Goal: Information Seeking & Learning: Learn about a topic

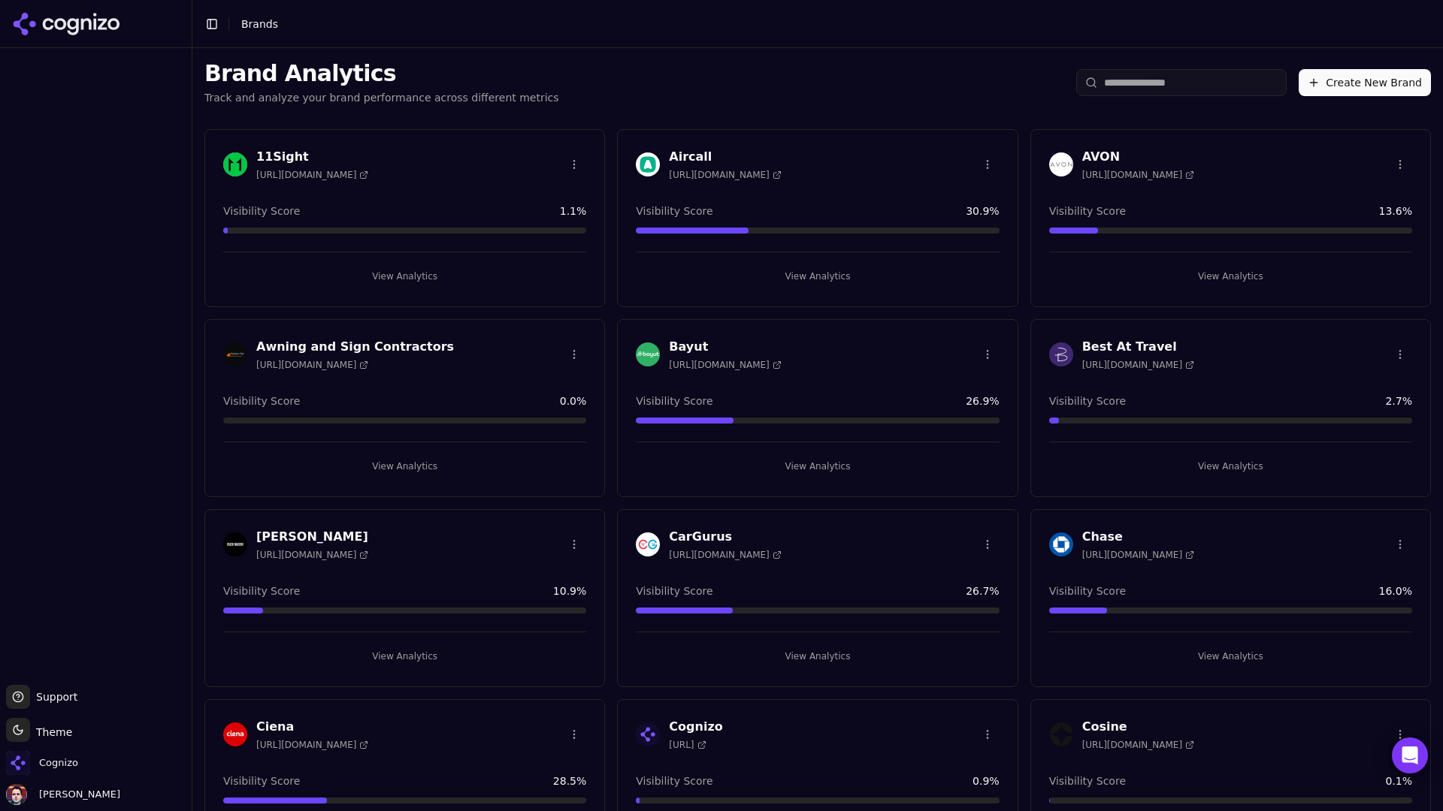
click at [1135, 77] on input "search" at bounding box center [1181, 82] width 210 height 27
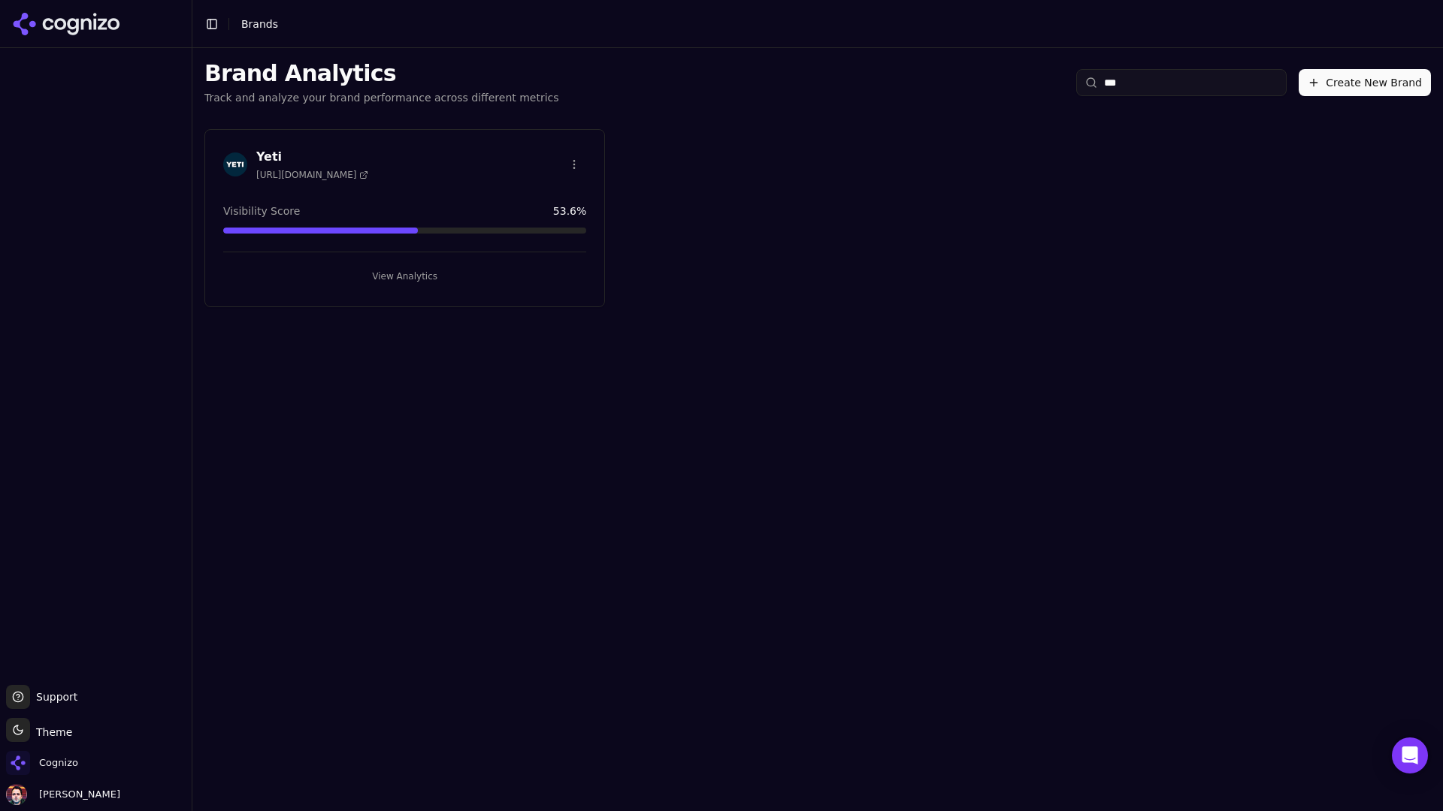
type input "***"
click at [492, 280] on button "View Analytics" at bounding box center [404, 276] width 363 height 24
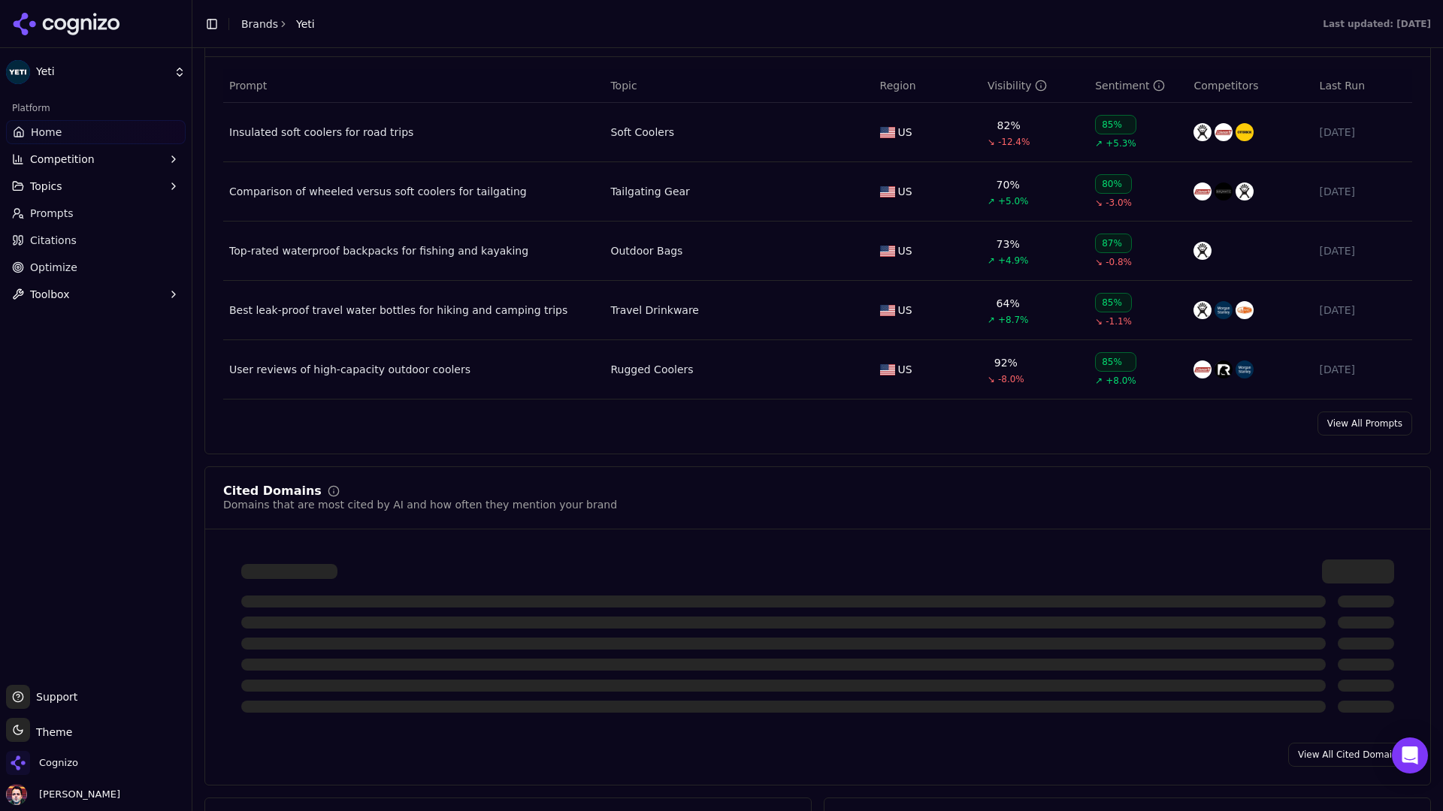
scroll to position [1171, 0]
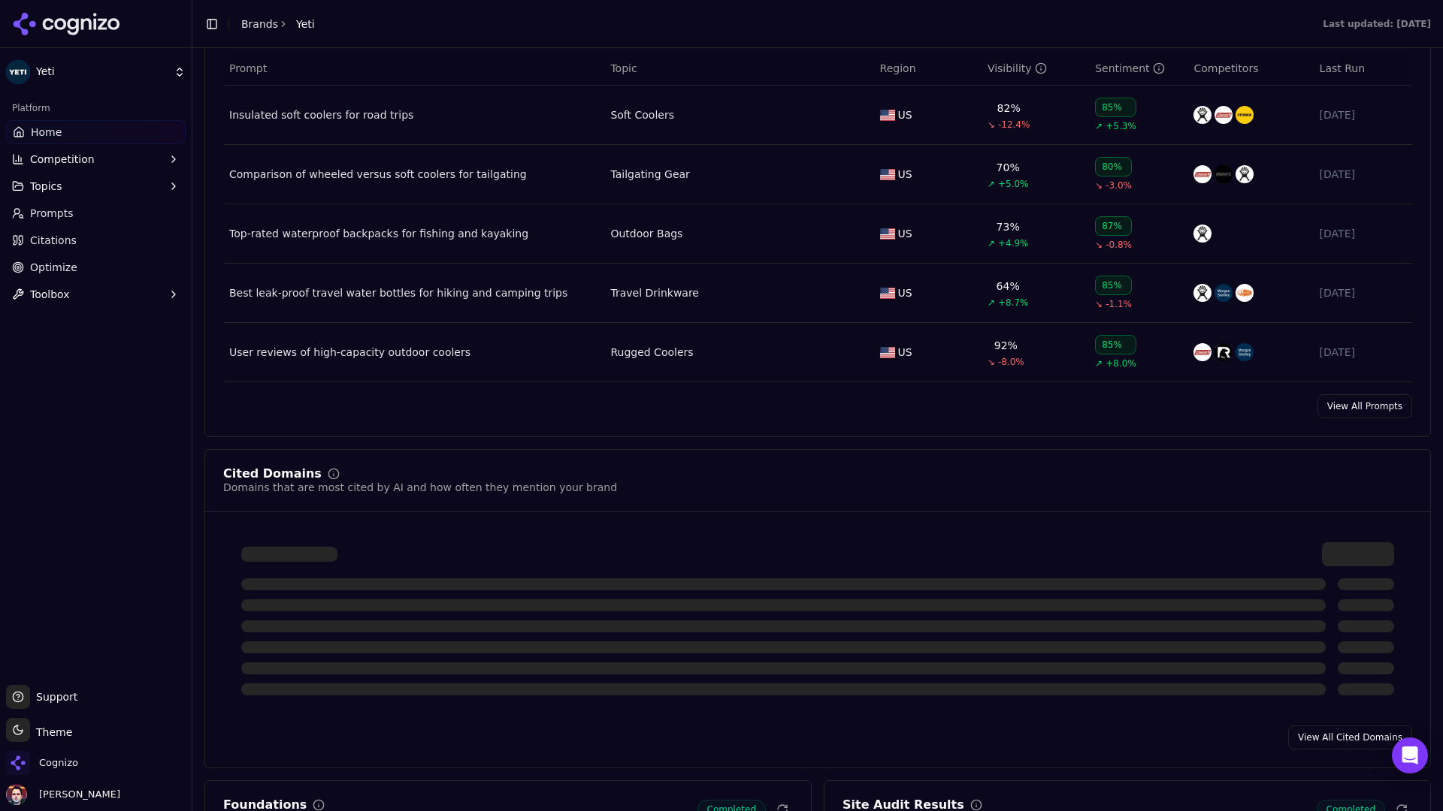
click at [1135, 405] on link "View All Prompts" at bounding box center [1364, 406] width 95 height 24
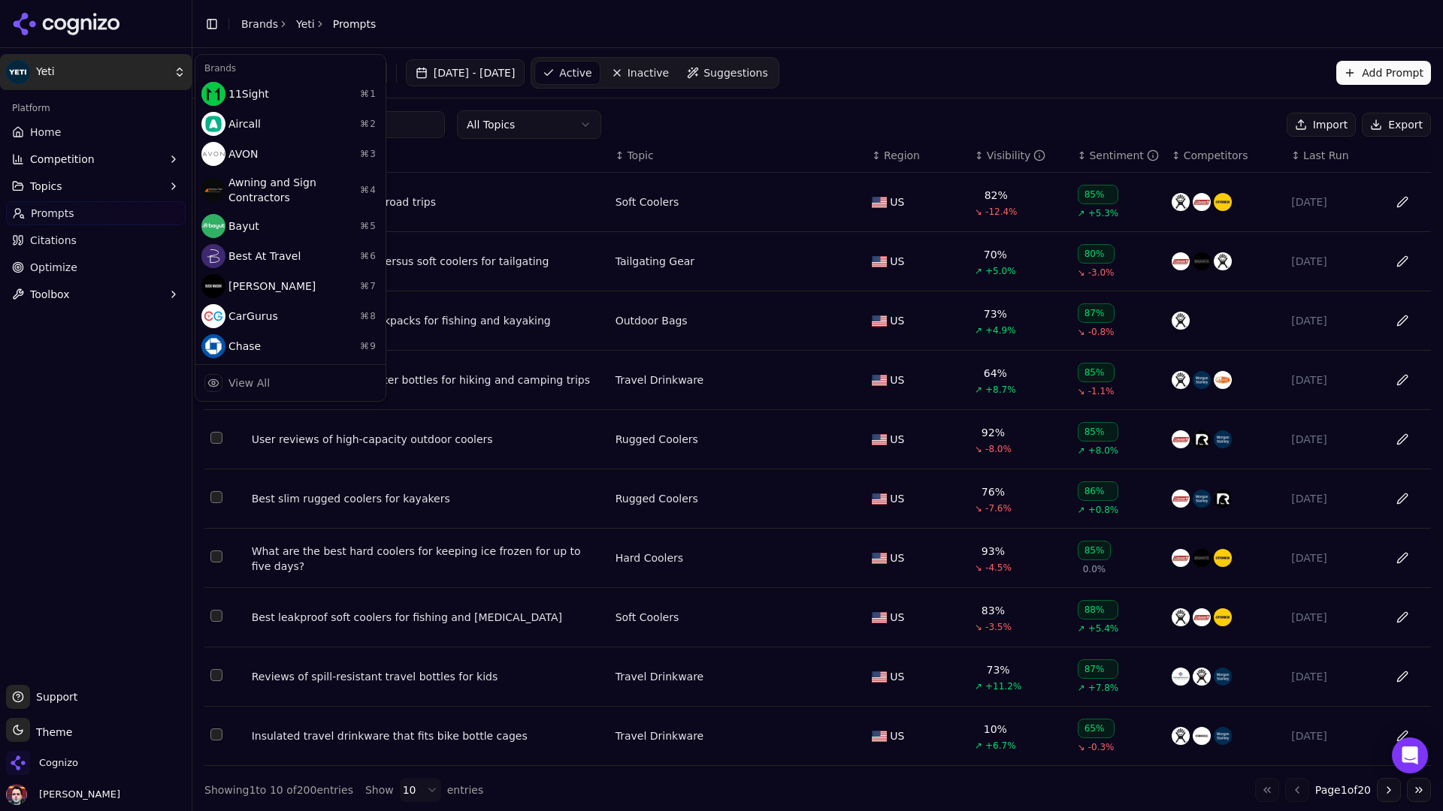
click at [122, 67] on html "Yeti Platform Home Competition Topics Prompts Citations Optimize Toolbox Suppor…" at bounding box center [721, 405] width 1443 height 811
click at [285, 376] on div "View All" at bounding box center [290, 383] width 184 height 30
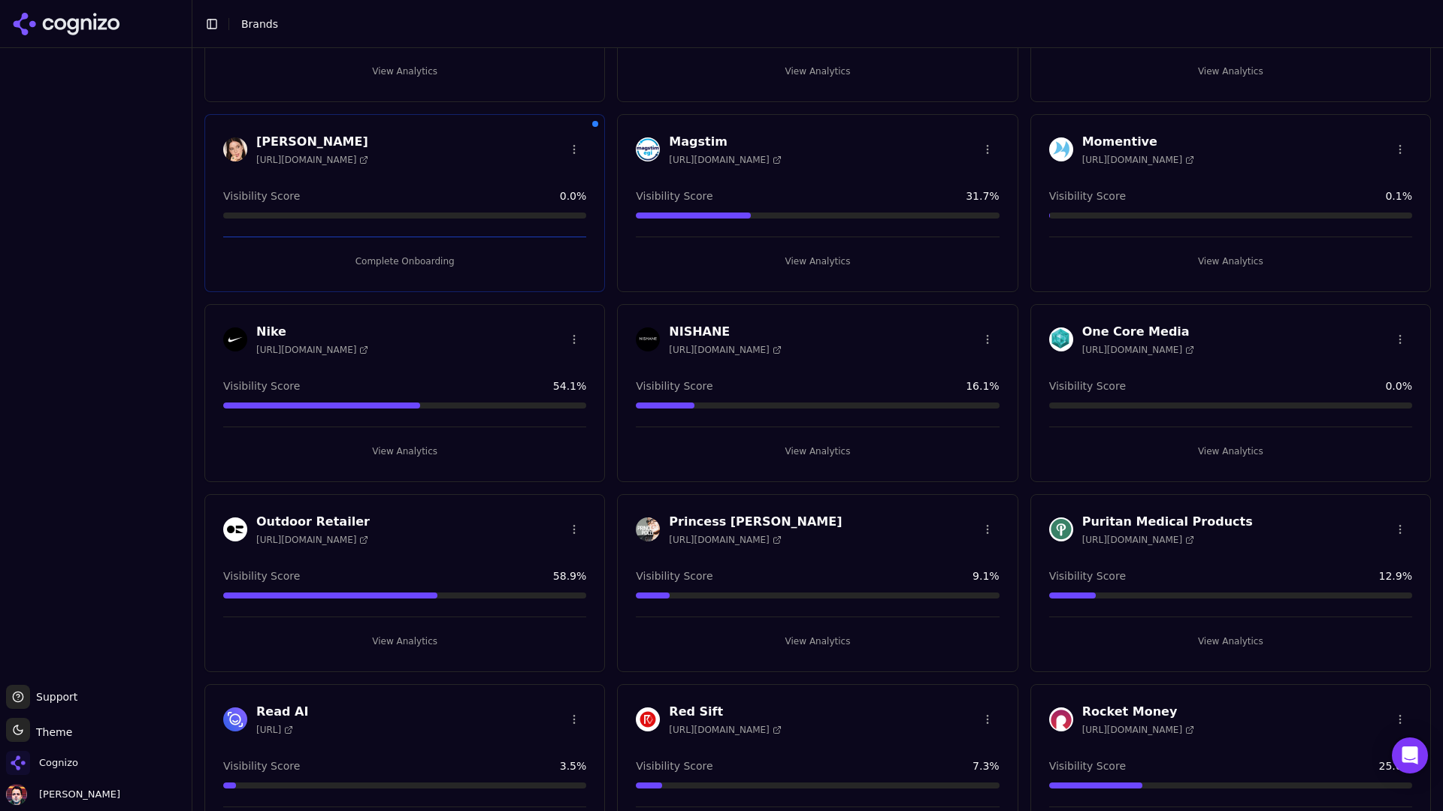
scroll to position [1348, 0]
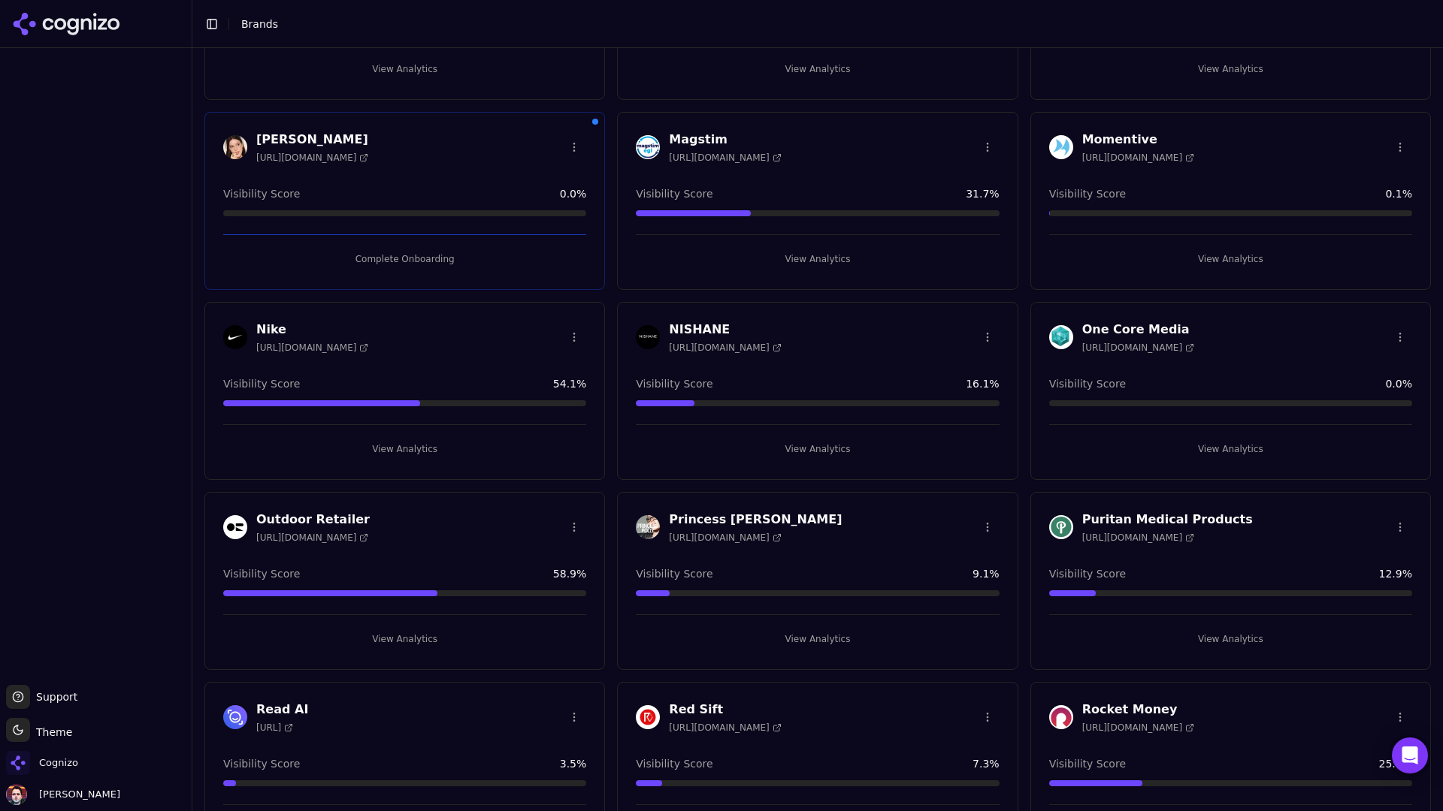
click at [754, 639] on button "View Analytics" at bounding box center [817, 639] width 363 height 24
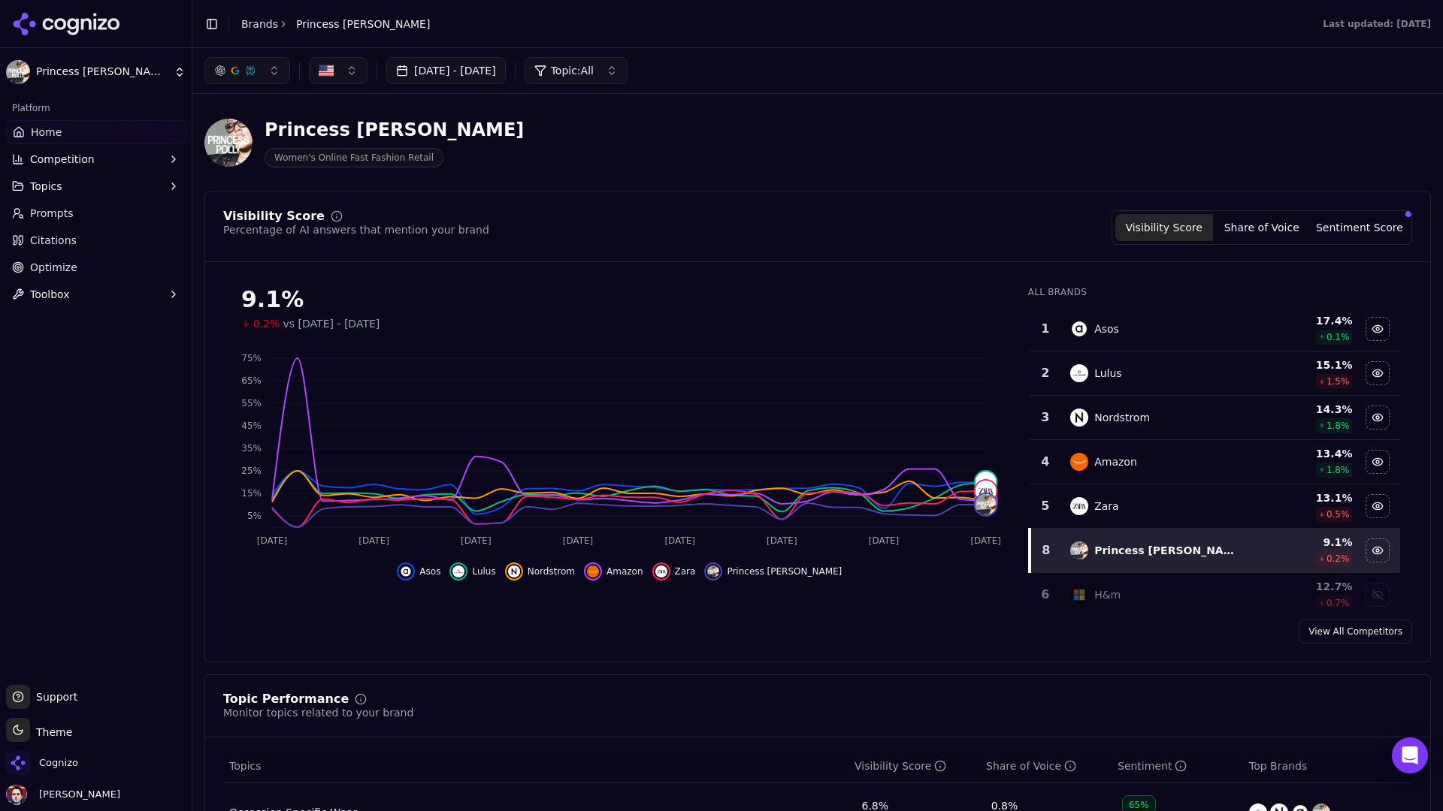
click at [103, 73] on html "Princess [PERSON_NAME] Platform Home Competition Topics Prompts Citations Optim…" at bounding box center [721, 405] width 1443 height 811
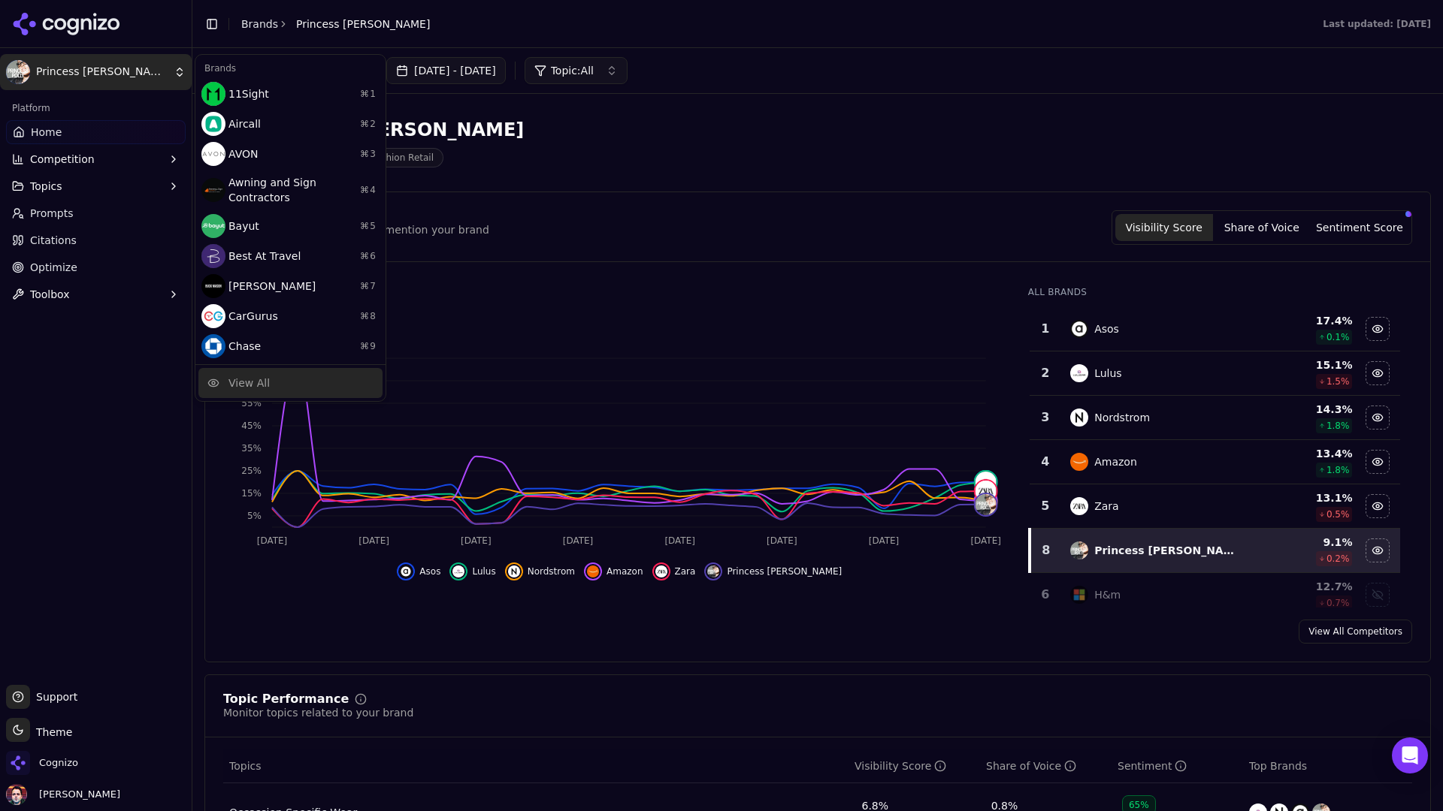
click at [246, 382] on div "View All" at bounding box center [248, 383] width 41 height 15
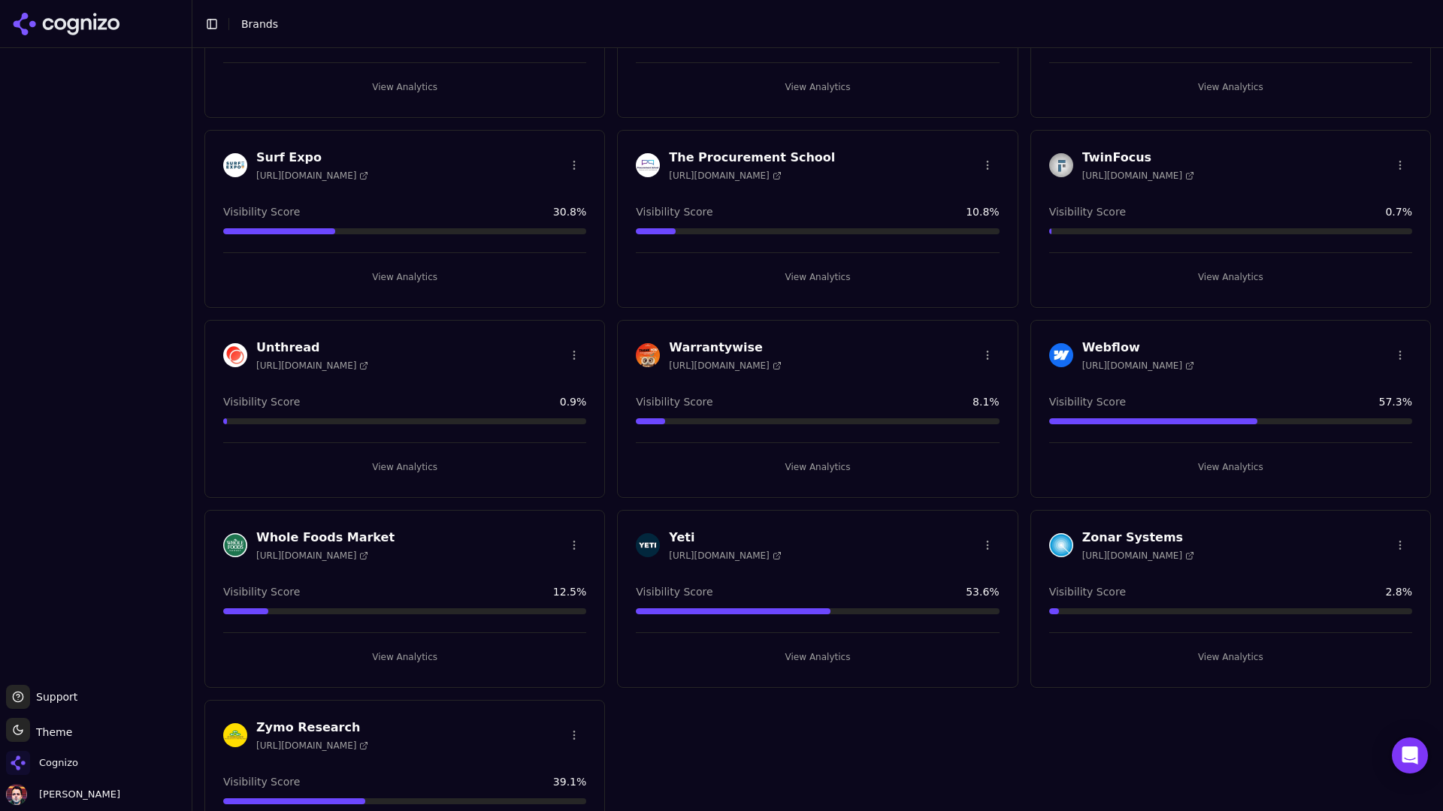
scroll to position [2549, 0]
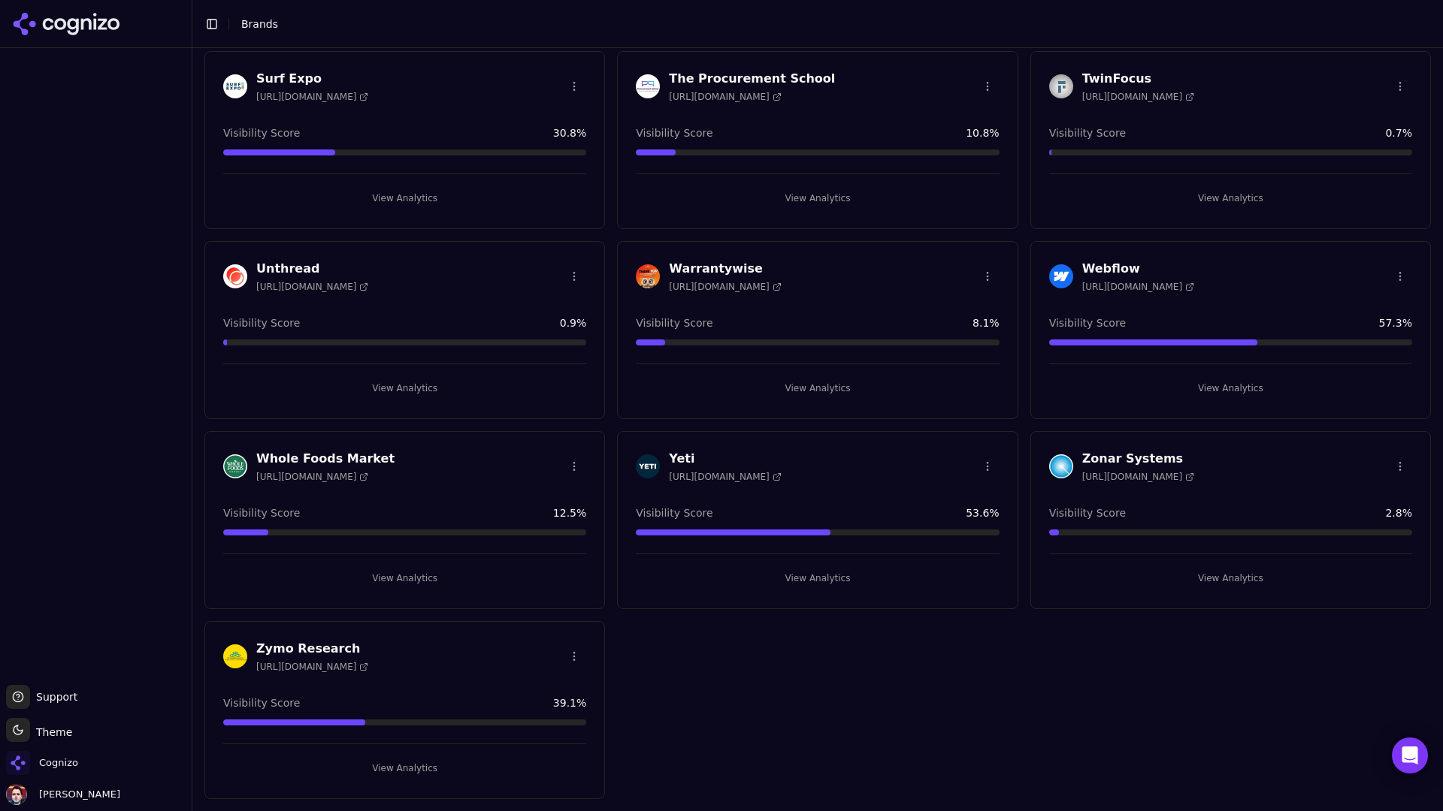
click at [832, 581] on button "View Analytics" at bounding box center [817, 578] width 363 height 24
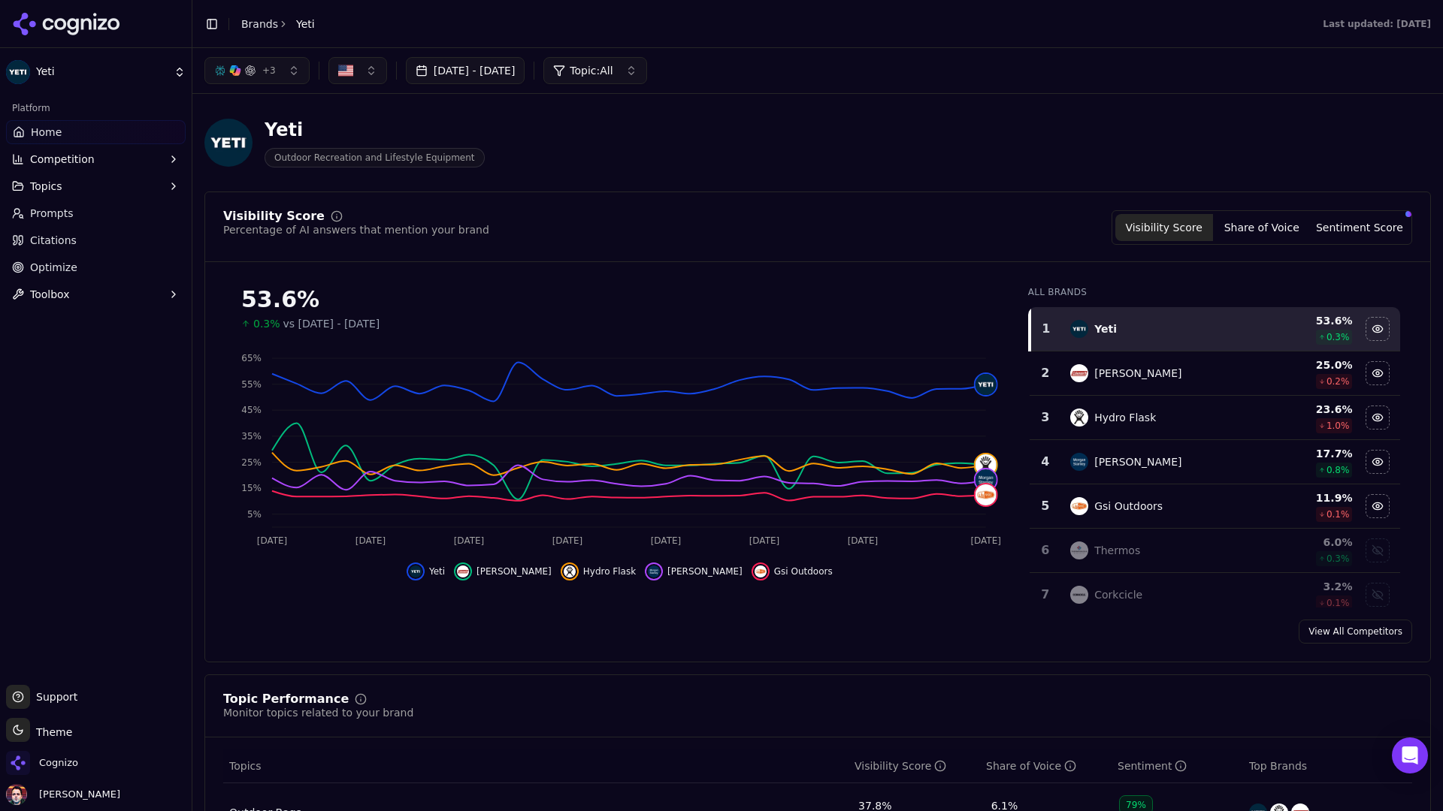
click at [212, 29] on button "Toggle Sidebar" at bounding box center [211, 24] width 21 height 21
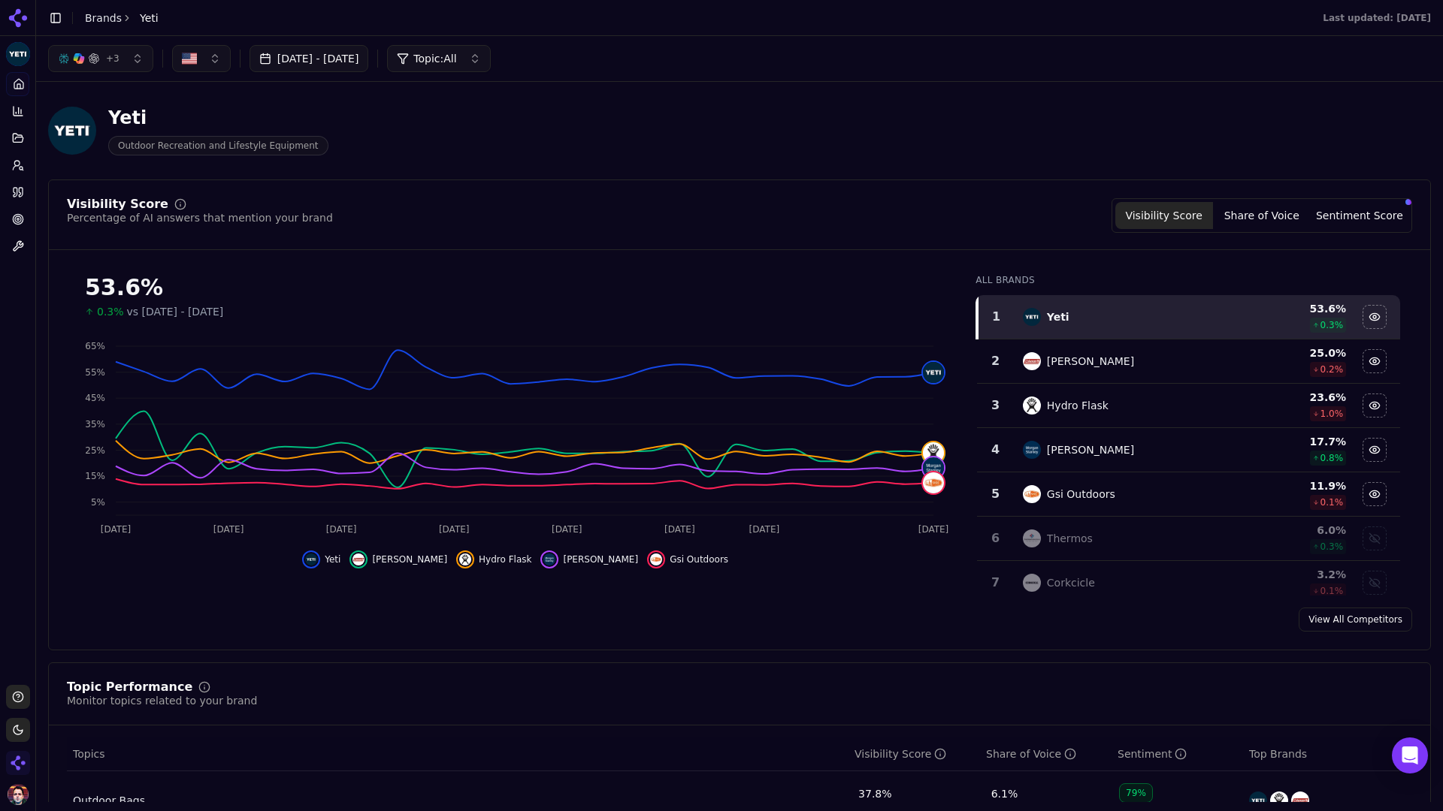
click at [1135, 219] on button "Share of Voice" at bounding box center [1262, 215] width 98 height 27
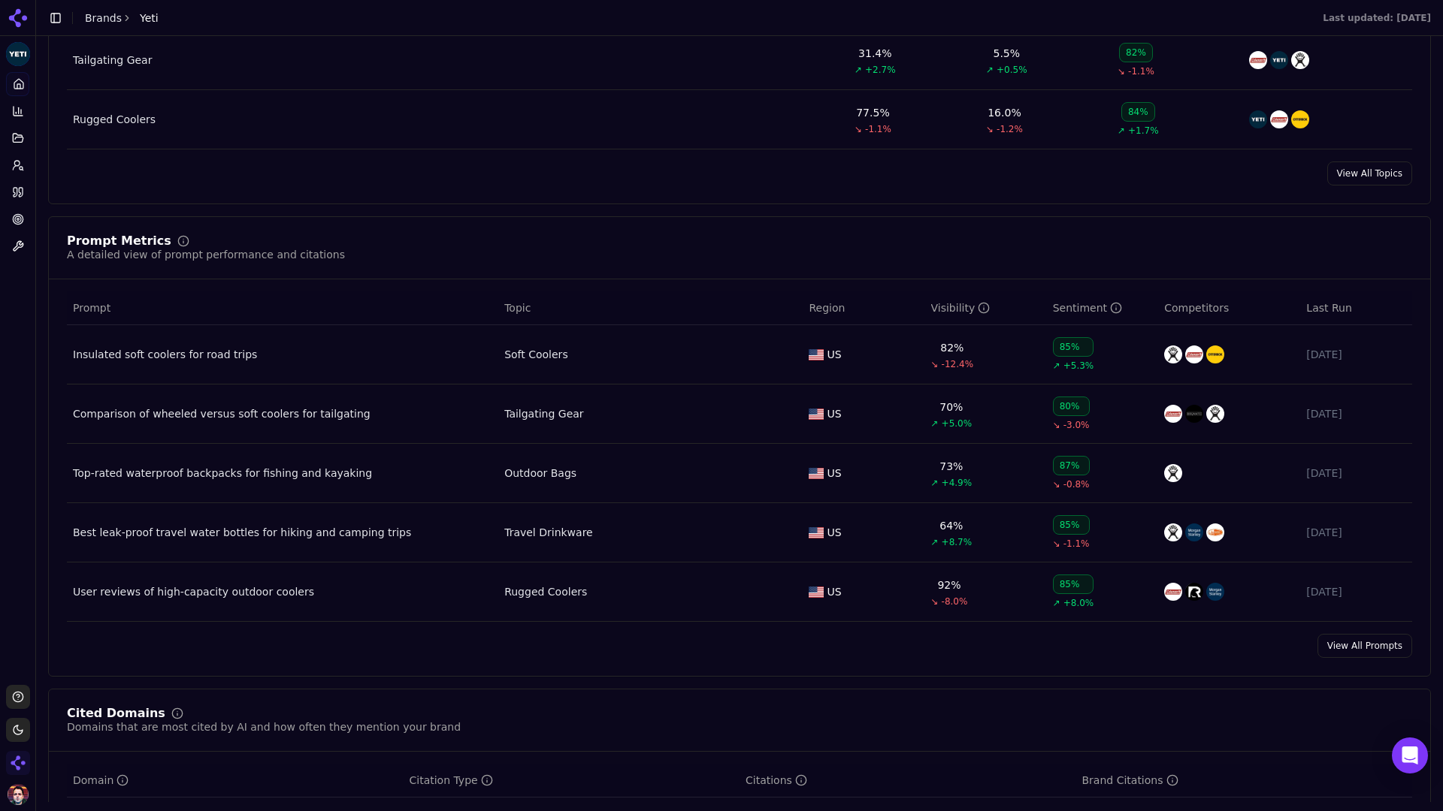
scroll to position [930, 0]
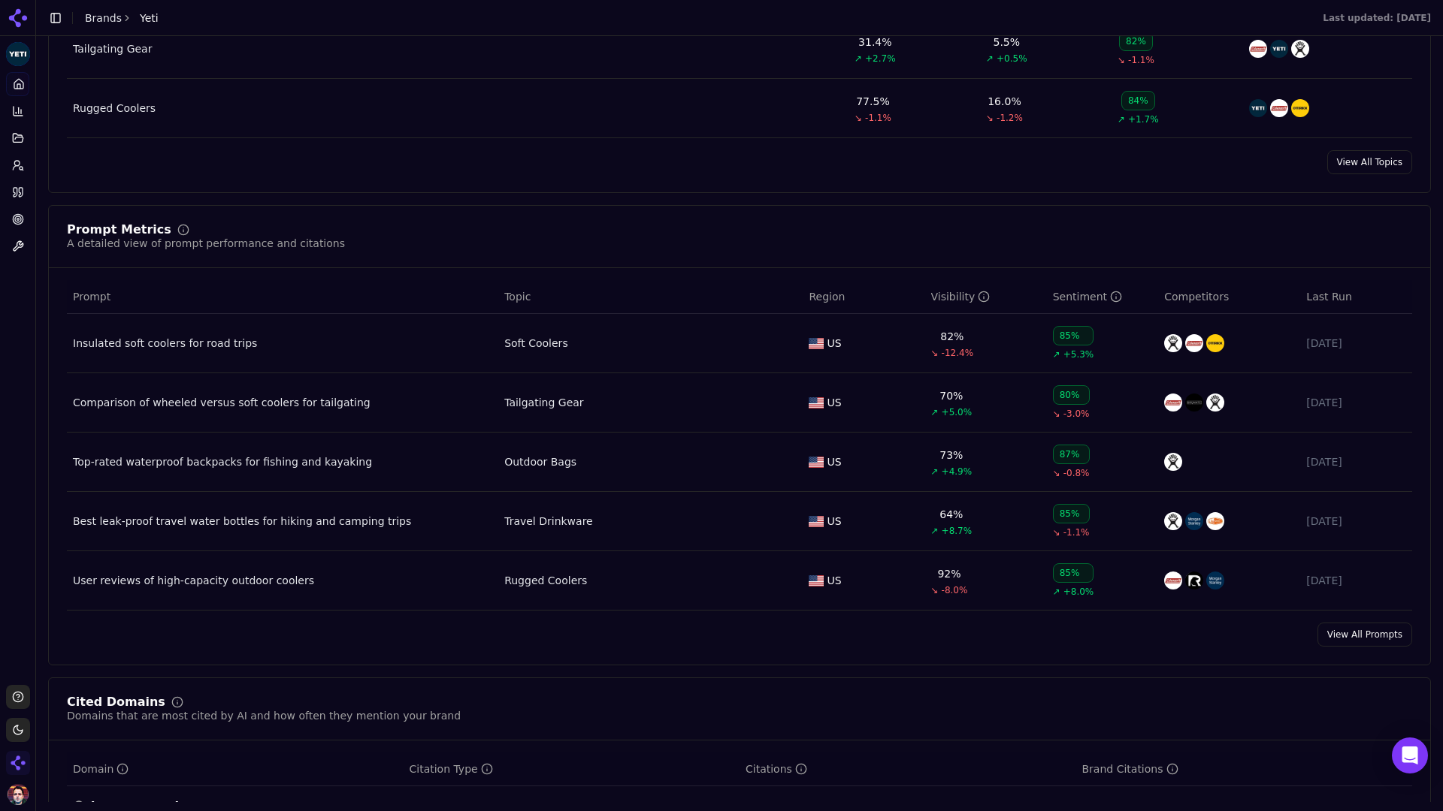
click at [1135, 647] on link "View All Prompts" at bounding box center [1364, 635] width 95 height 24
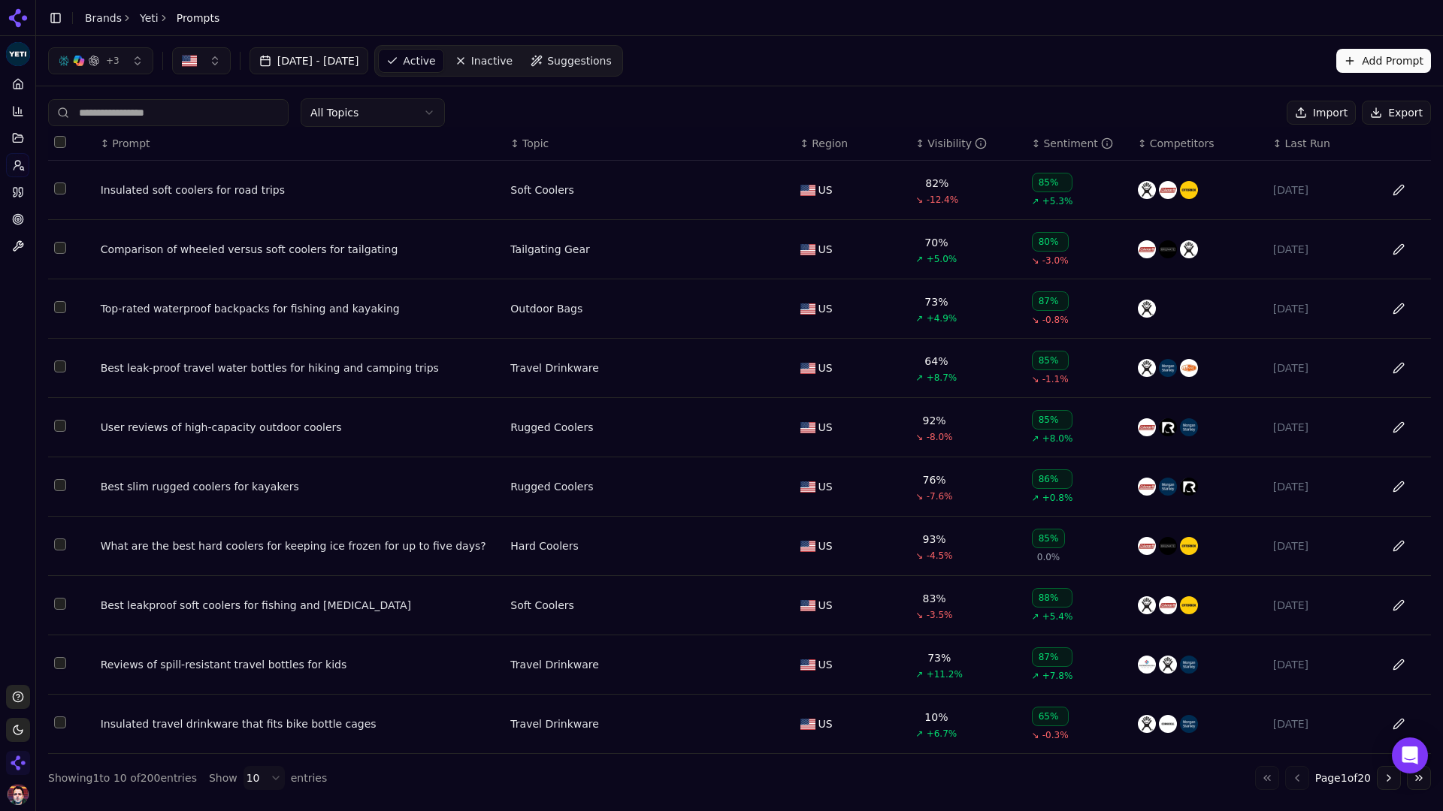
click at [1135, 107] on button "Import" at bounding box center [1320, 113] width 69 height 24
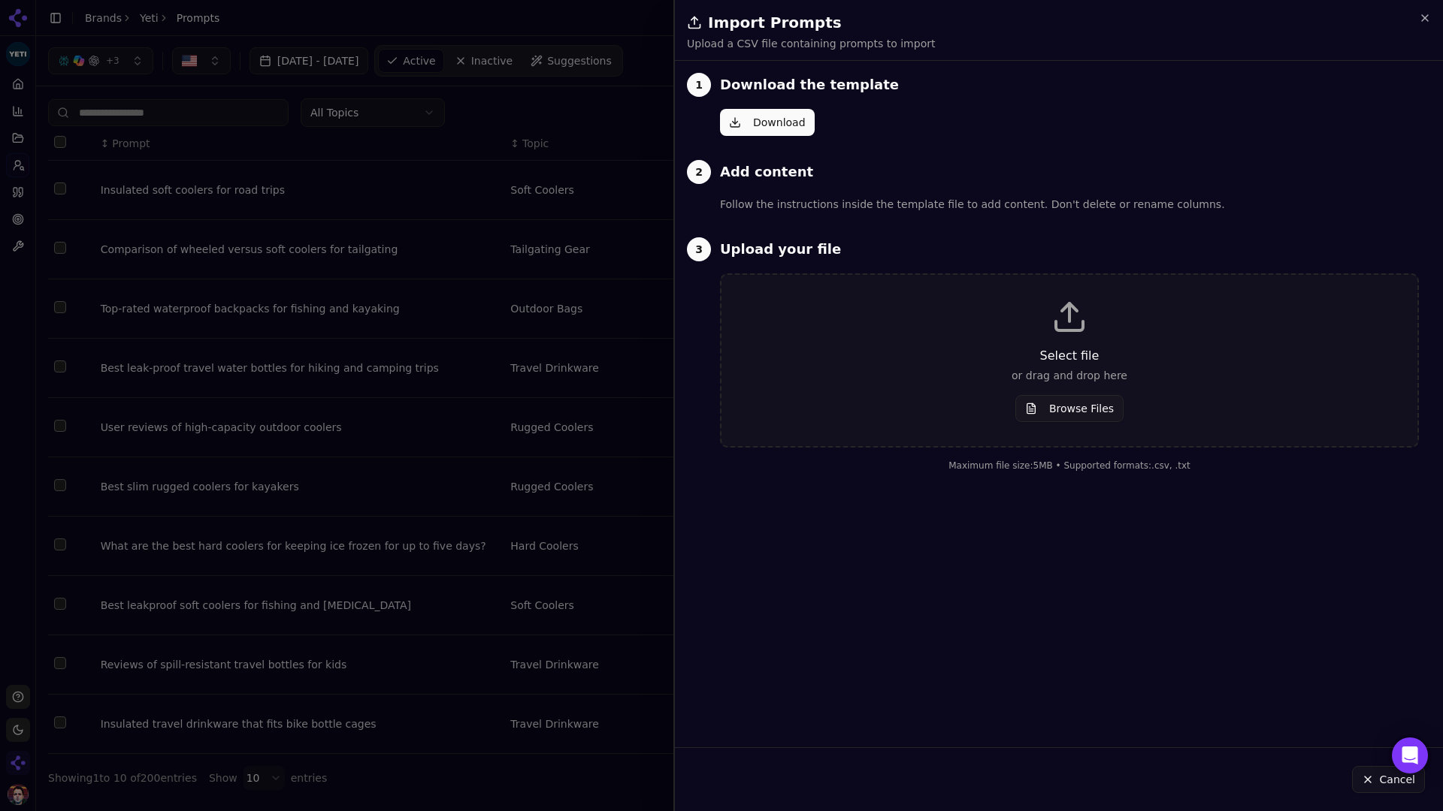
click at [672, 137] on div at bounding box center [721, 405] width 1443 height 811
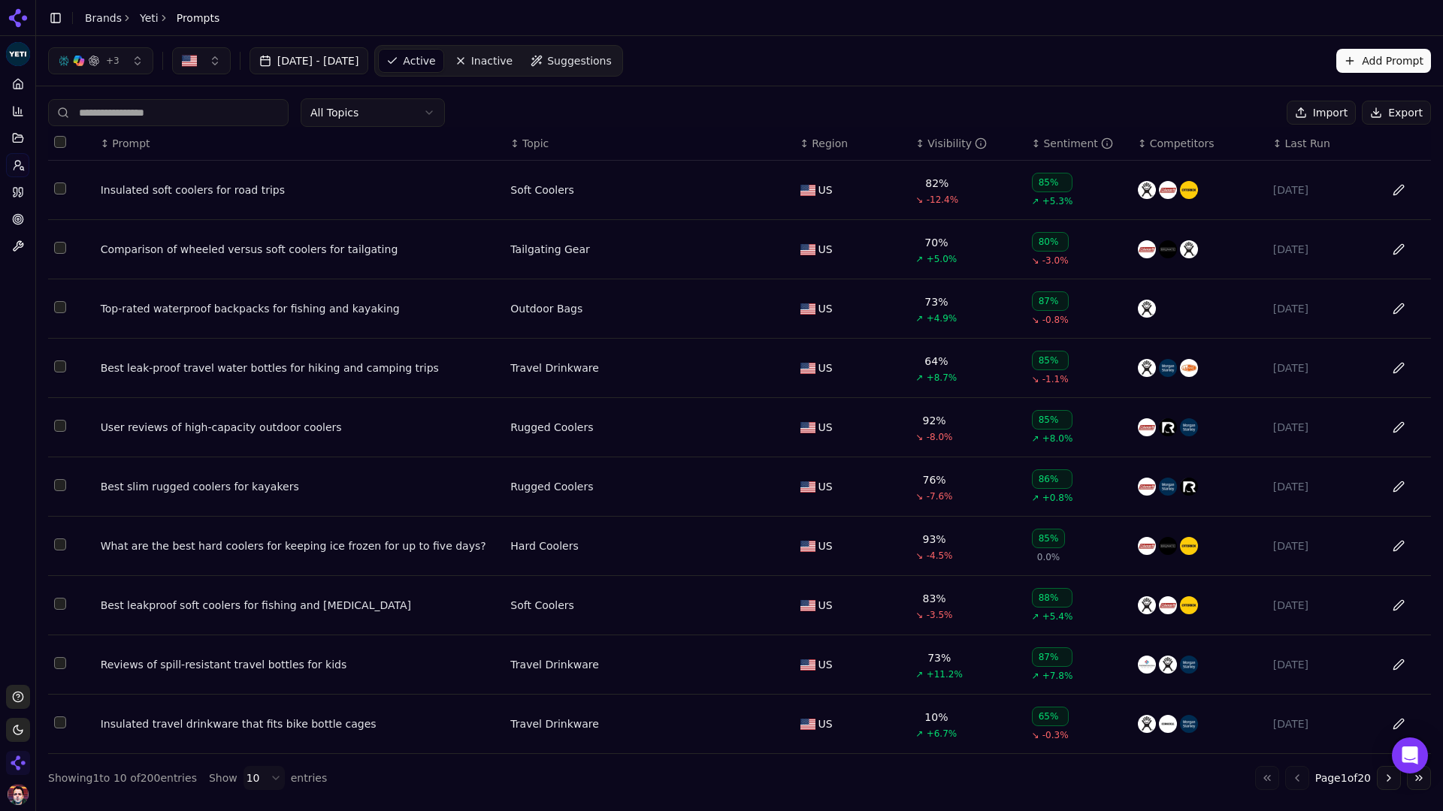
click at [1135, 56] on button "Add Prompt" at bounding box center [1383, 61] width 95 height 24
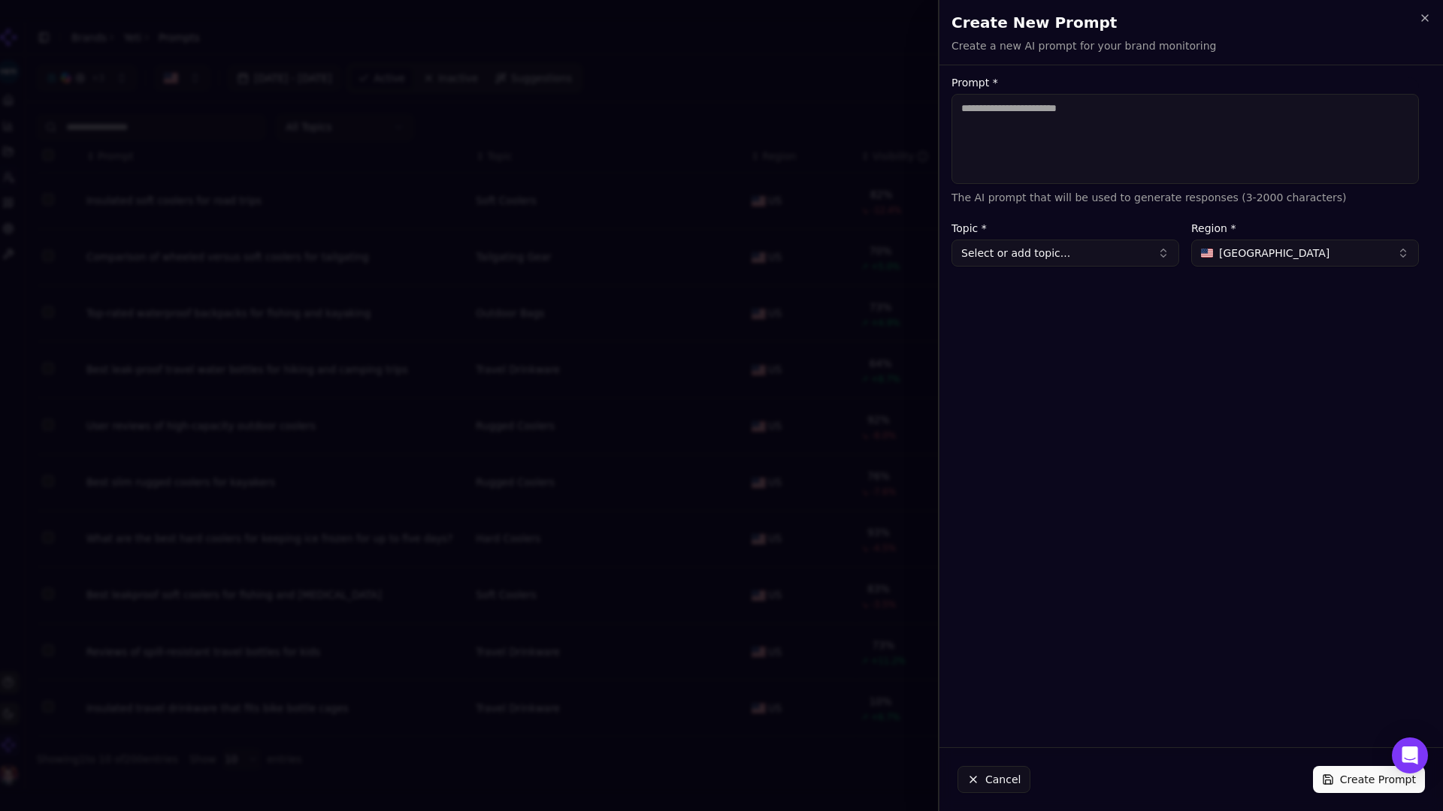
click at [1107, 253] on button "Select or add topic..." at bounding box center [1065, 253] width 228 height 27
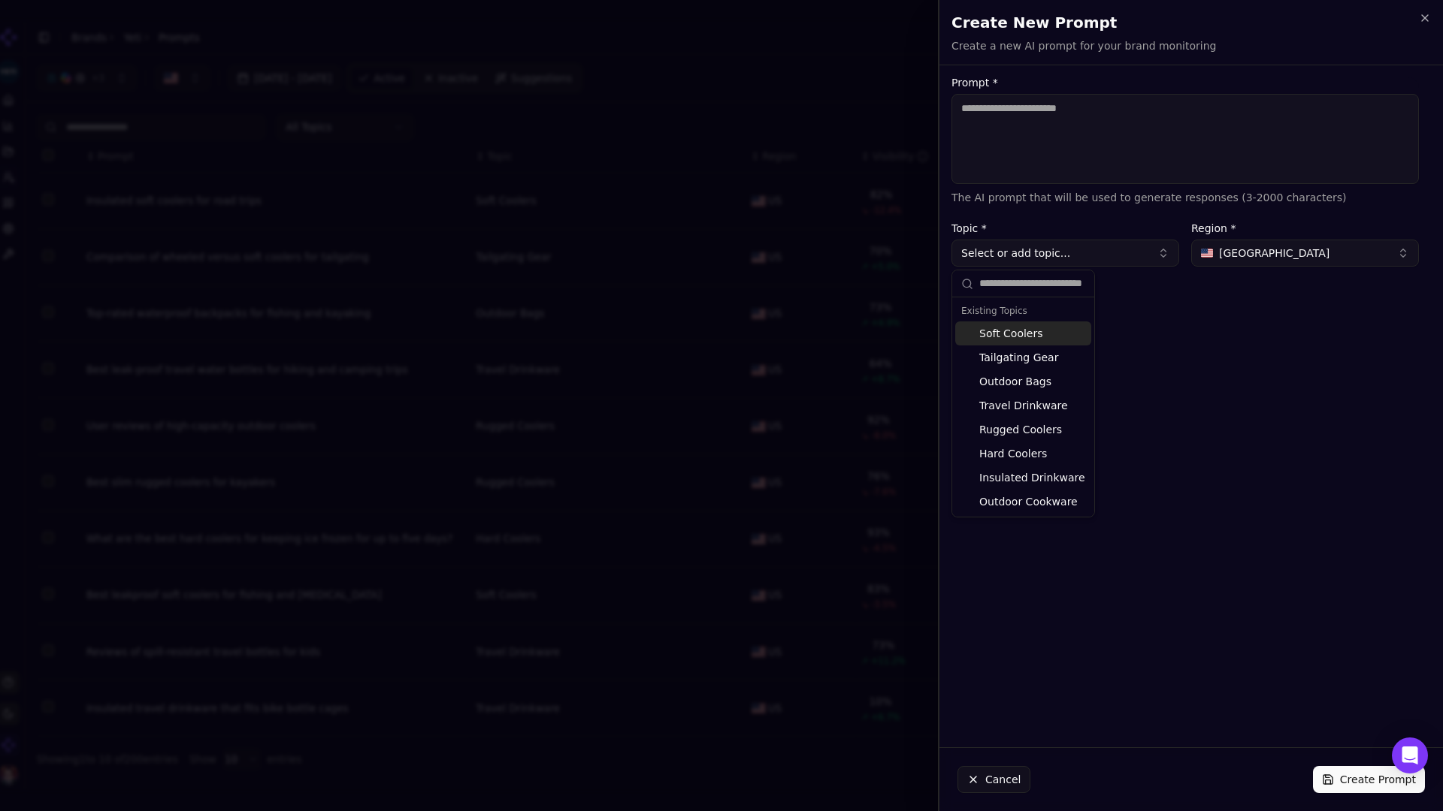
click at [1107, 253] on button "Select or add topic..." at bounding box center [1065, 253] width 228 height 27
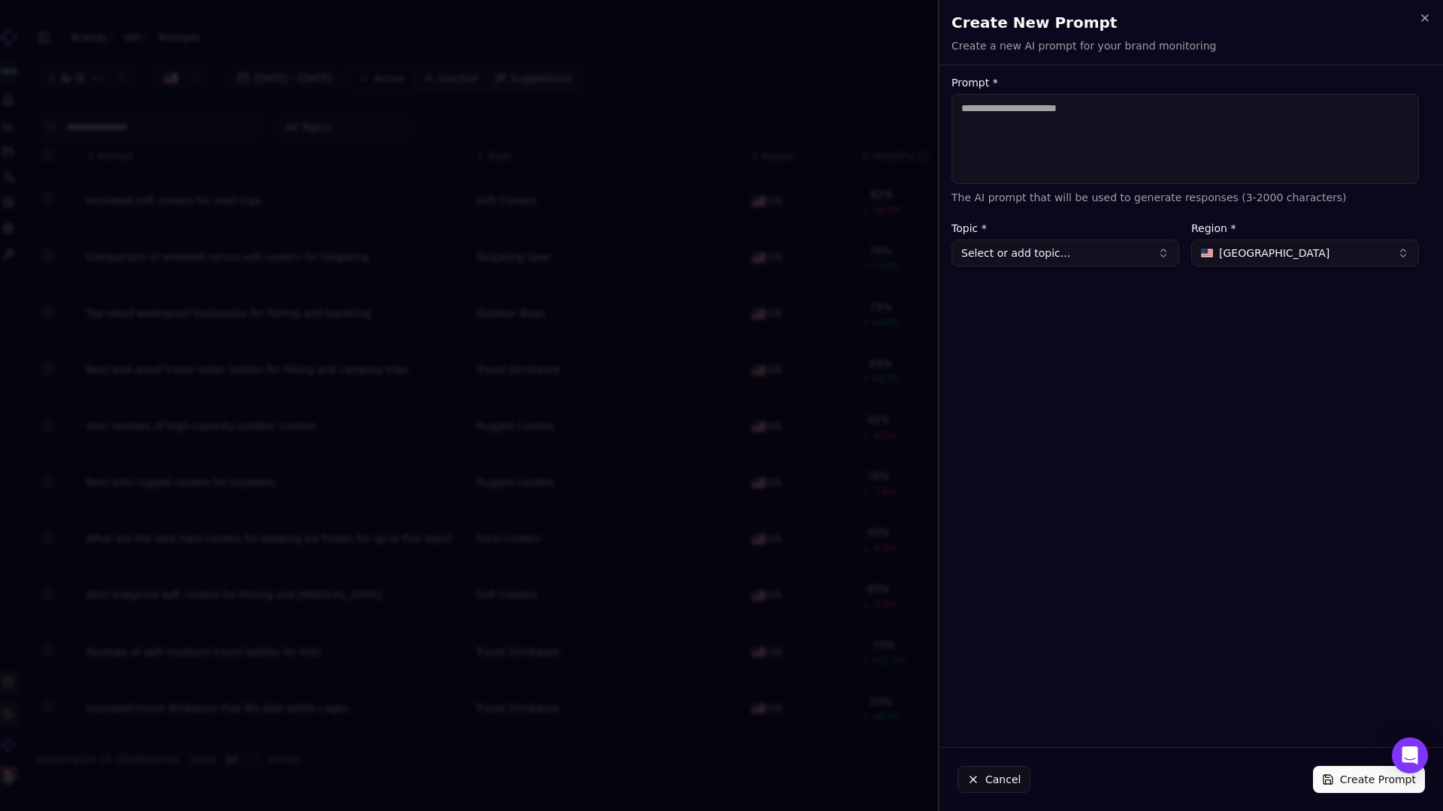
click at [745, 139] on div at bounding box center [721, 405] width 1443 height 811
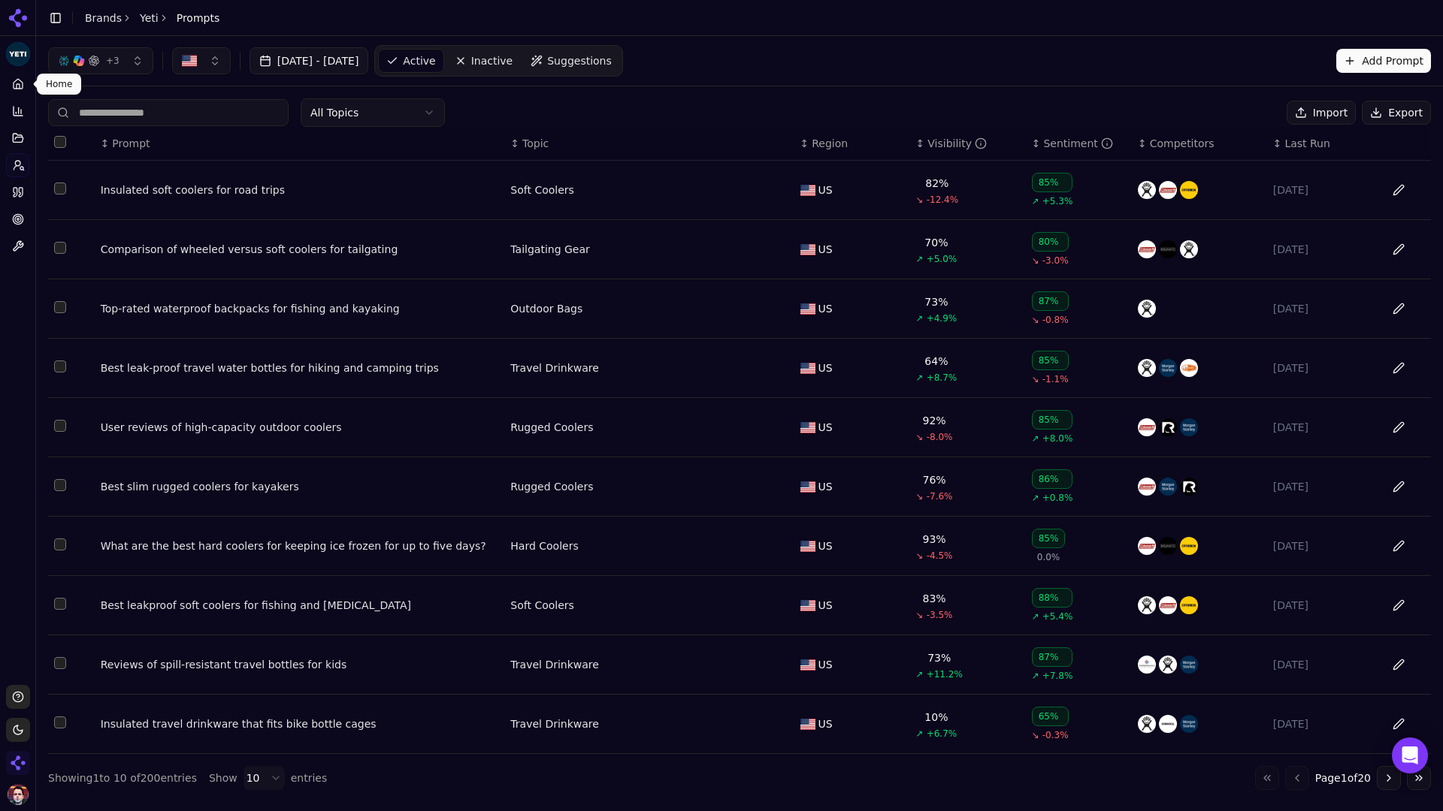
click at [23, 89] on icon at bounding box center [18, 84] width 12 height 12
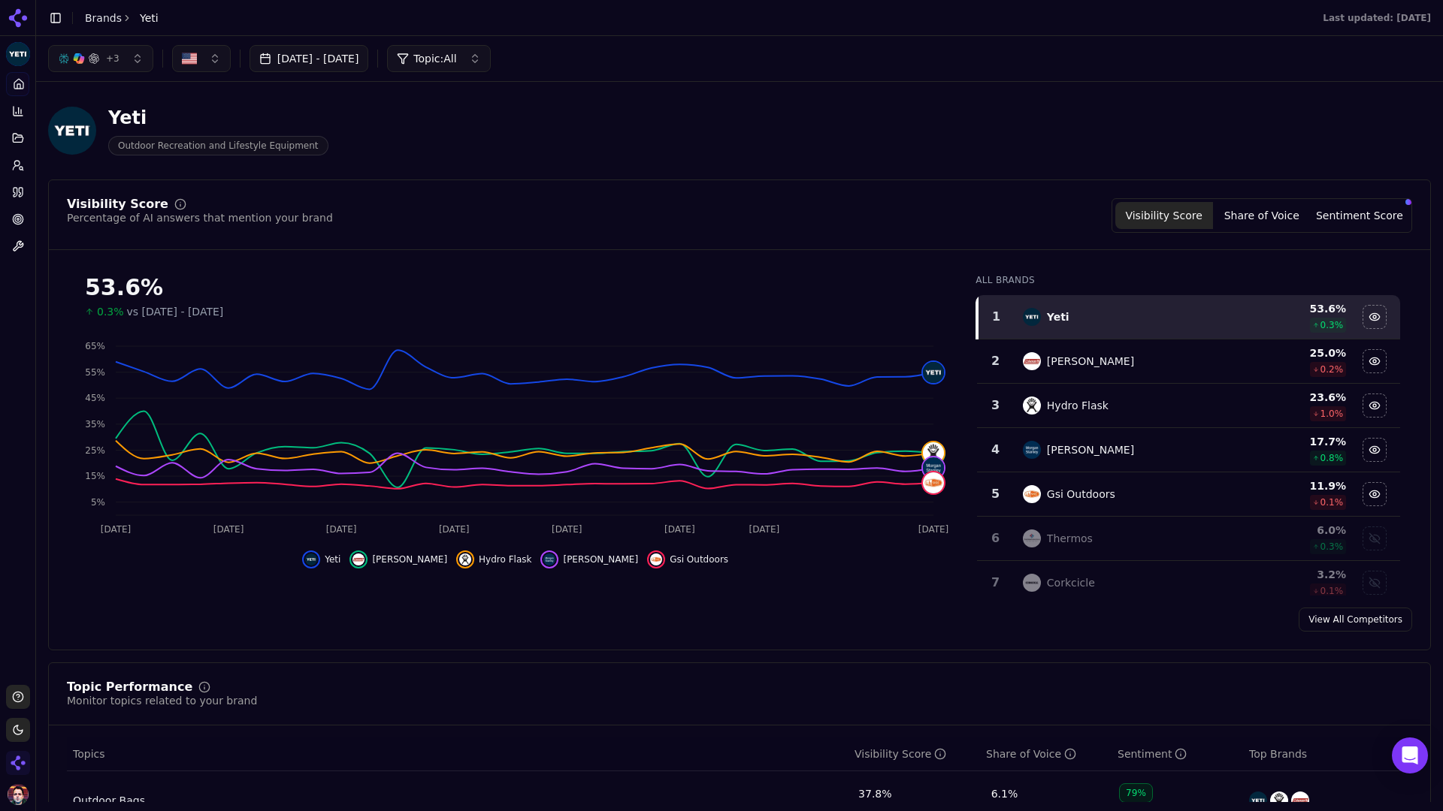
click at [1135, 223] on button "Share of Voice" at bounding box center [1262, 215] width 98 height 27
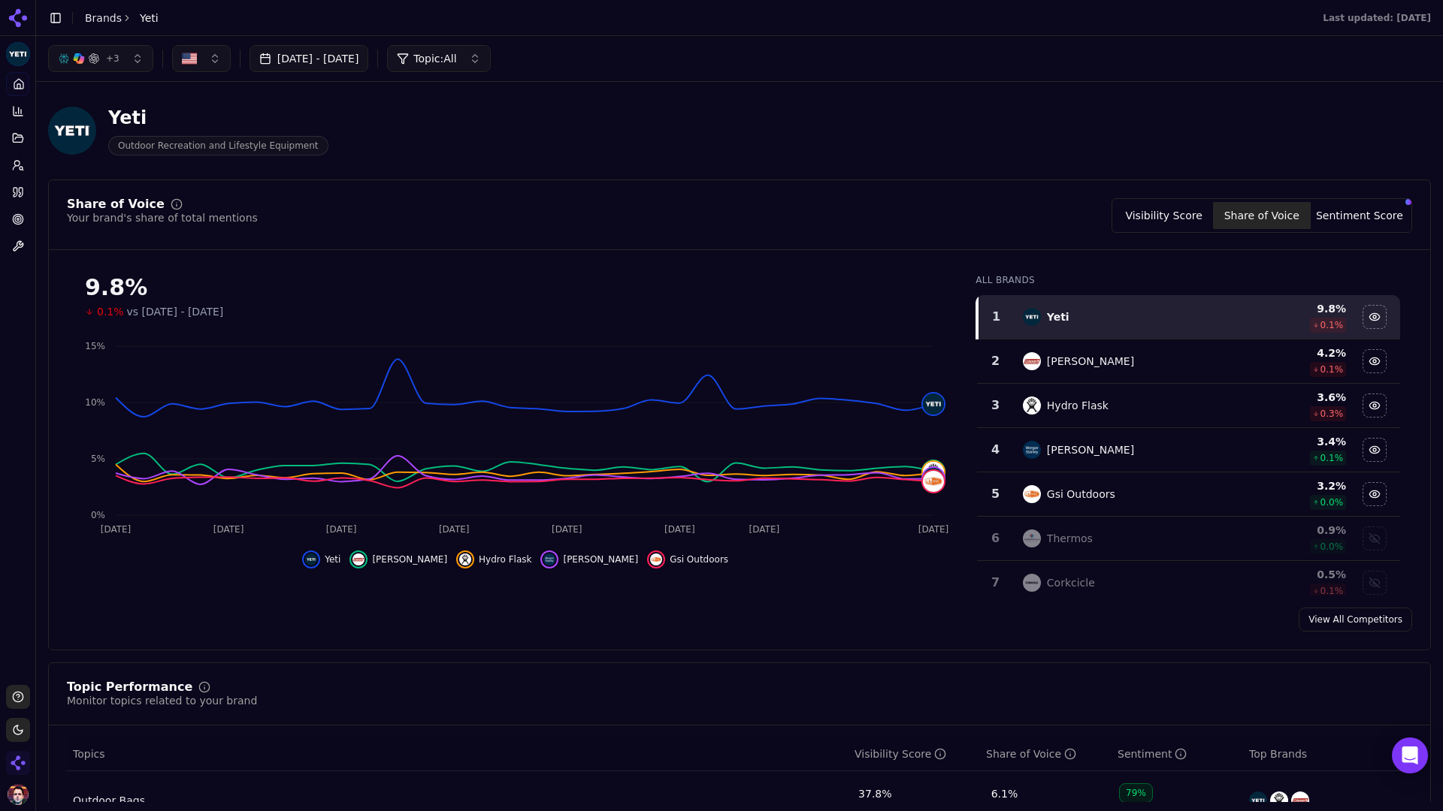
click at [1135, 624] on link "View All Competitors" at bounding box center [1354, 620] width 113 height 24
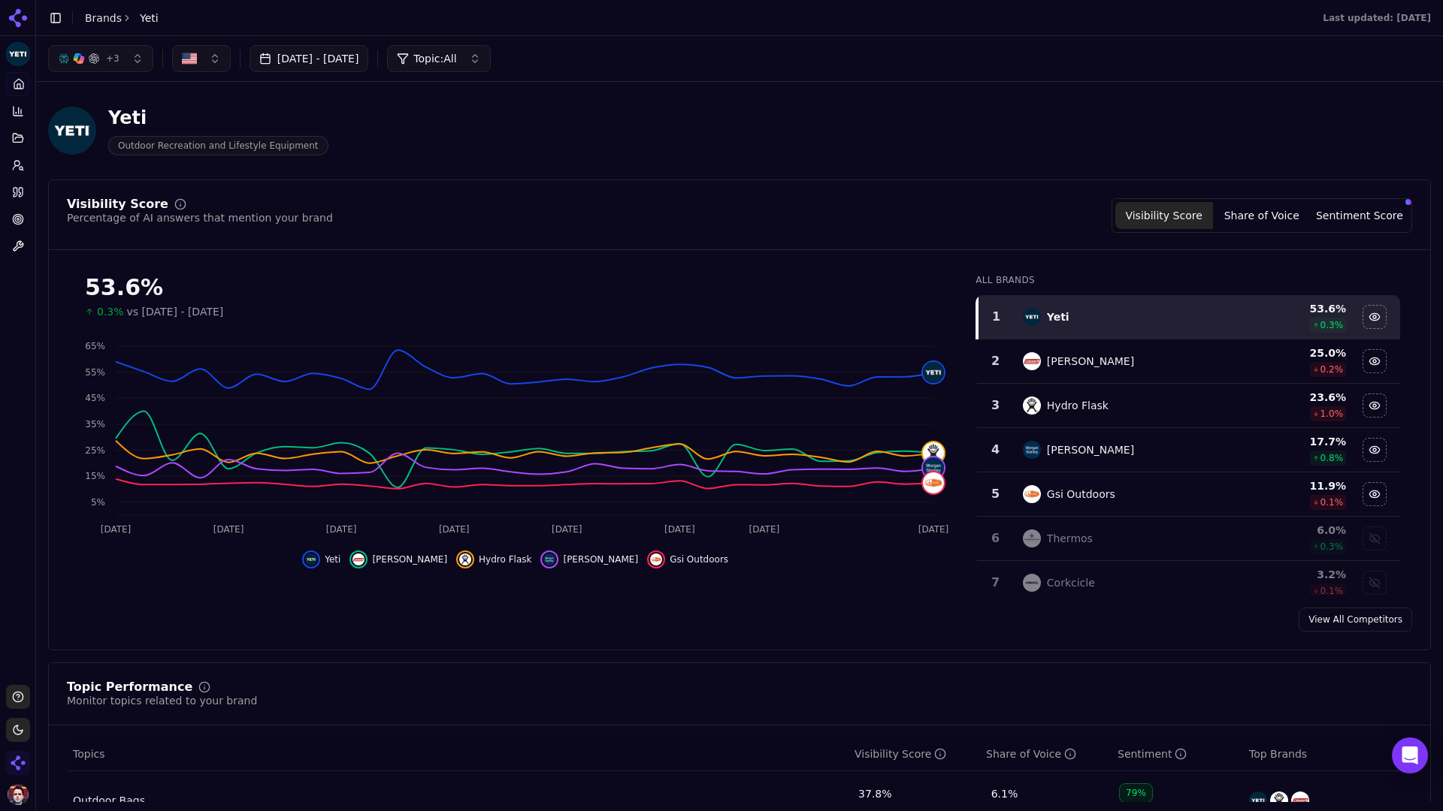
click at [1135, 214] on button "Share of Voice" at bounding box center [1262, 215] width 98 height 27
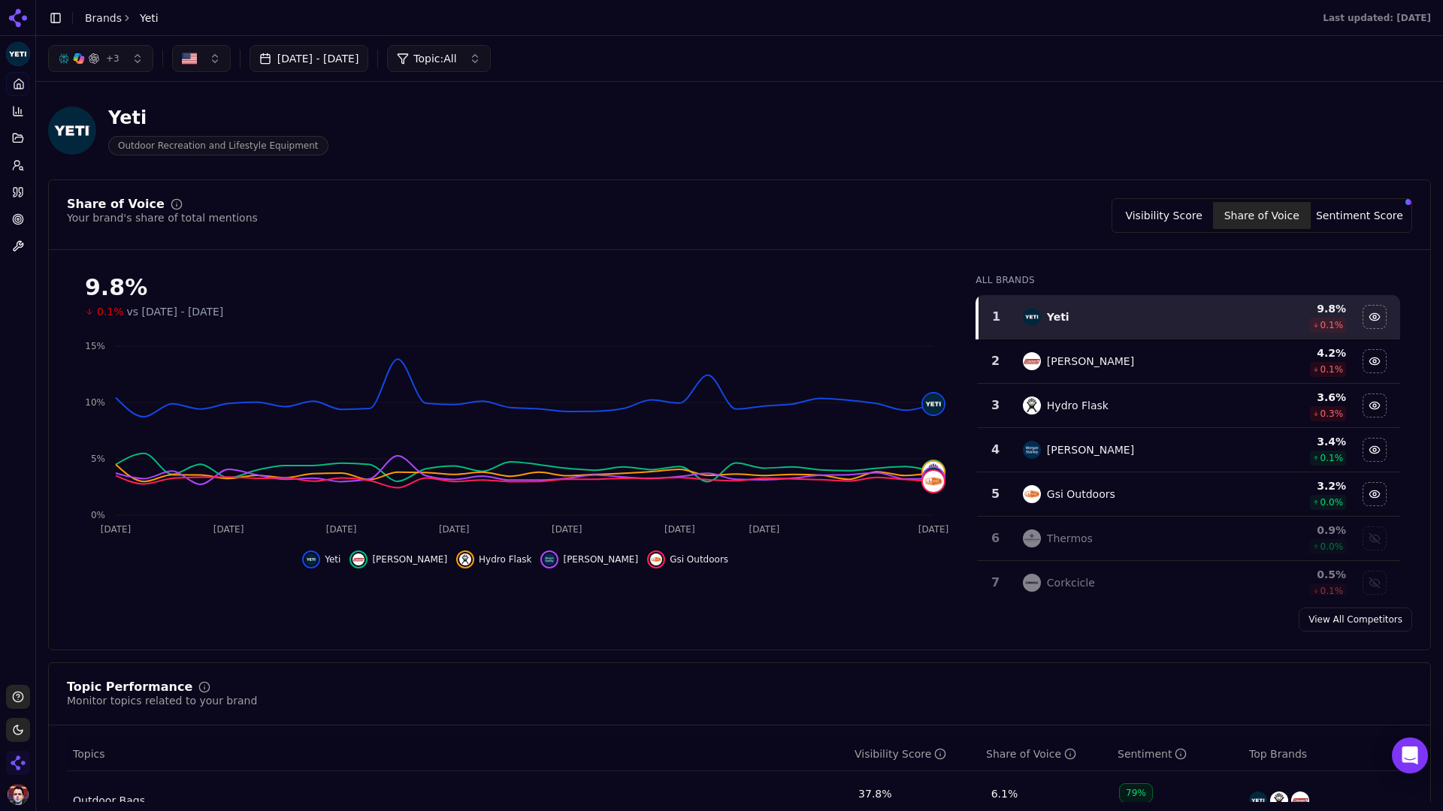
click at [1135, 627] on link "View All Competitors" at bounding box center [1354, 620] width 113 height 24
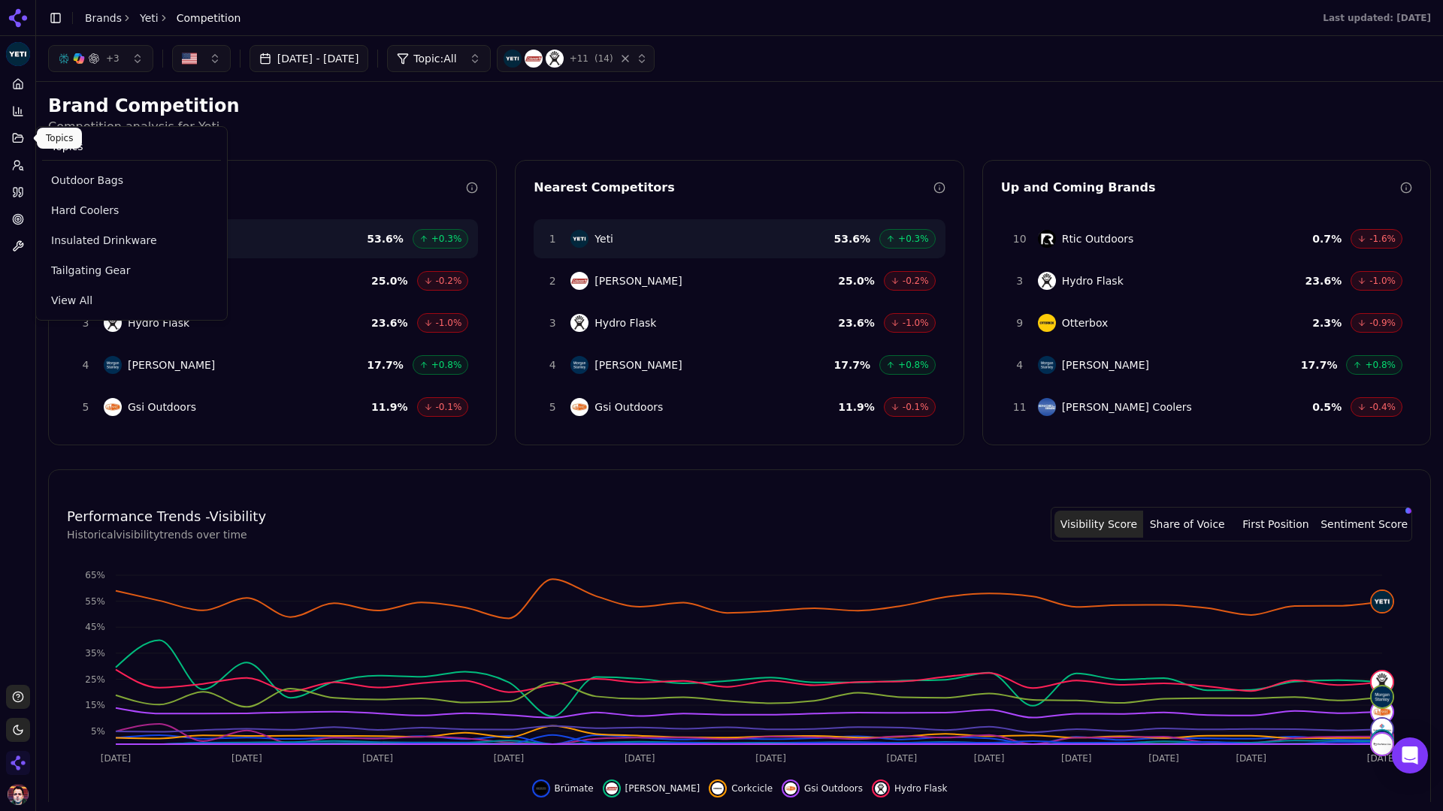
click at [15, 134] on icon at bounding box center [18, 138] width 12 height 12
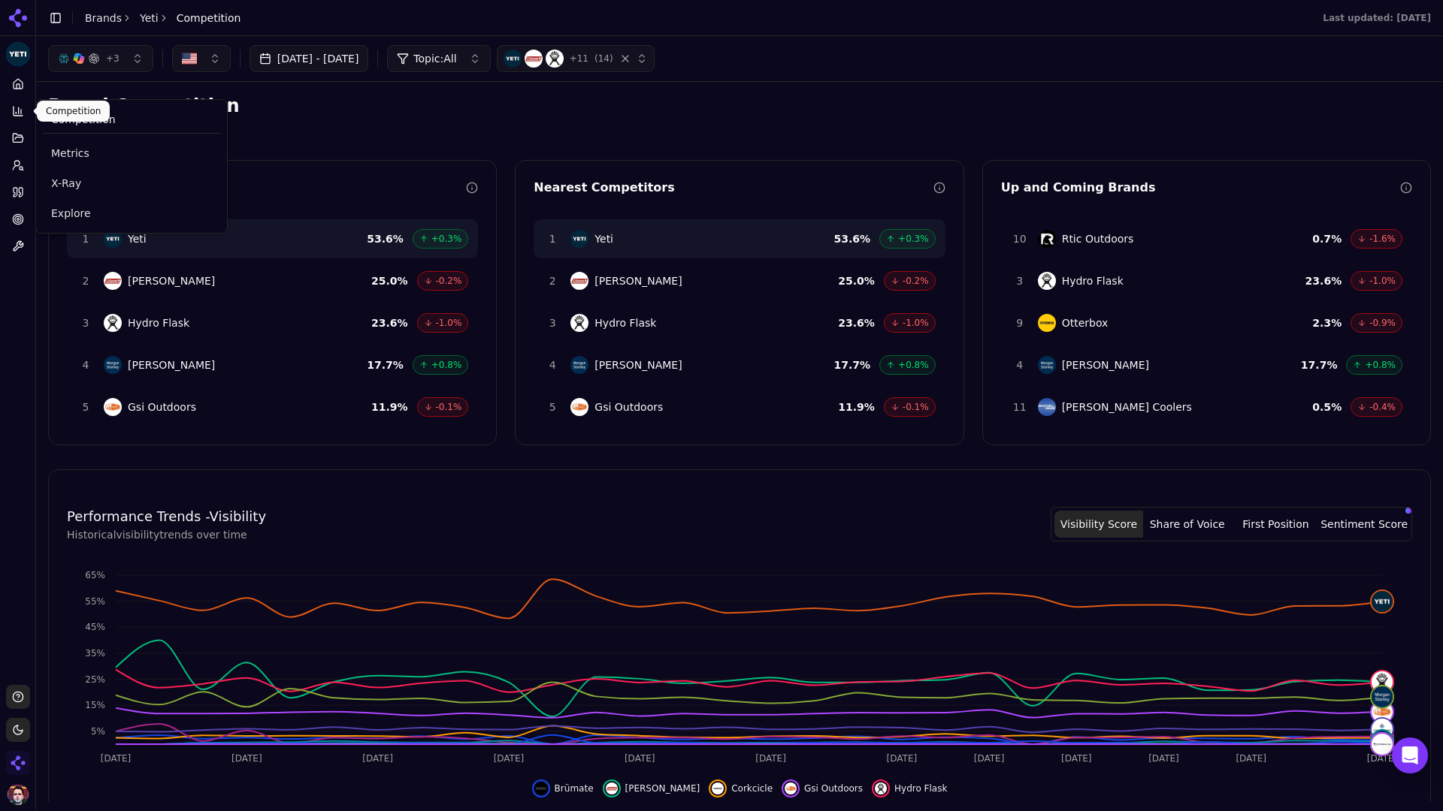
click at [15, 113] on icon at bounding box center [18, 111] width 12 height 12
click at [95, 215] on span "Explore" at bounding box center [131, 213] width 161 height 15
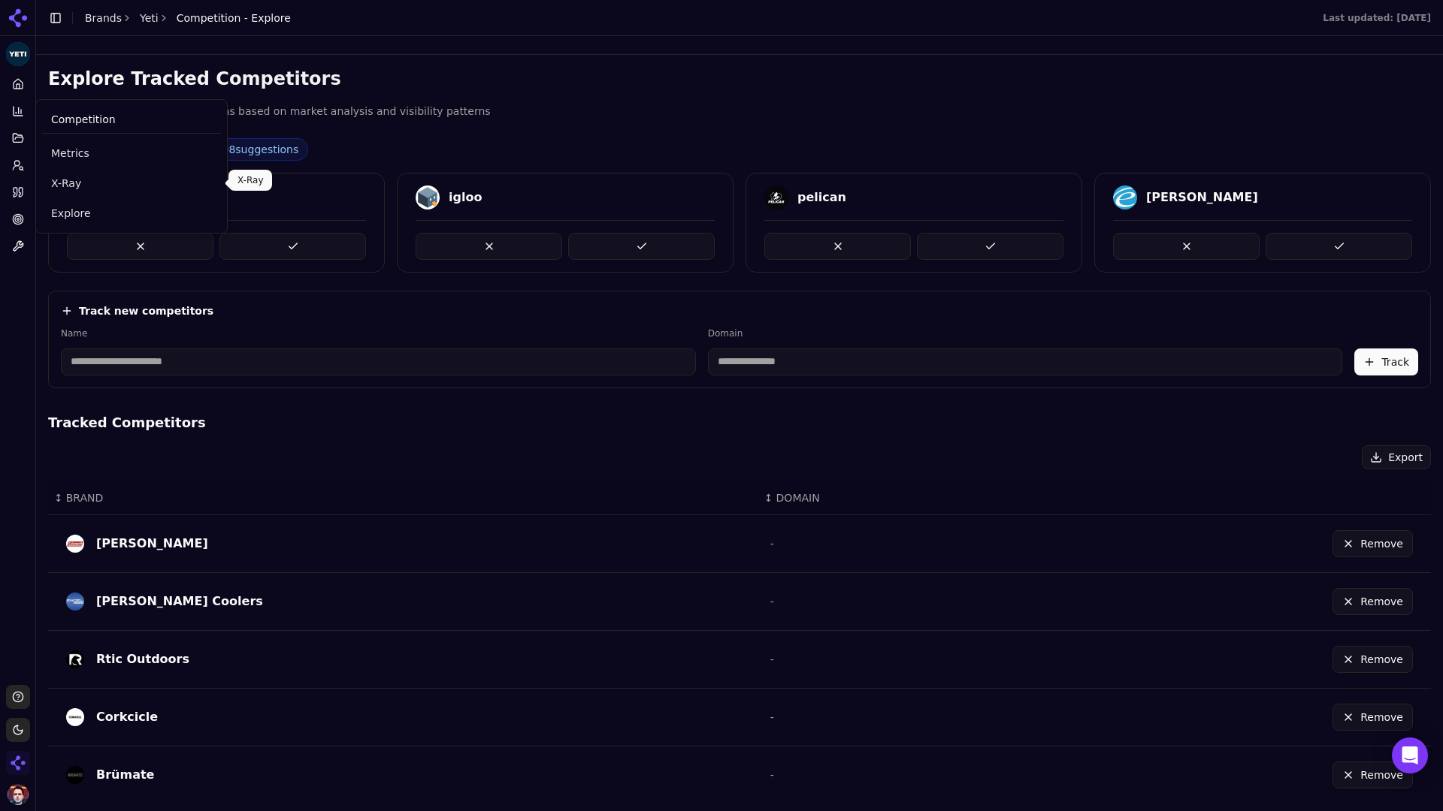
click at [80, 180] on span "X-Ray" at bounding box center [131, 183] width 161 height 15
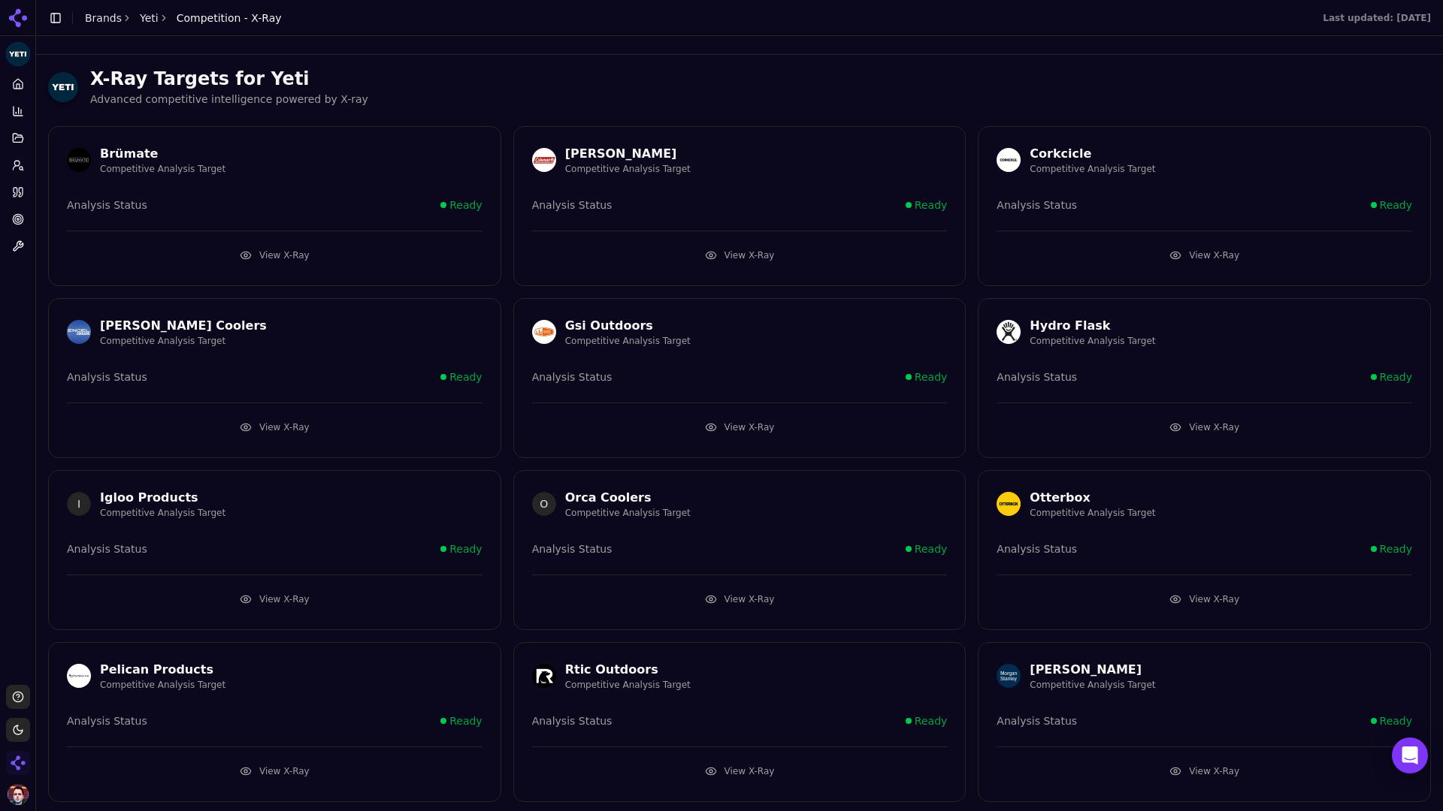
click at [739, 258] on button "View X-Ray" at bounding box center [739, 255] width 415 height 24
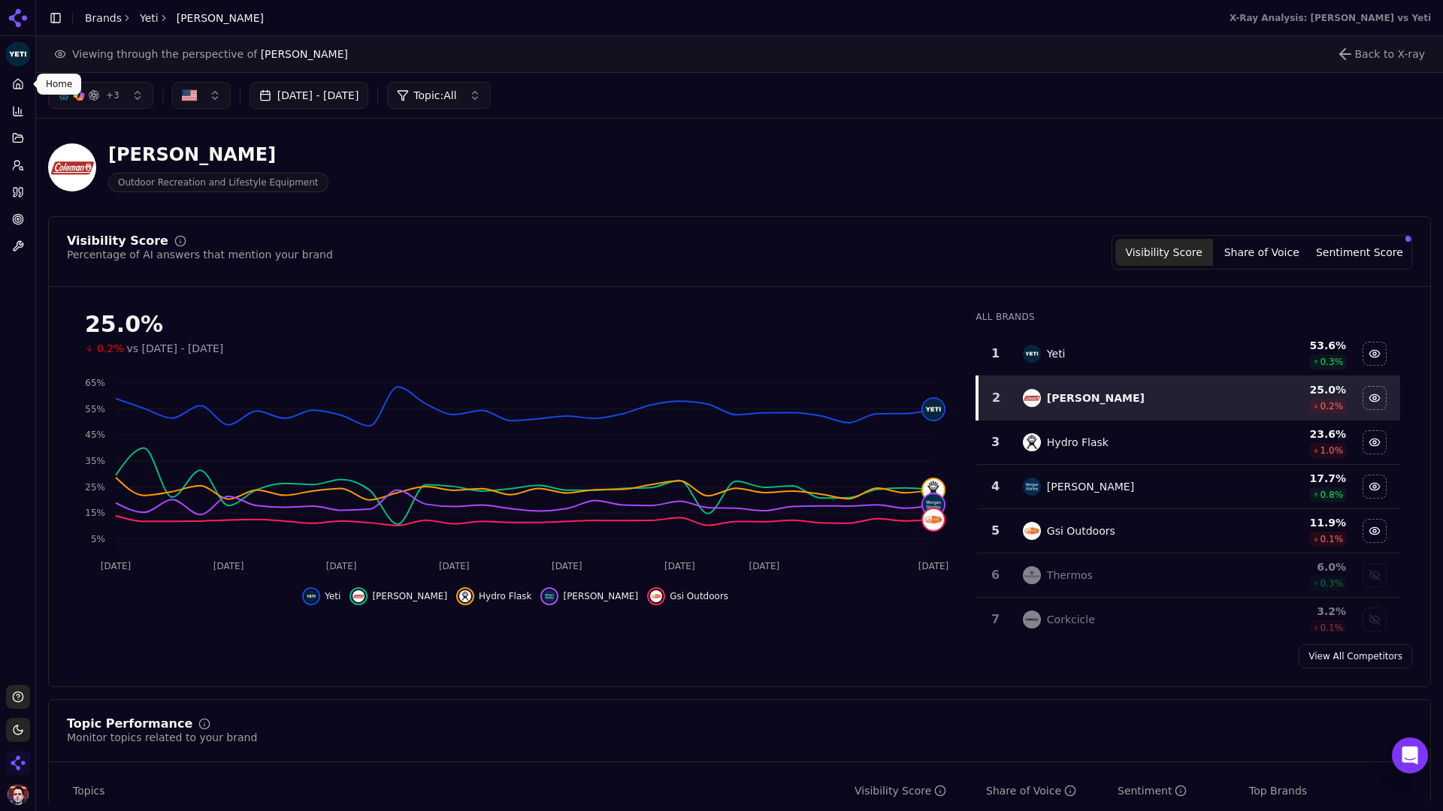
click at [16, 81] on icon at bounding box center [18, 84] width 12 height 12
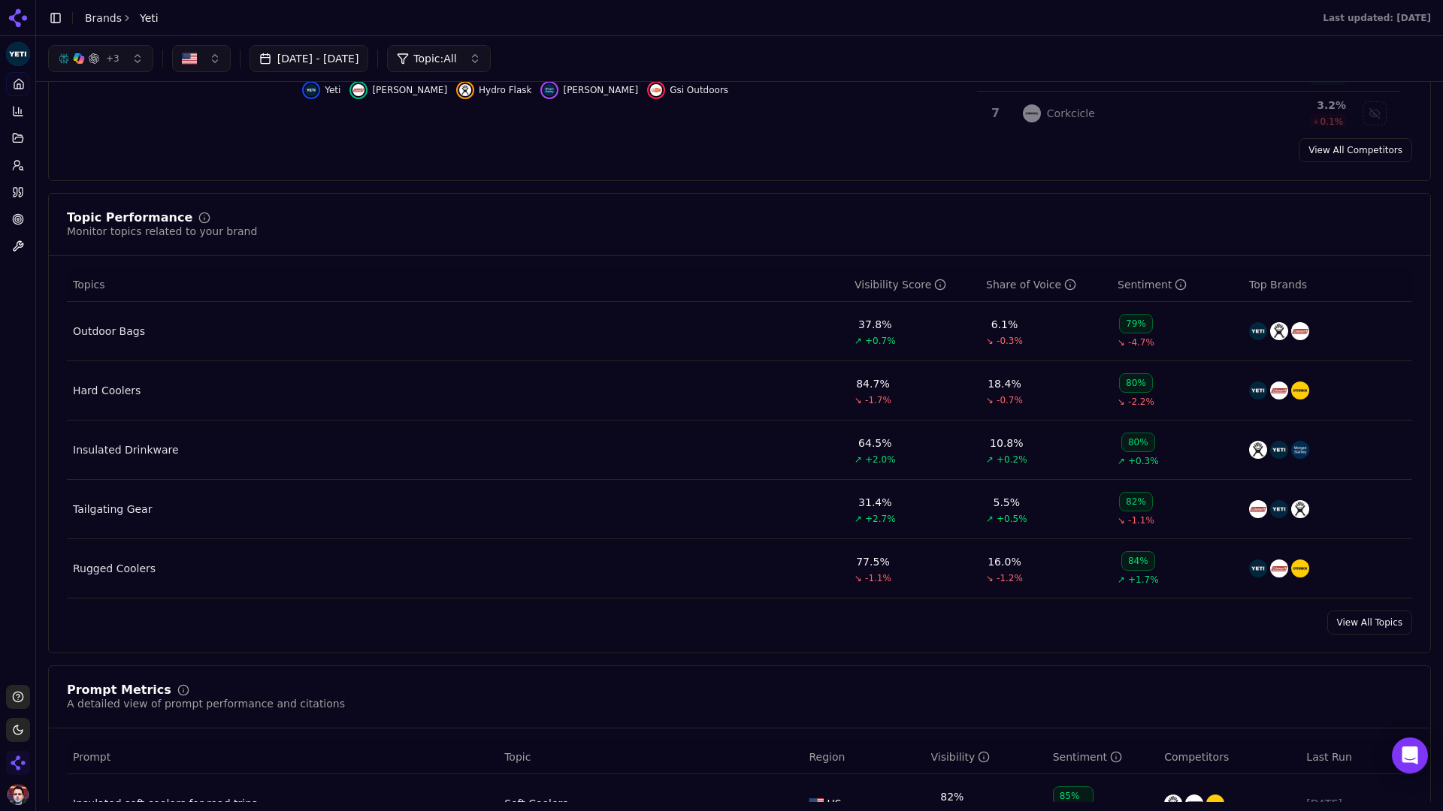
scroll to position [469, 0]
click at [138, 518] on div "Tailgating Gear" at bounding box center [112, 510] width 79 height 15
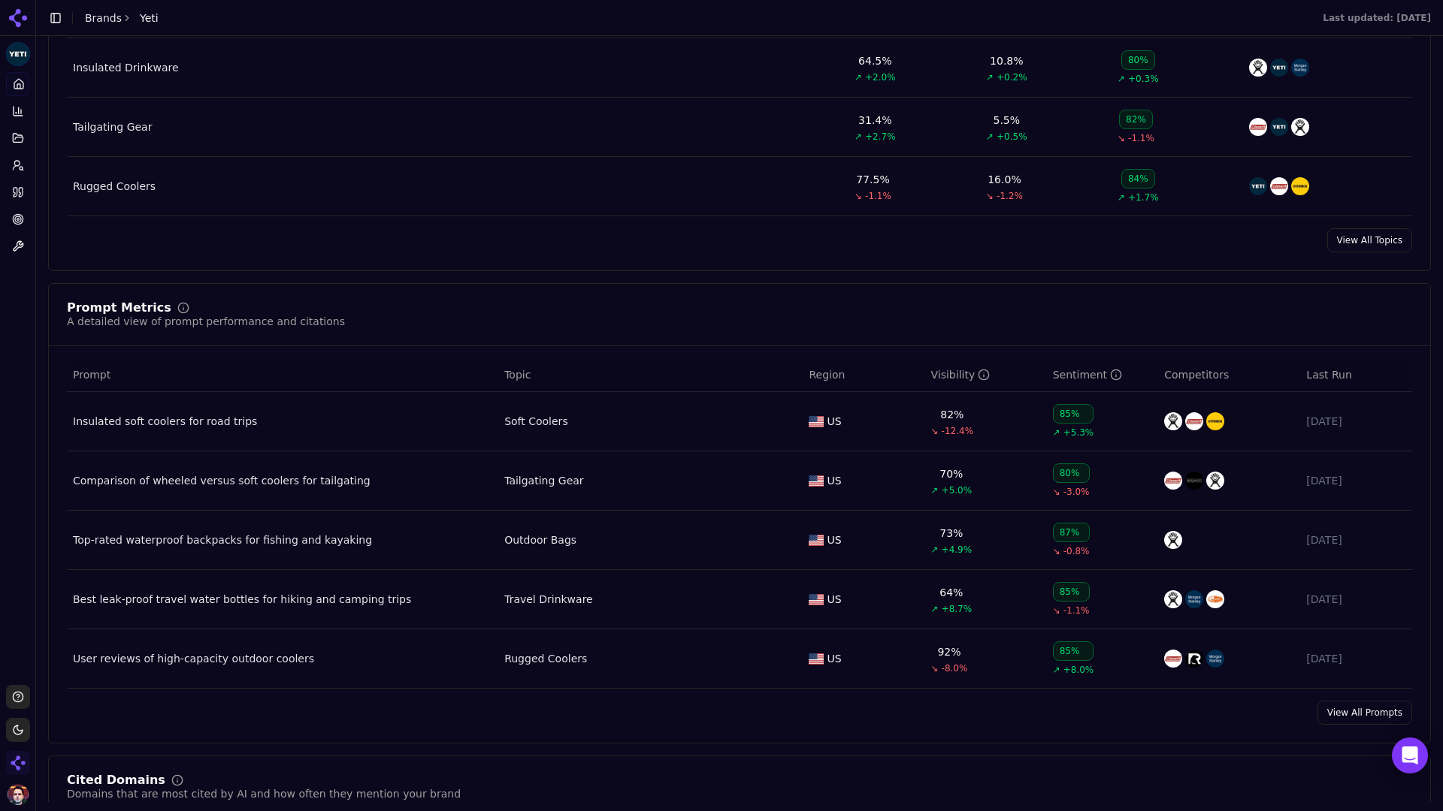
scroll to position [910, 0]
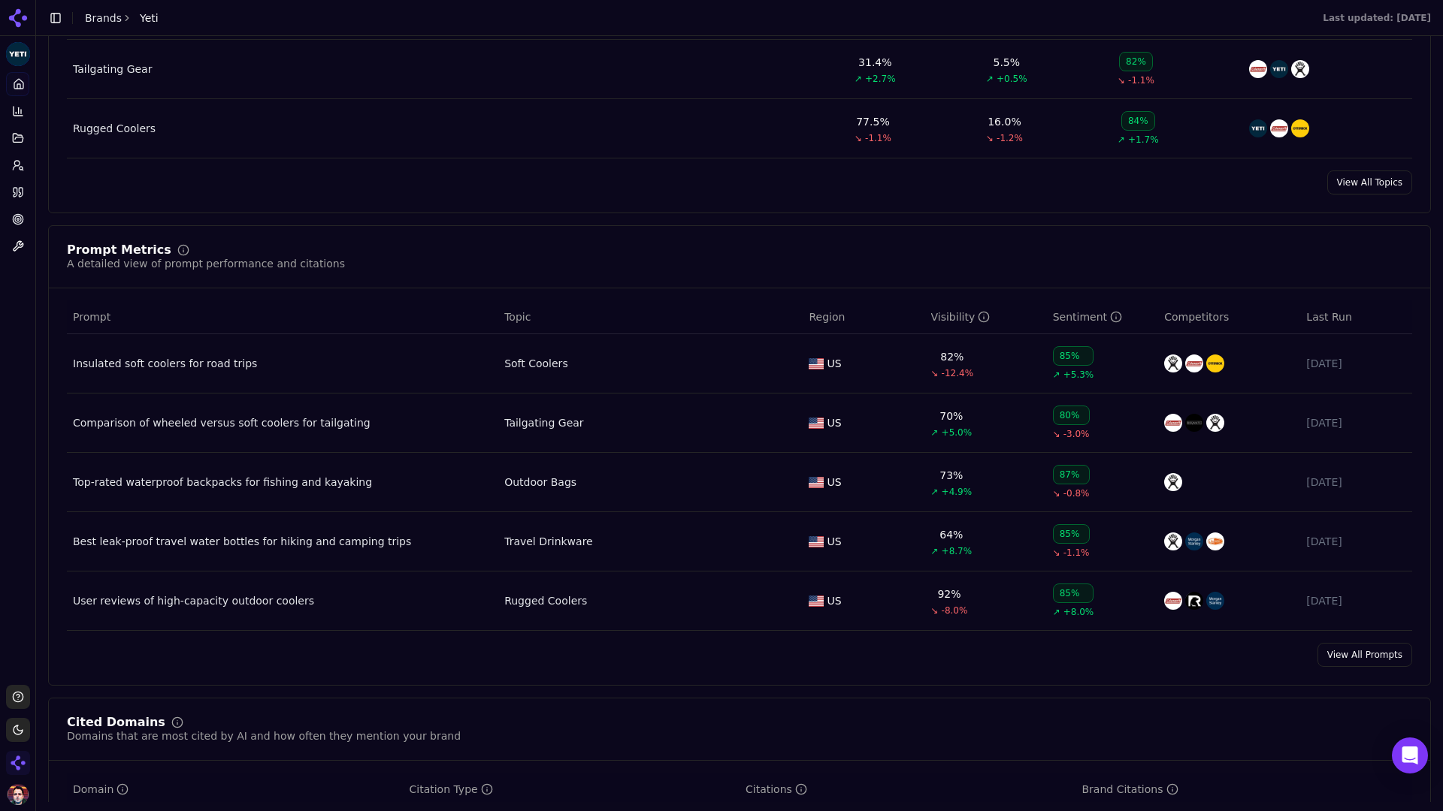
click at [1135, 666] on link "View All Prompts" at bounding box center [1364, 655] width 95 height 24
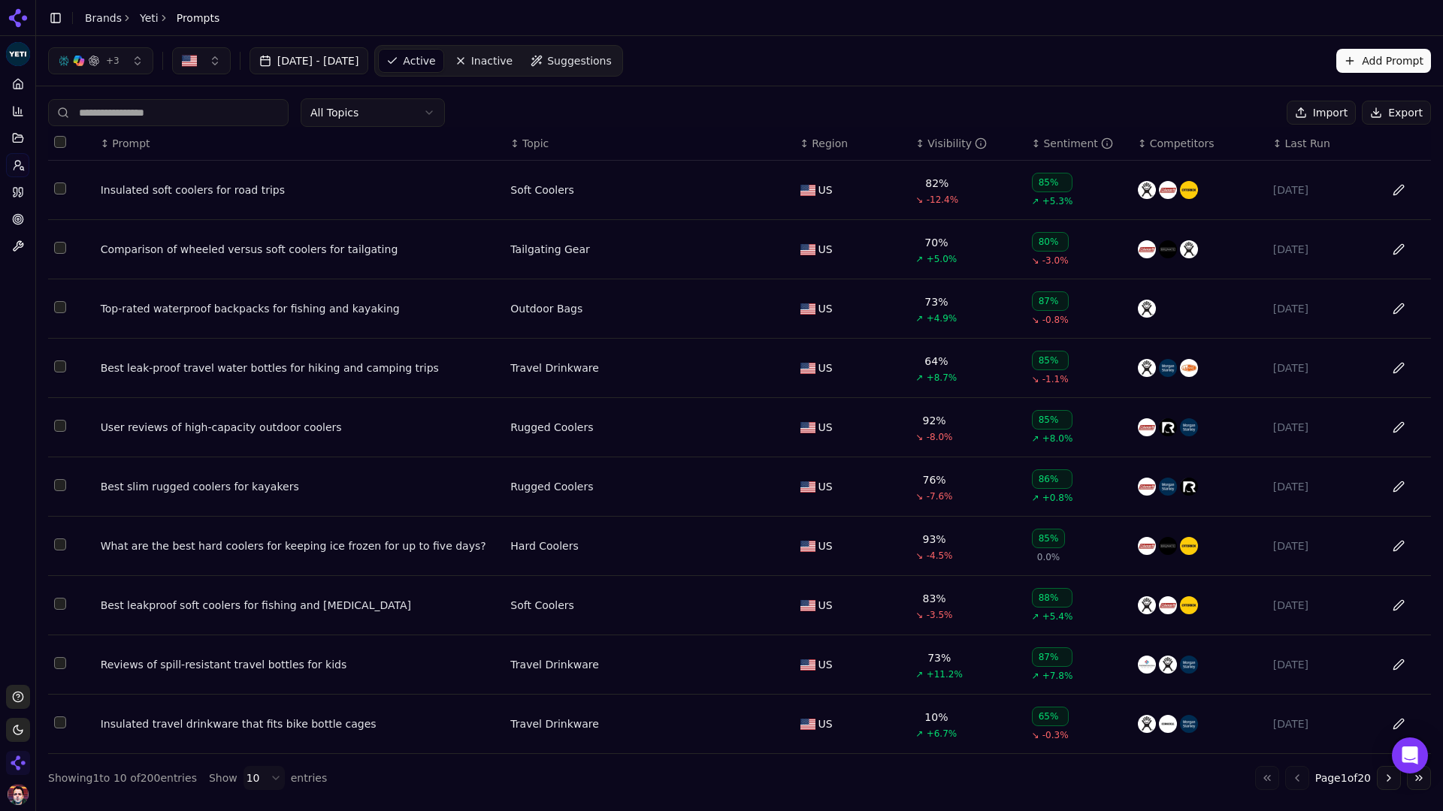
click at [248, 192] on div "Insulated soft coolers for road trips" at bounding box center [300, 190] width 398 height 15
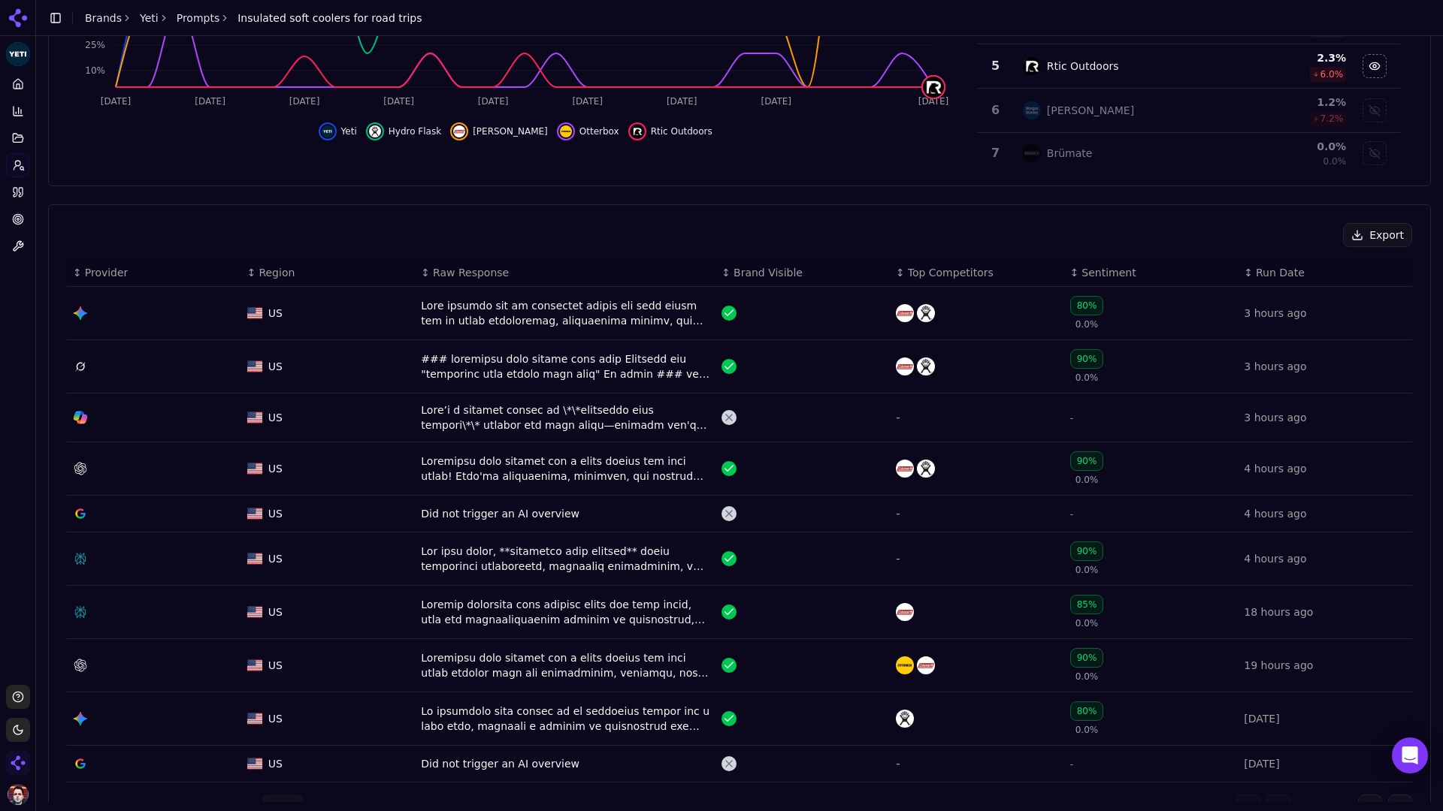
click at [556, 319] on div "Data table" at bounding box center [565, 313] width 289 height 30
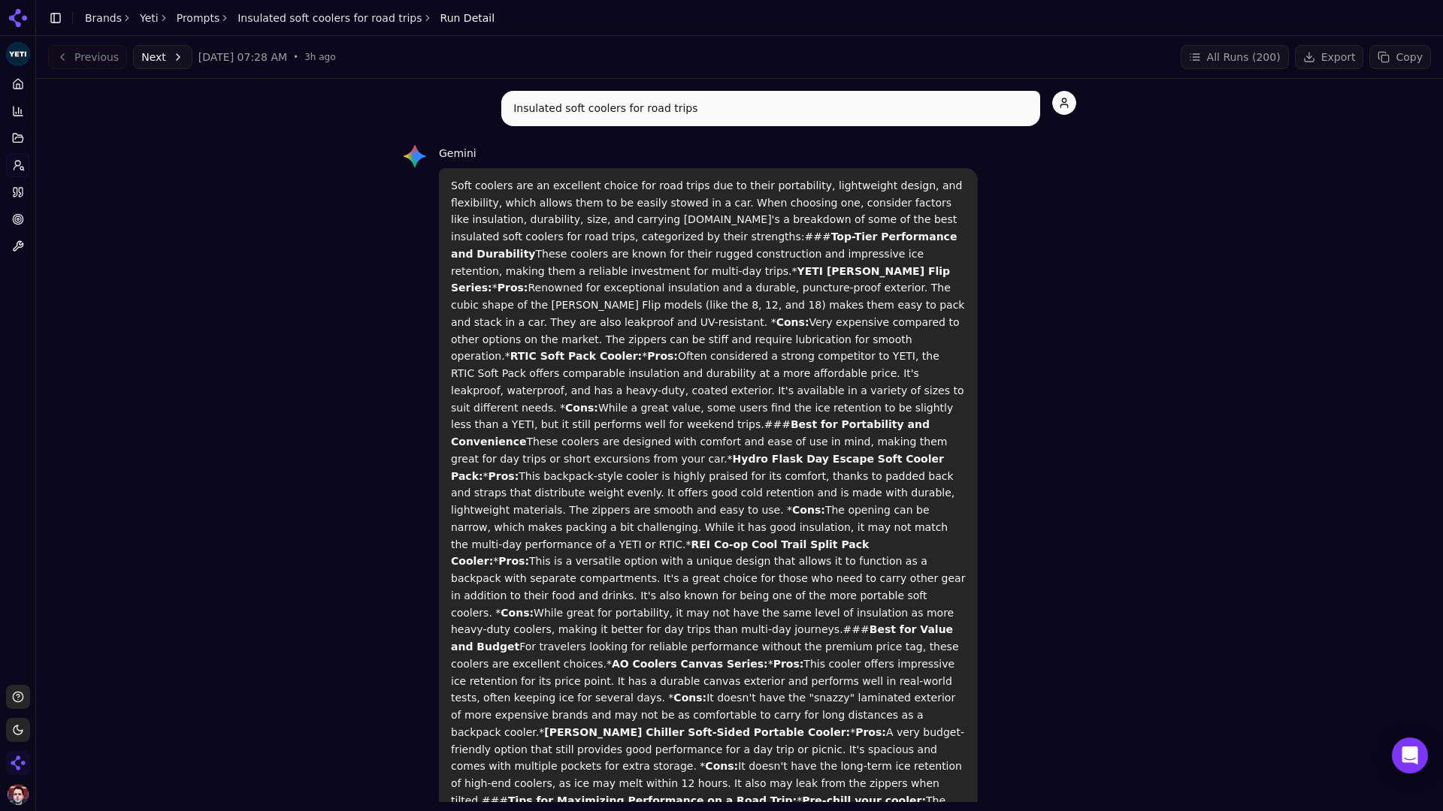
click at [171, 65] on button "Next" at bounding box center [162, 57] width 59 height 24
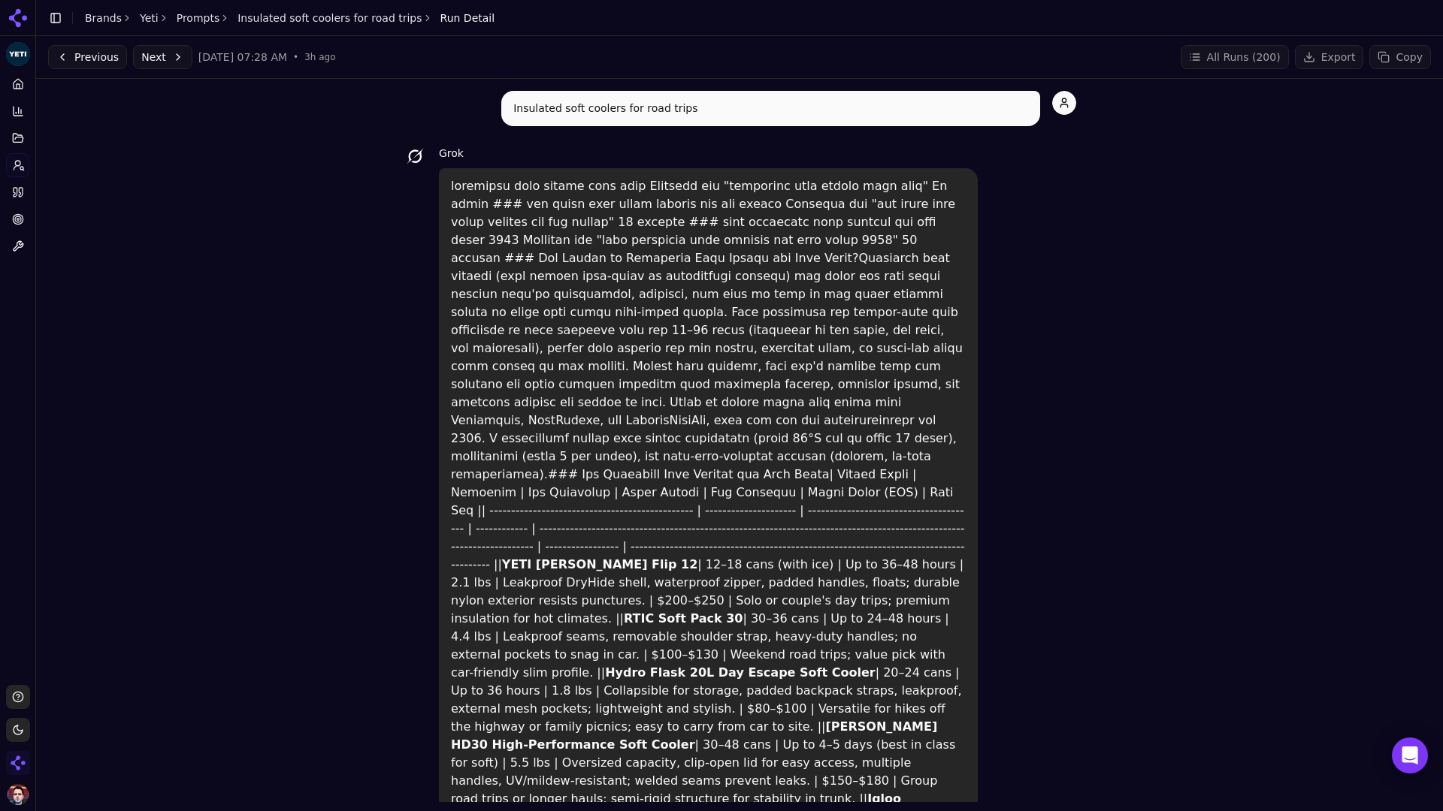
click at [171, 65] on button "Next" at bounding box center [162, 57] width 59 height 24
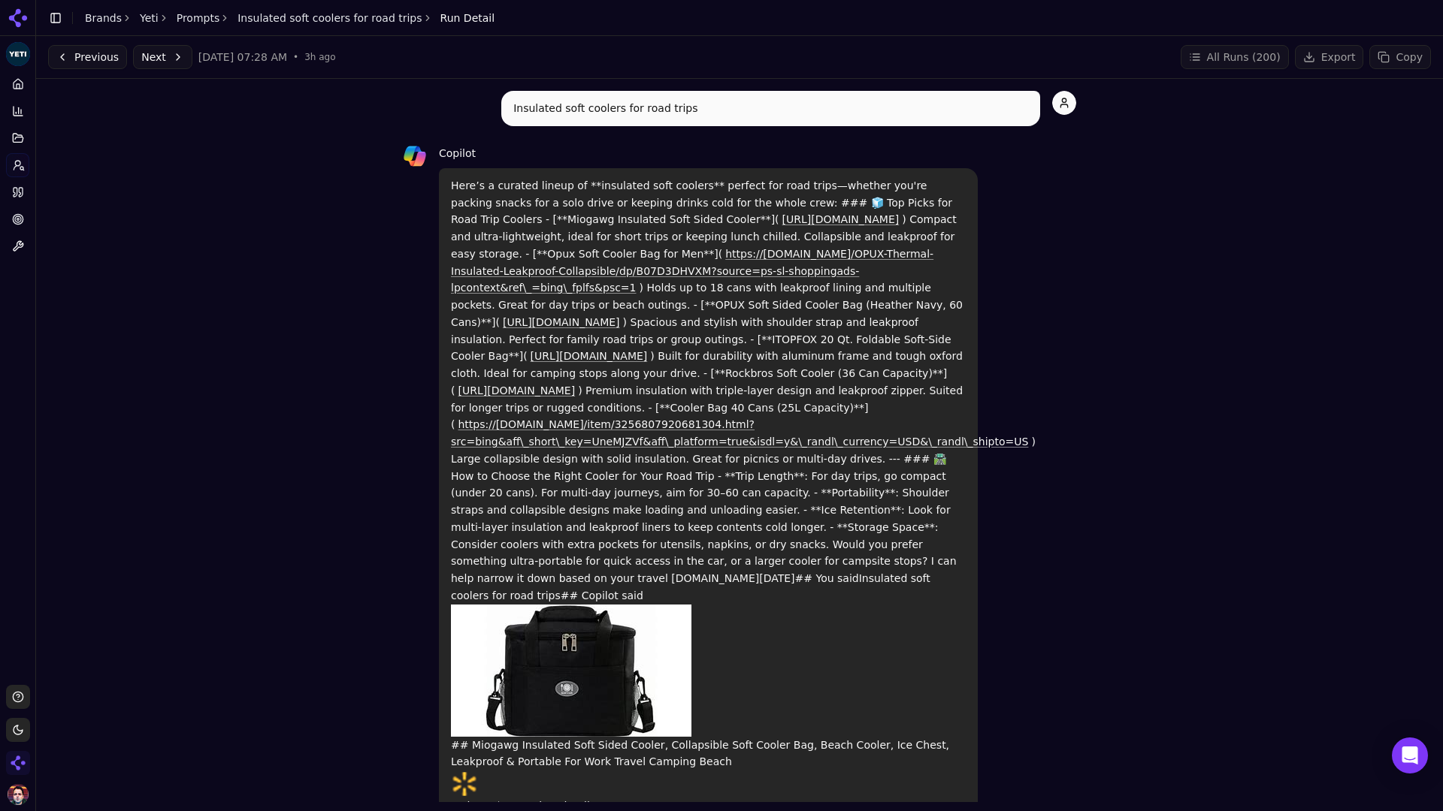
click at [206, 20] on link "Prompts" at bounding box center [199, 18] width 44 height 15
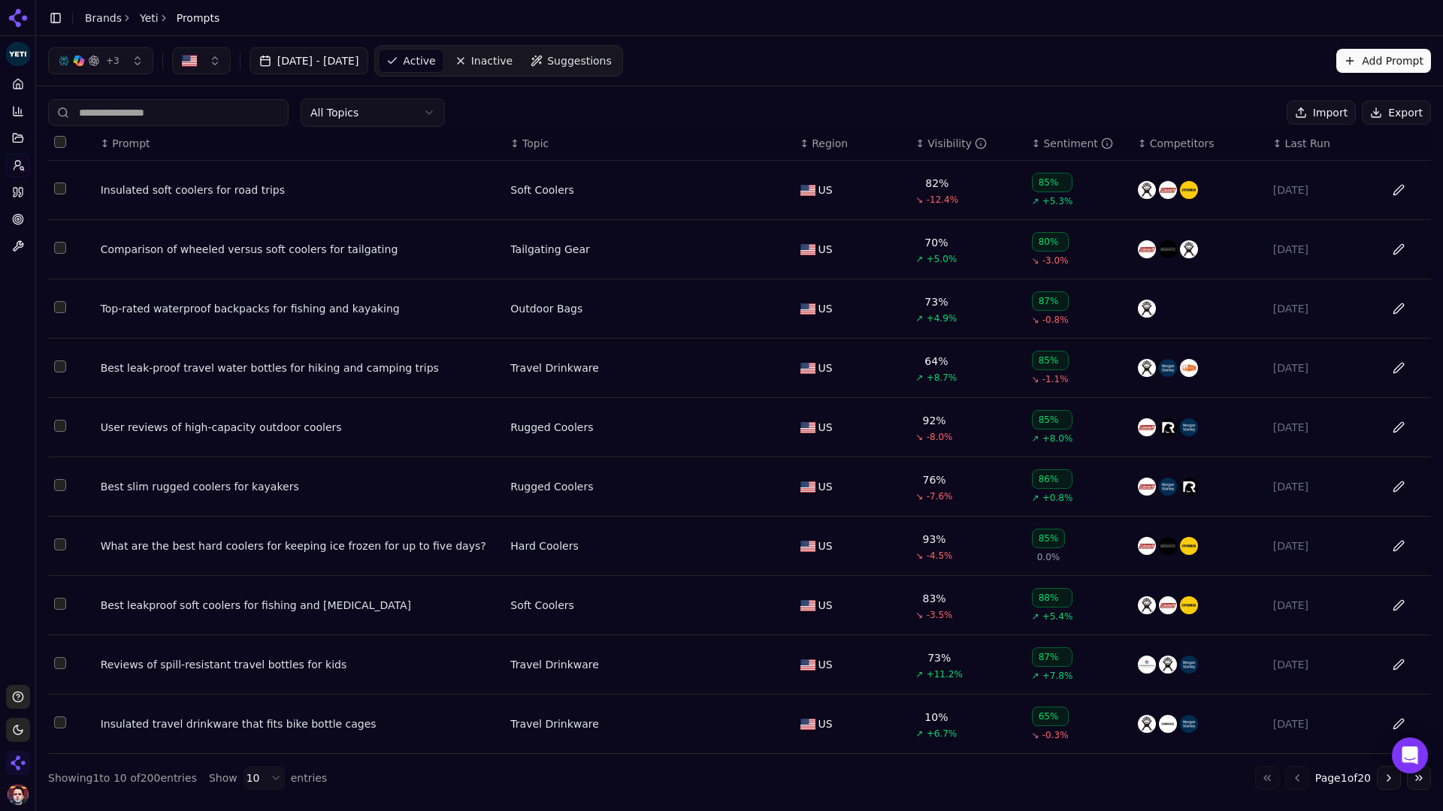
click at [192, 193] on div "Insulated soft coolers for road trips" at bounding box center [300, 190] width 398 height 15
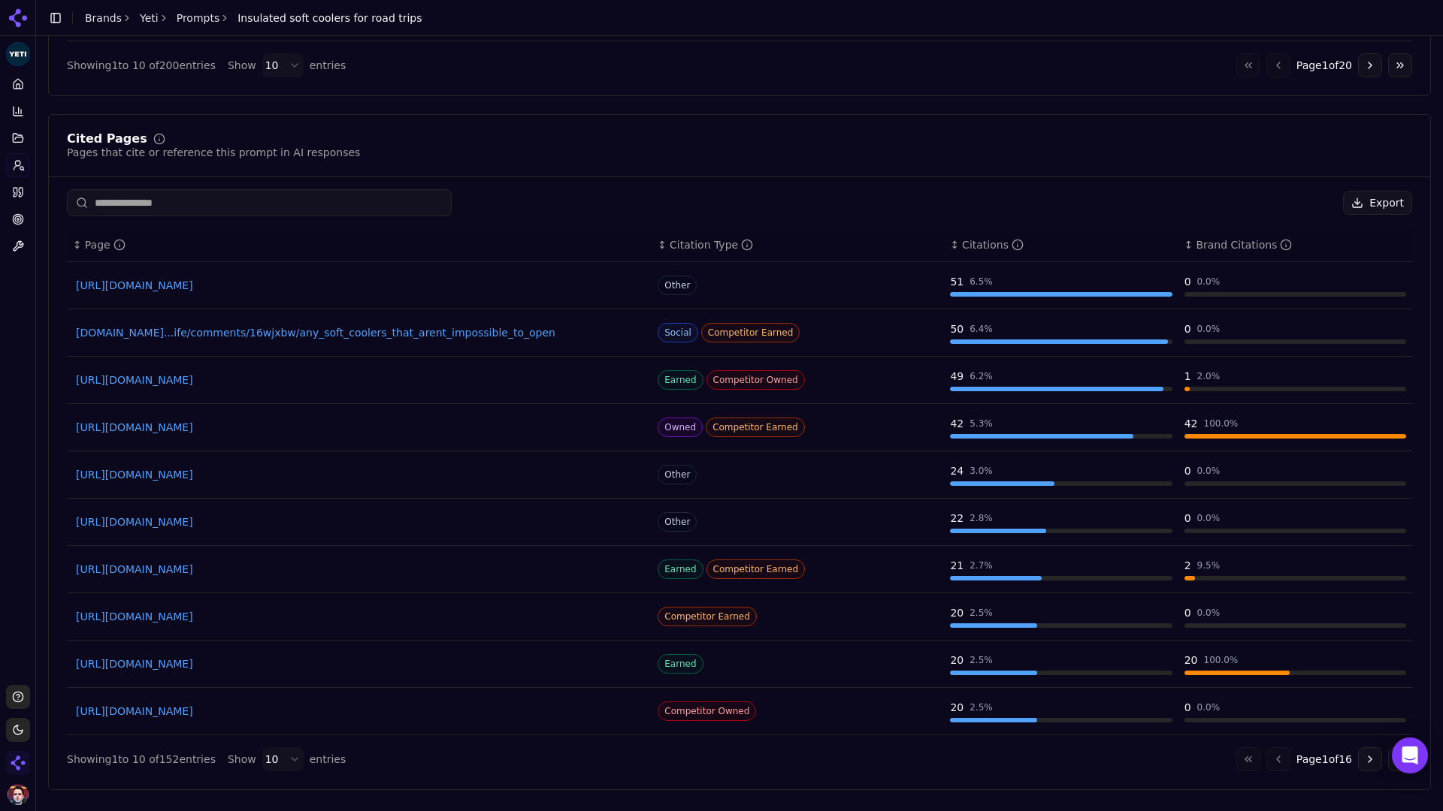
scroll to position [1089, 0]
click at [14, 182] on link "Citations" at bounding box center [17, 192] width 23 height 24
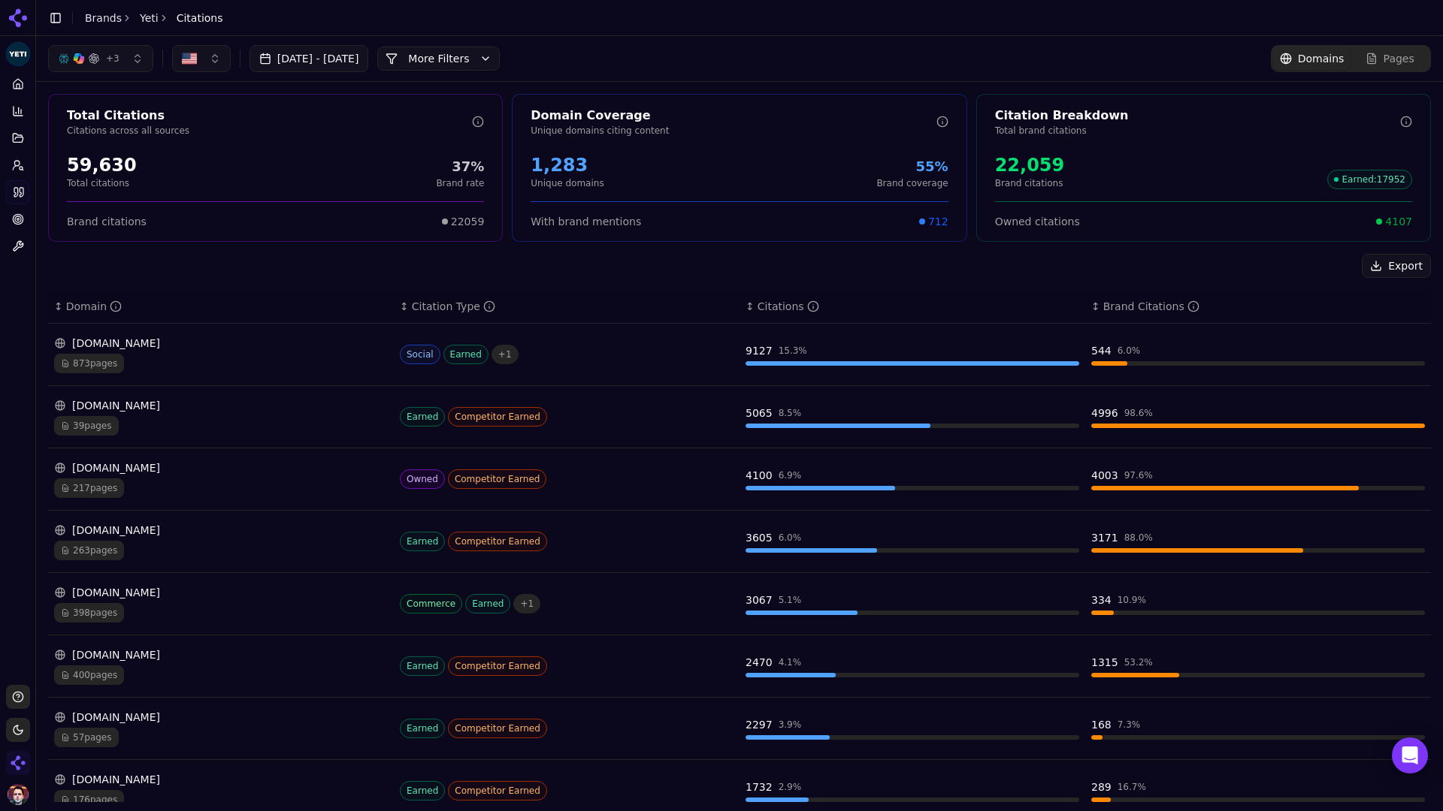
click at [228, 363] on div "873 pages" at bounding box center [221, 364] width 334 height 20
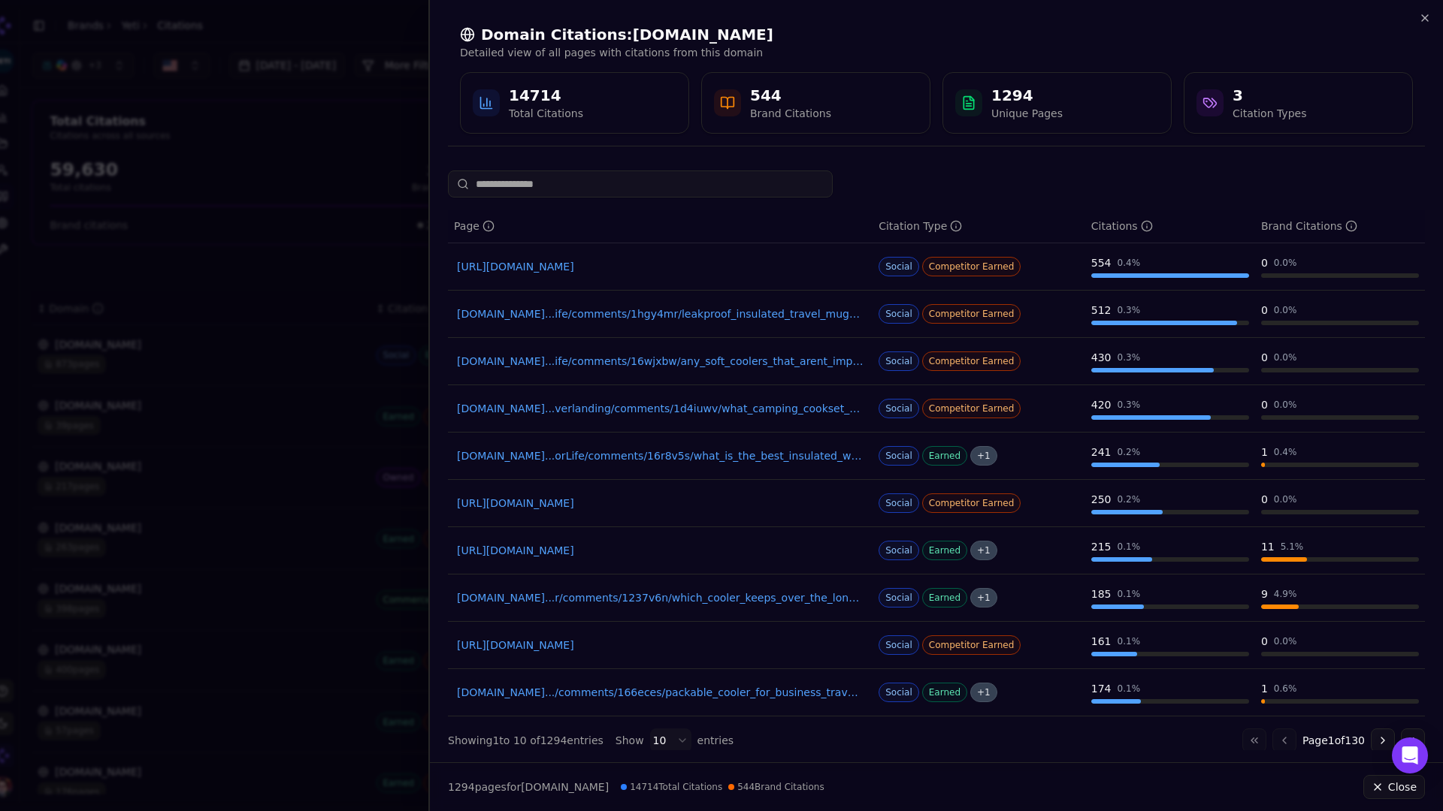
click at [327, 238] on div at bounding box center [721, 405] width 1443 height 811
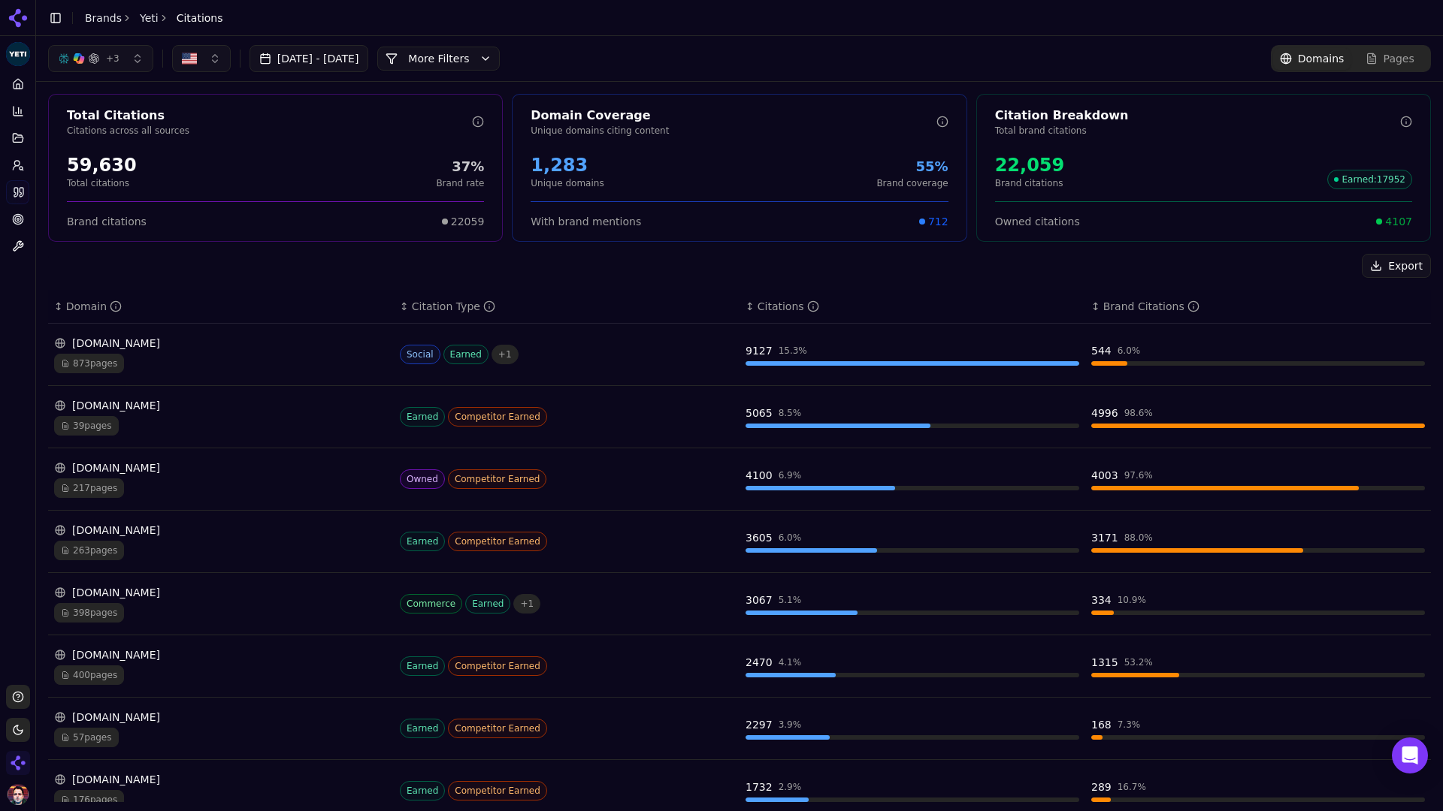
click at [500, 63] on button "More Filters" at bounding box center [438, 59] width 122 height 24
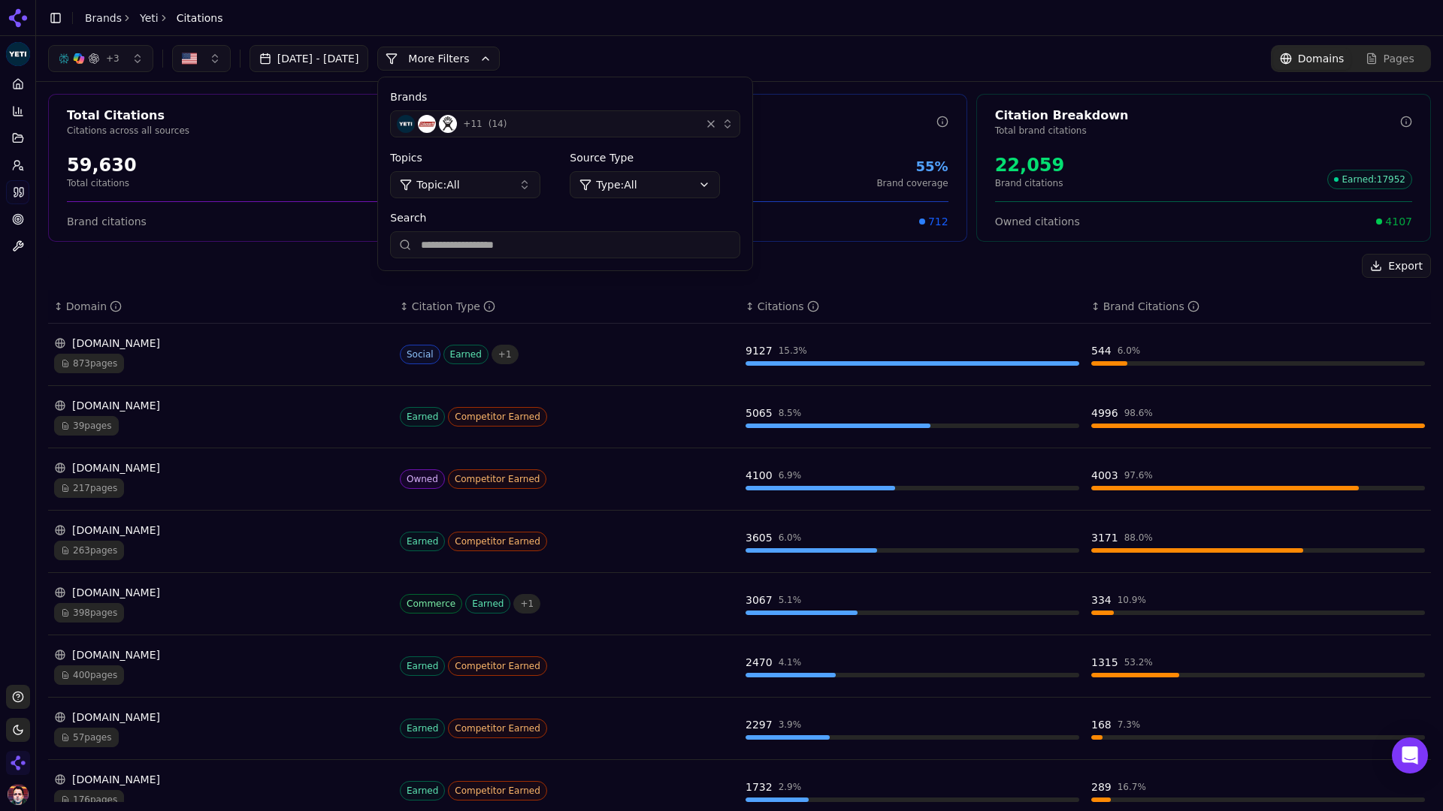
click at [725, 163] on label "Source Type" at bounding box center [654, 157] width 171 height 15
click at [691, 192] on html "Yeti Platform Home Competition Topics Prompts Citations Optimize Toolbox Suppor…" at bounding box center [721, 405] width 1443 height 811
click at [567, 183] on html "Yeti Platform Home Competition Topics Prompts Citations Optimize Toolbox Suppor…" at bounding box center [721, 405] width 1443 height 811
click at [540, 183] on button "Topic: All" at bounding box center [465, 184] width 150 height 27
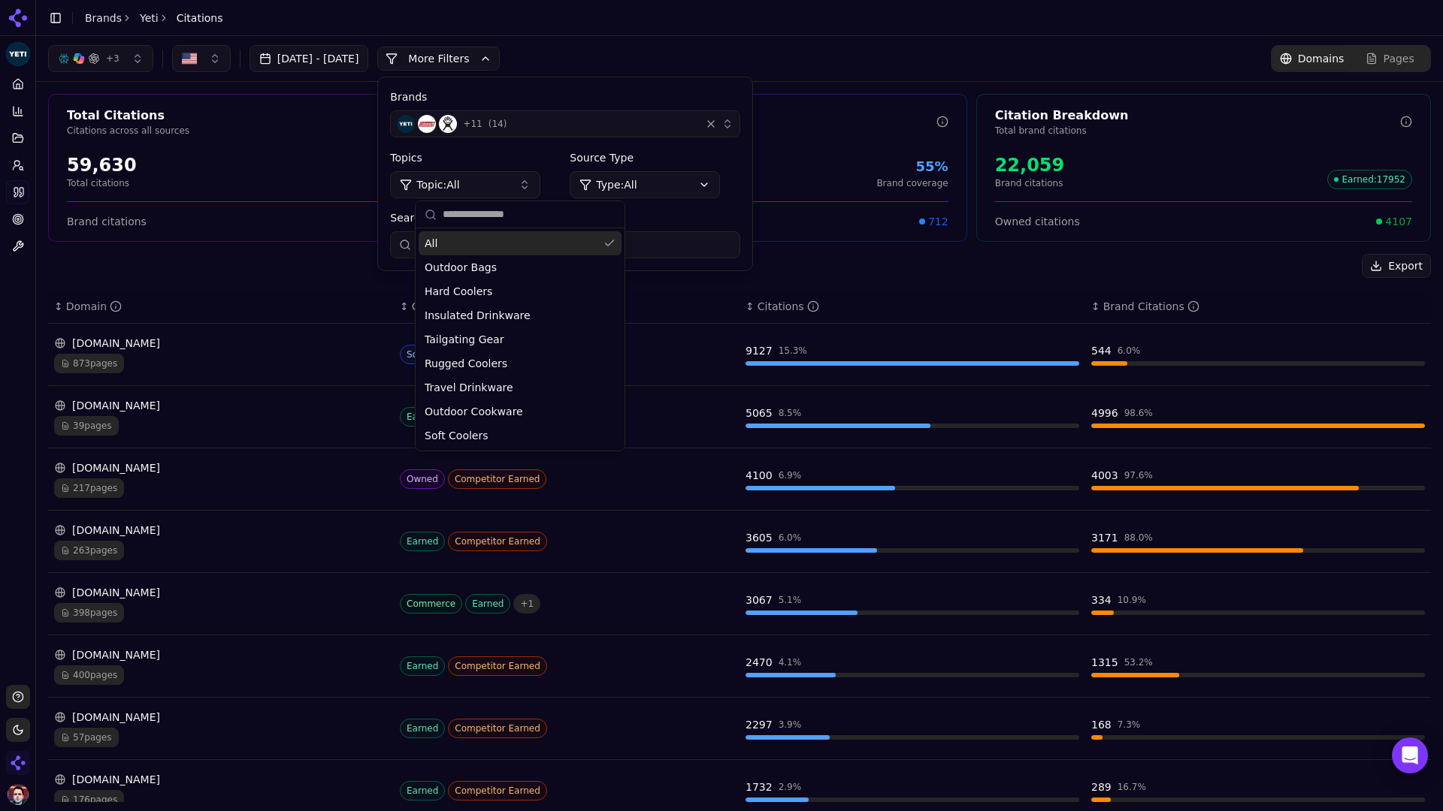
click at [540, 194] on button "Topic: All" at bounding box center [465, 184] width 150 height 27
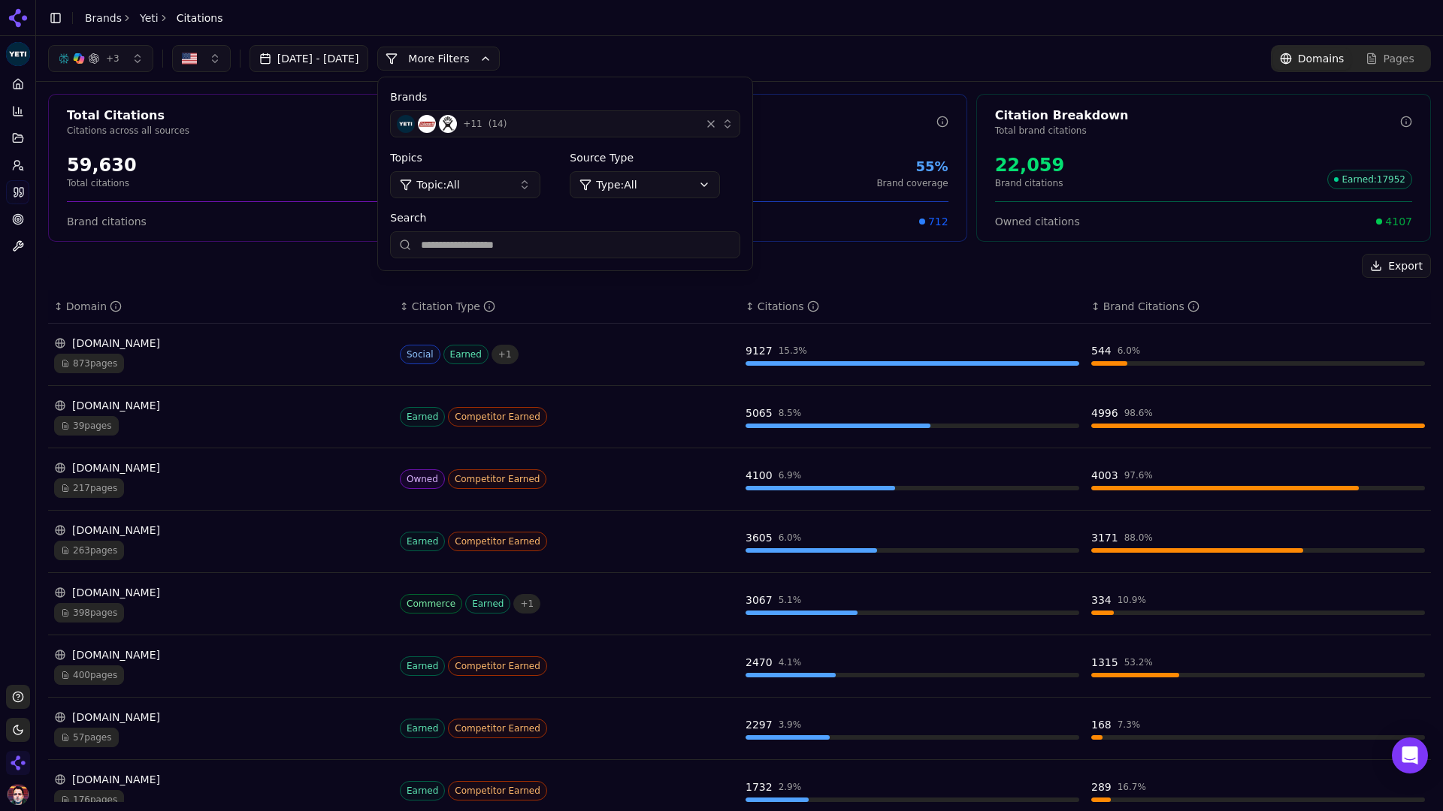
click at [734, 30] on header "Toggle Sidebar Brands Yeti Citations" at bounding box center [739, 18] width 1406 height 36
click at [694, 52] on div "+ 3 [DATE] - [DATE] More More Filters Brands + 11 ( 14 ) Topics Topic: All Sour…" at bounding box center [739, 58] width 1382 height 27
click at [500, 59] on button "More Filters" at bounding box center [438, 59] width 122 height 24
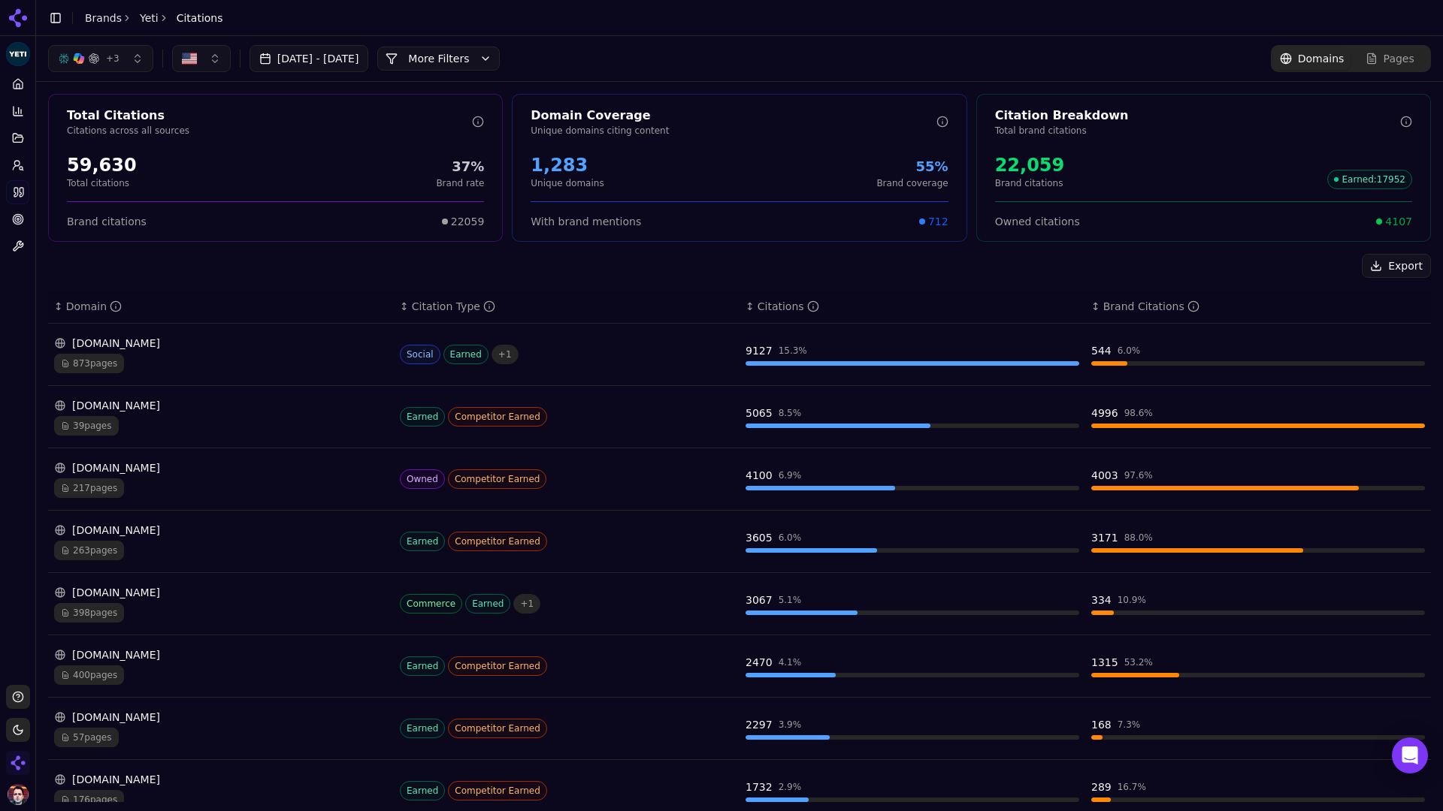
click at [373, 339] on div "[DOMAIN_NAME]" at bounding box center [221, 343] width 334 height 15
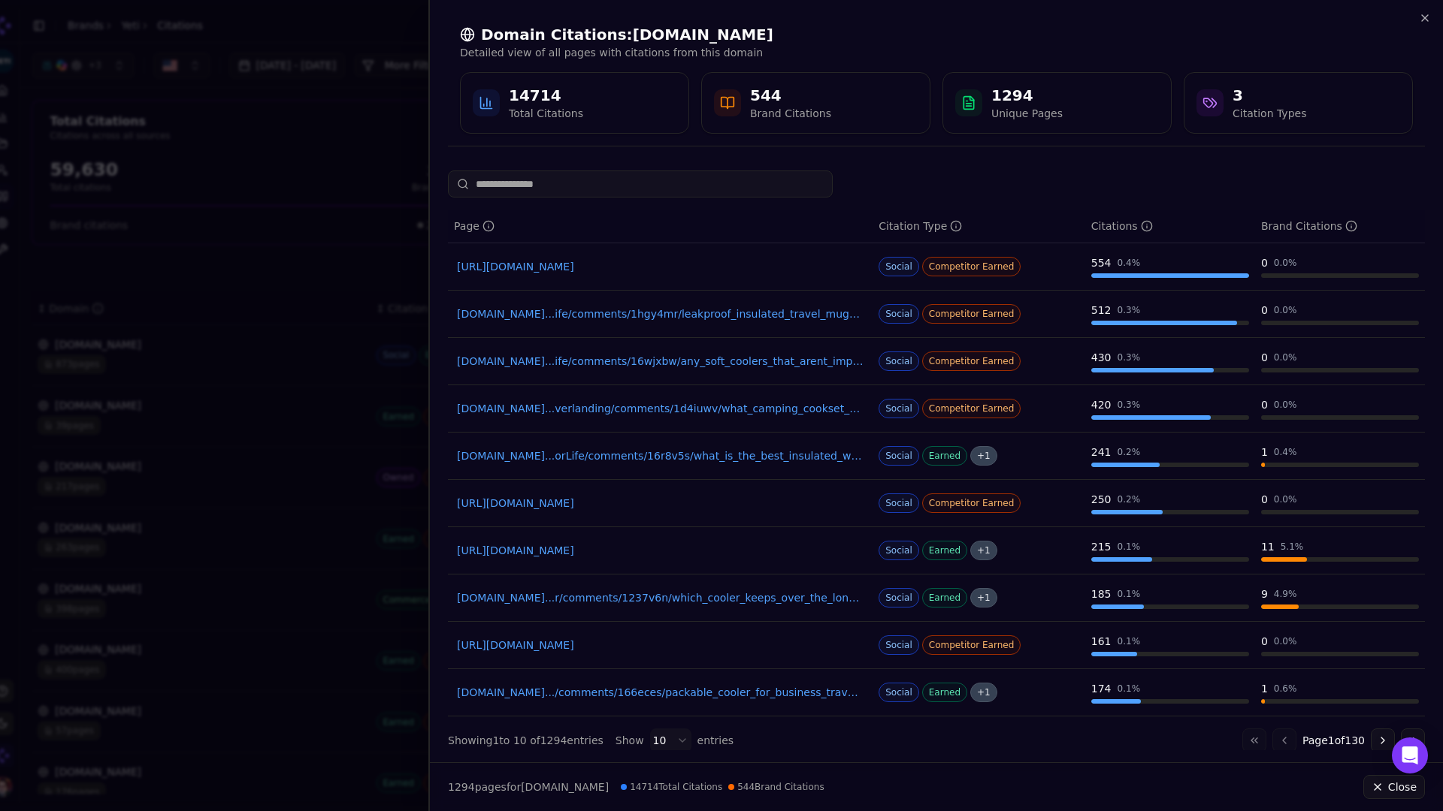
click at [323, 401] on div at bounding box center [721, 405] width 1443 height 811
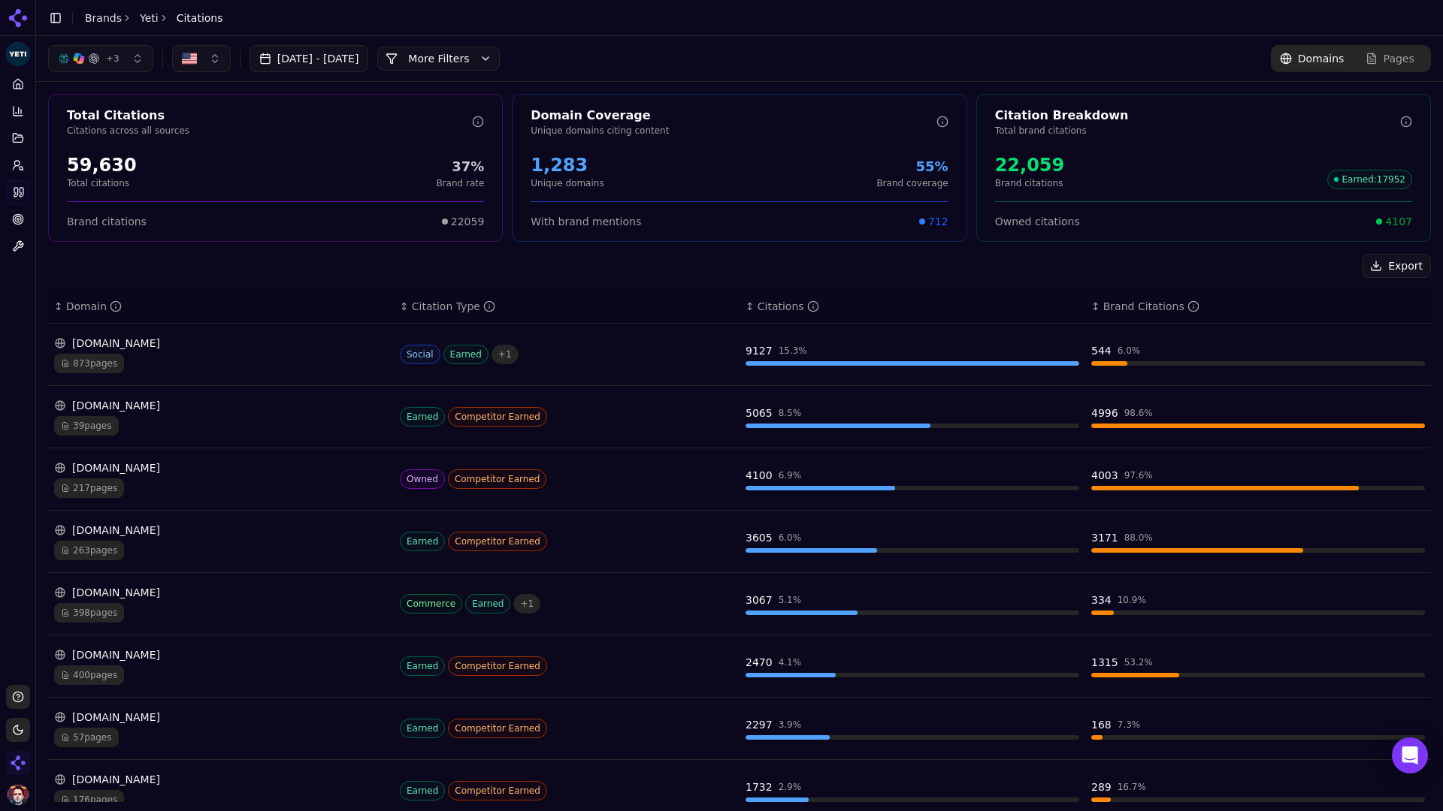
click at [500, 56] on button "More Filters" at bounding box center [438, 59] width 122 height 24
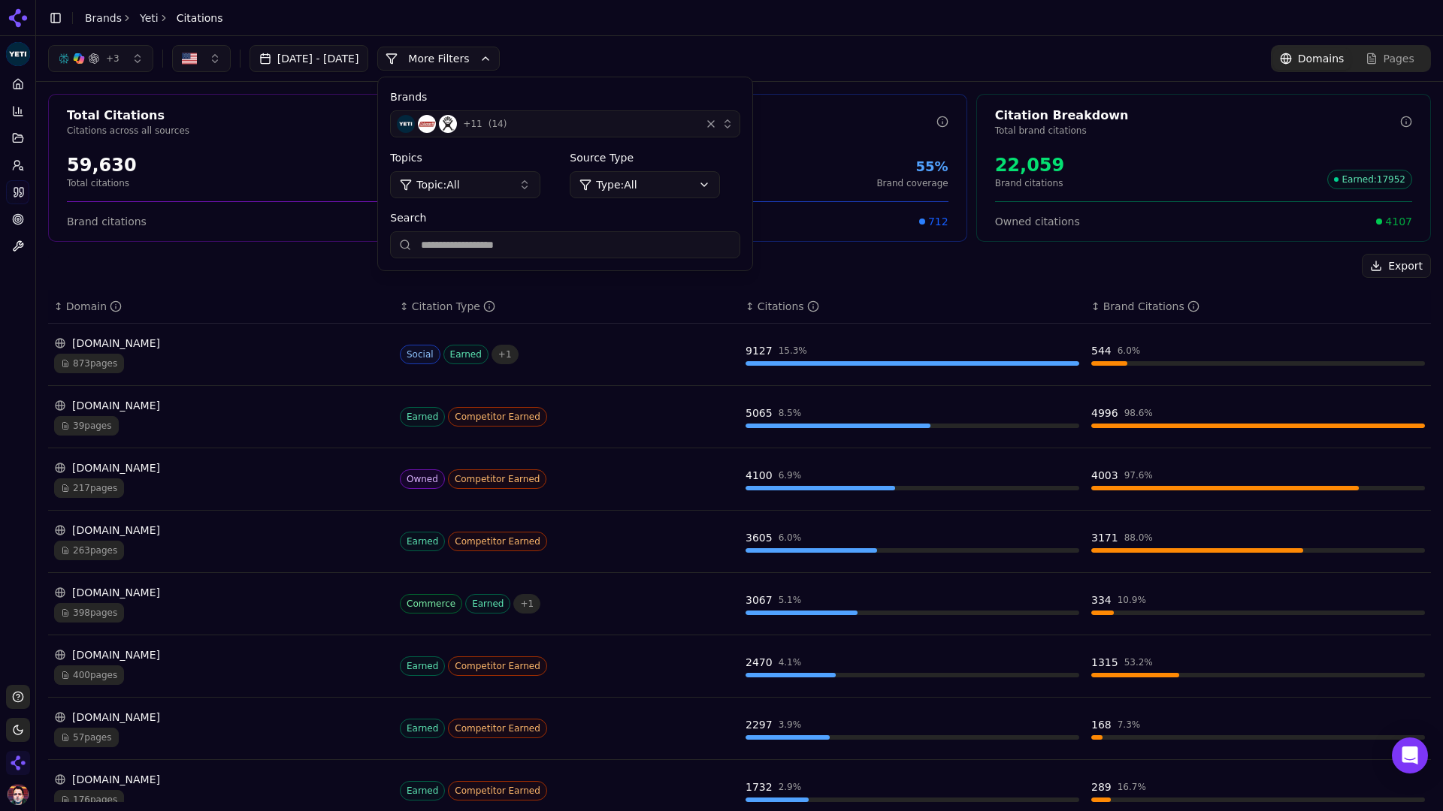
click at [500, 56] on button "More Filters" at bounding box center [438, 59] width 122 height 24
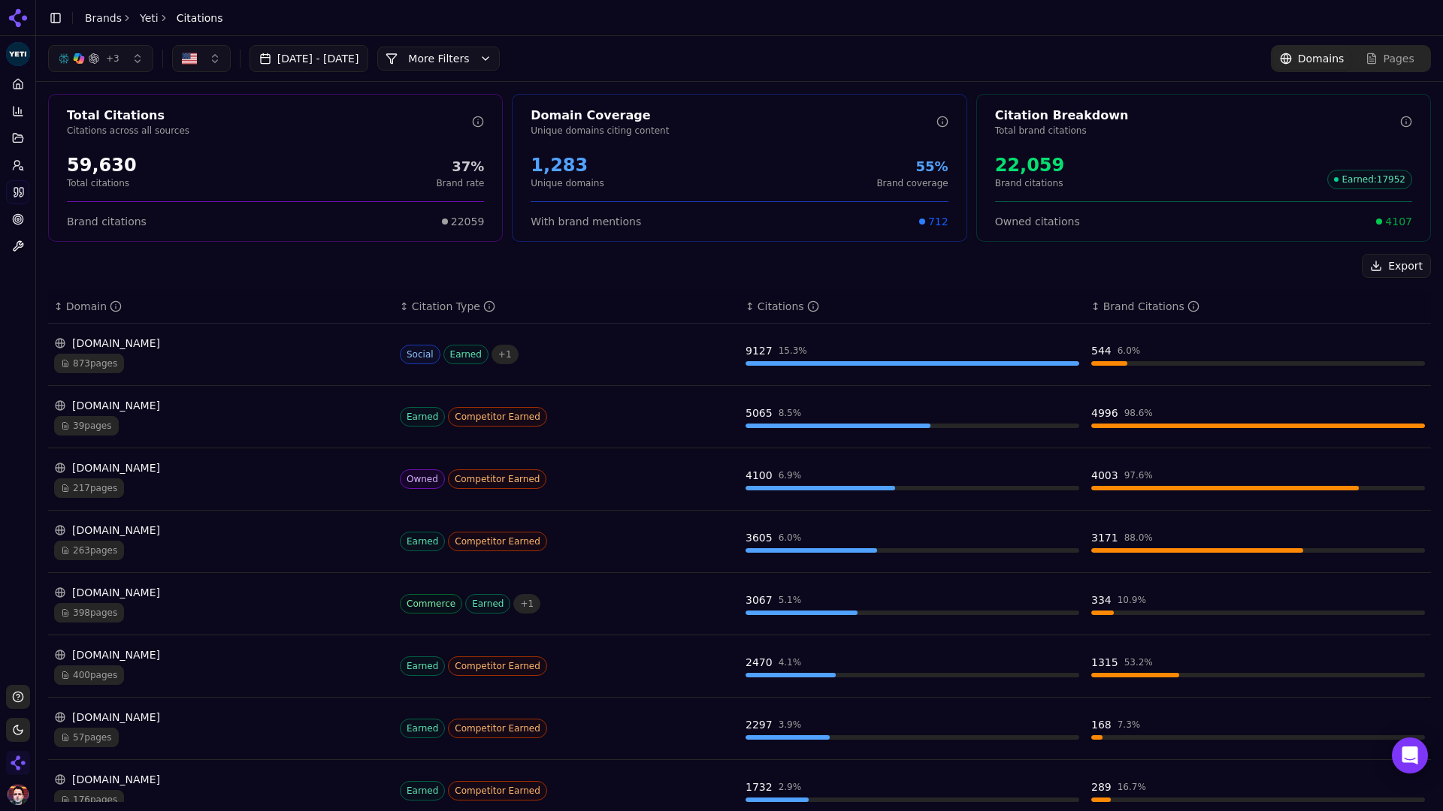
click at [257, 488] on div "217 pages" at bounding box center [221, 489] width 334 height 20
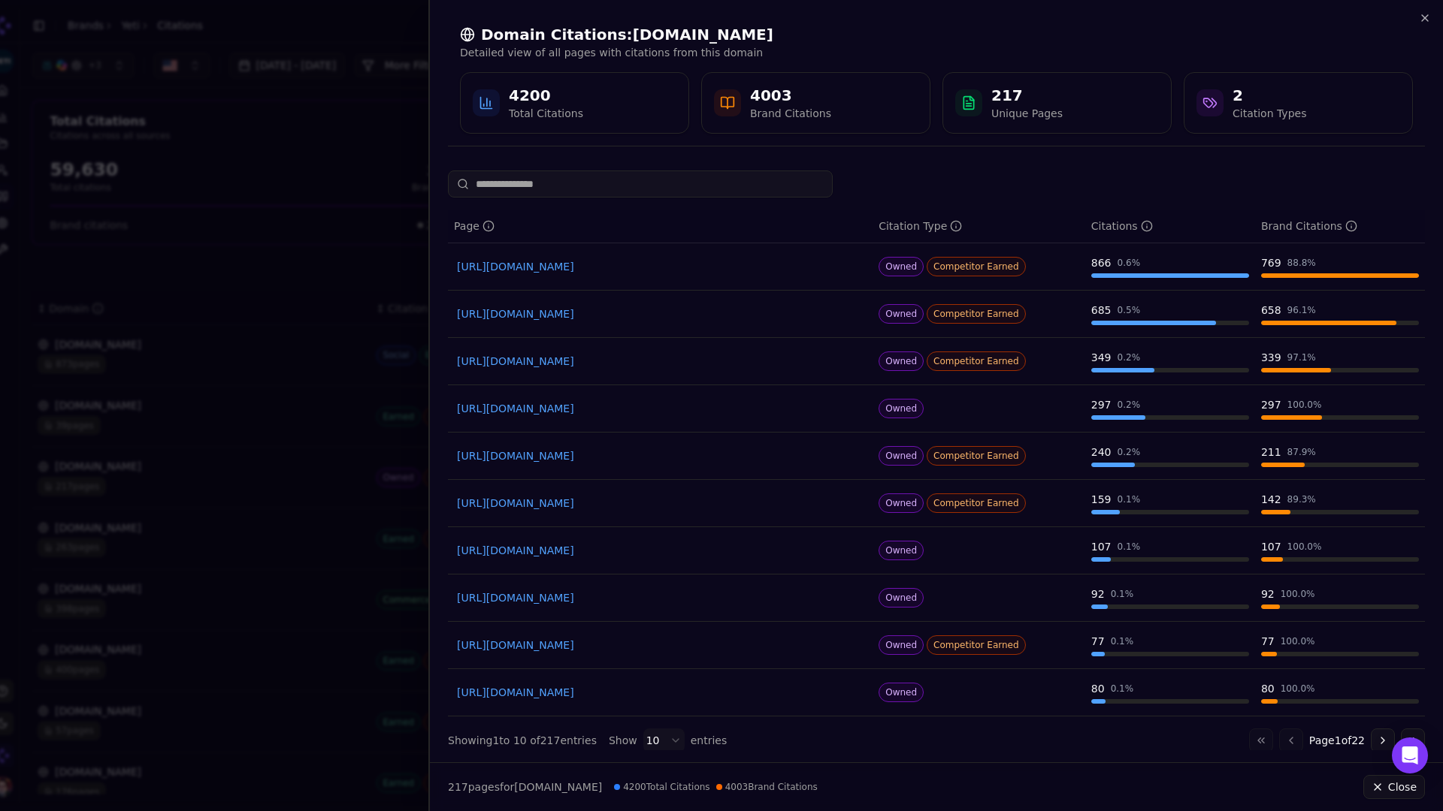
click at [307, 370] on div at bounding box center [721, 405] width 1443 height 811
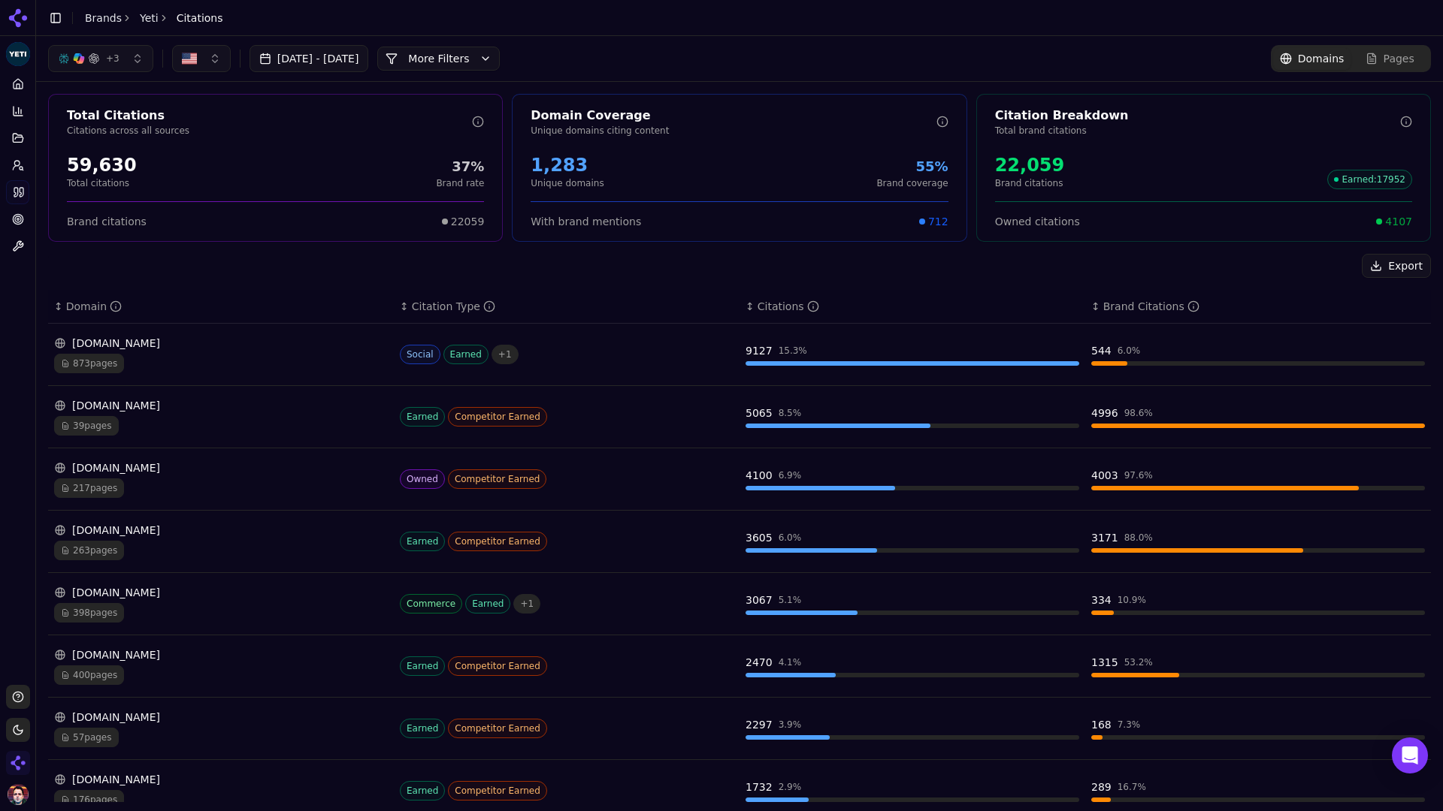
click at [500, 49] on button "More Filters" at bounding box center [438, 59] width 122 height 24
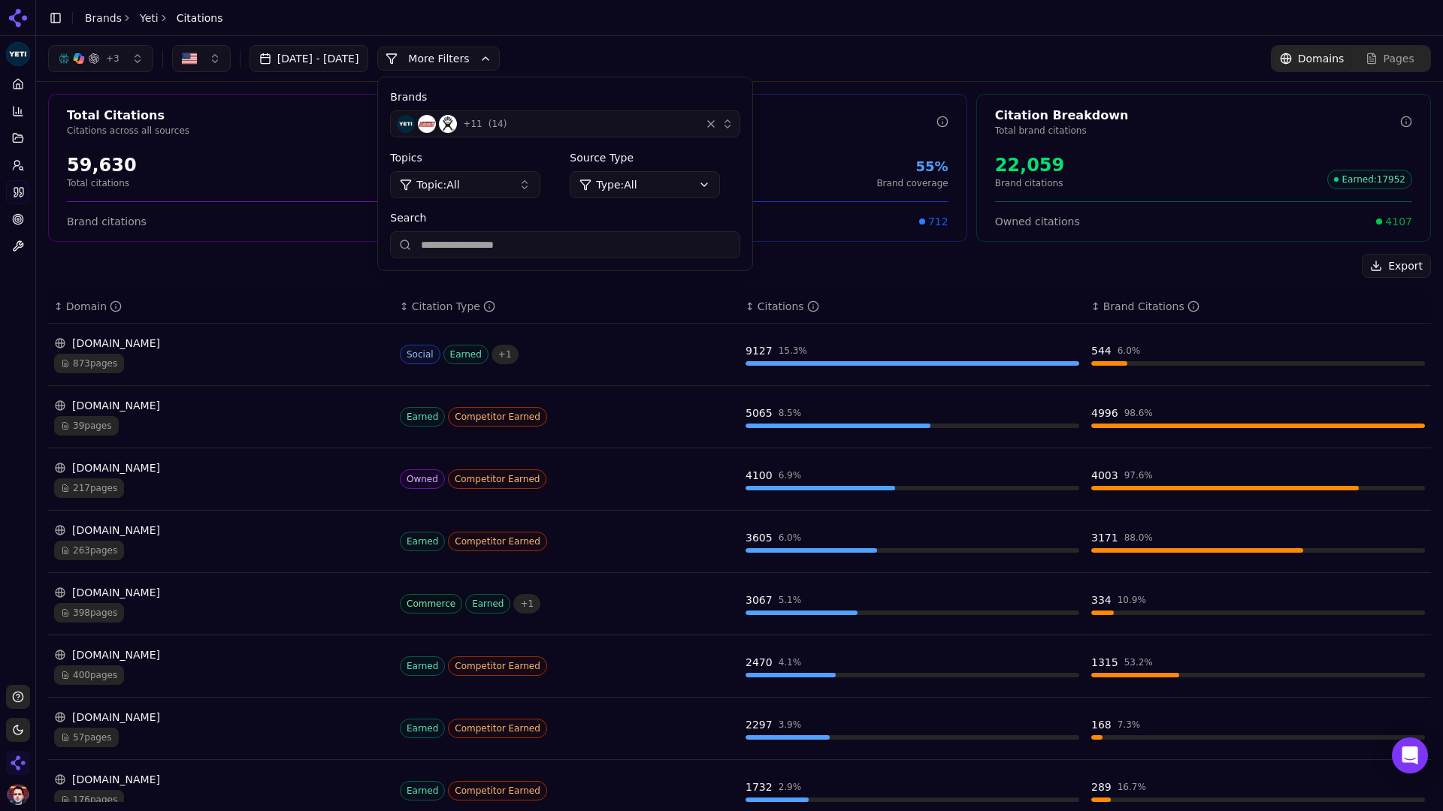
click at [697, 175] on html "Yeti Platform Home Competition Topics Prompts Citations Optimize Toolbox Suppor…" at bounding box center [721, 405] width 1443 height 811
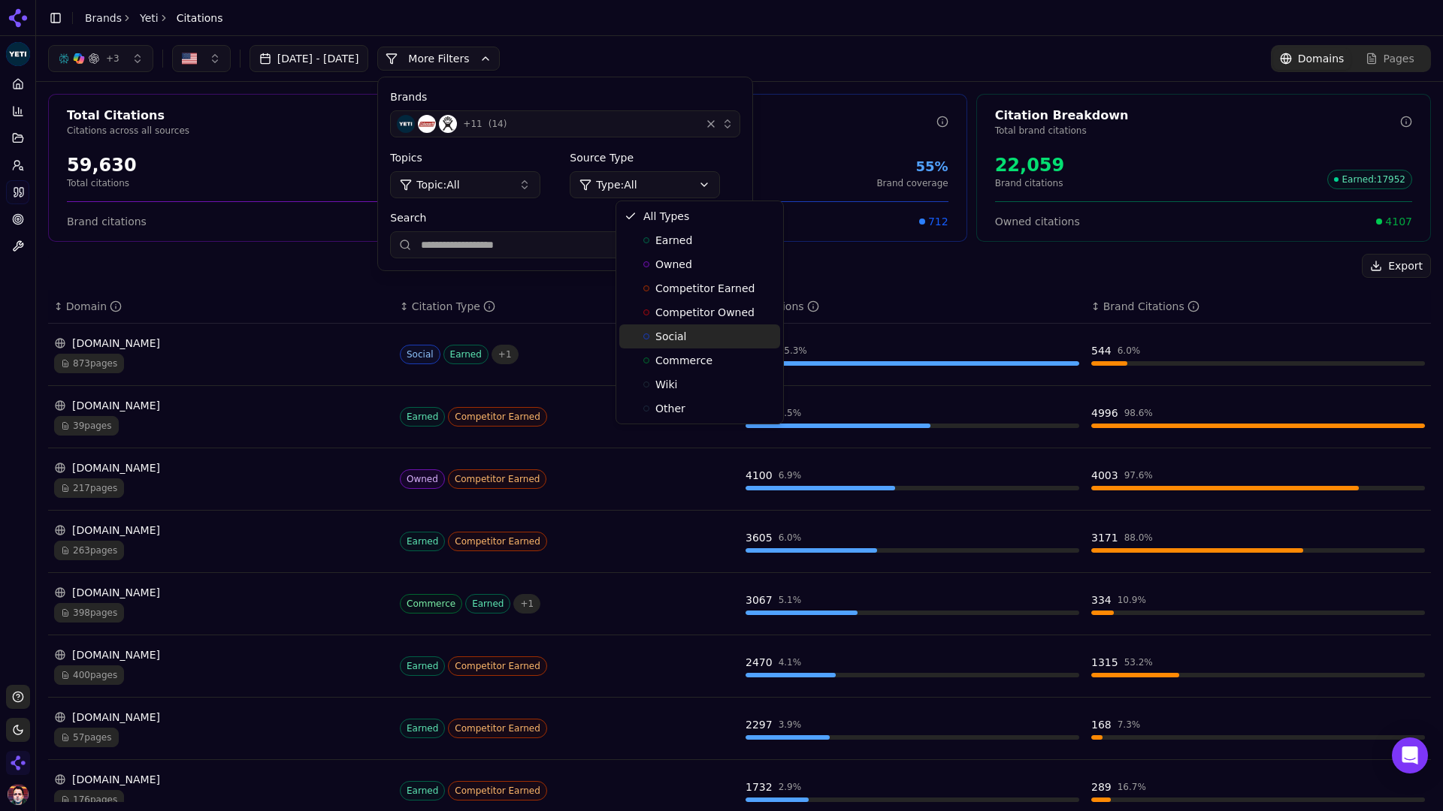
click at [702, 339] on div "Social" at bounding box center [699, 337] width 161 height 24
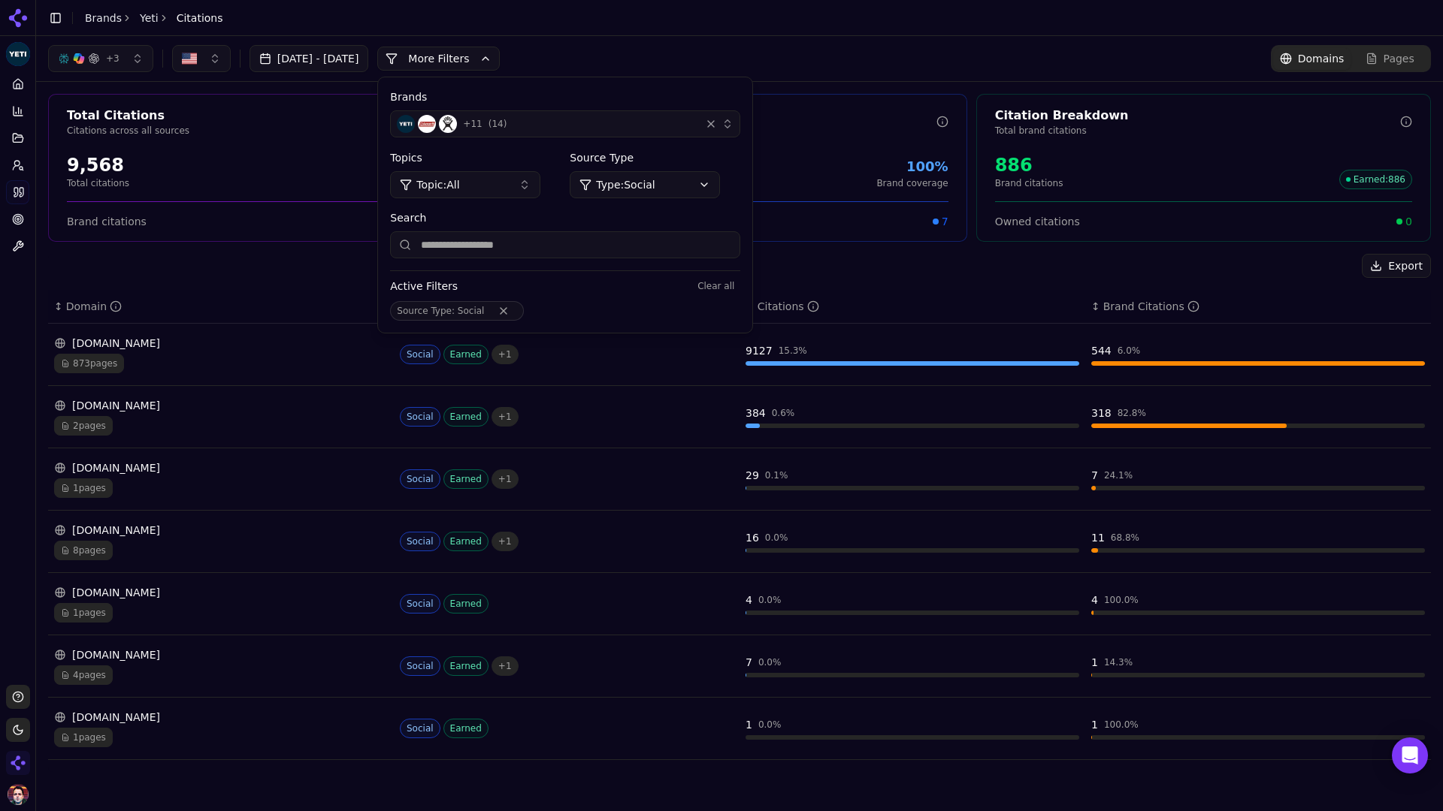
click at [719, 180] on html "Yeti Platform Home Competition Topics Prompts Citations Optimize Toolbox Suppor…" at bounding box center [721, 405] width 1443 height 811
click at [735, 301] on div "Competitor Owned" at bounding box center [699, 313] width 161 height 24
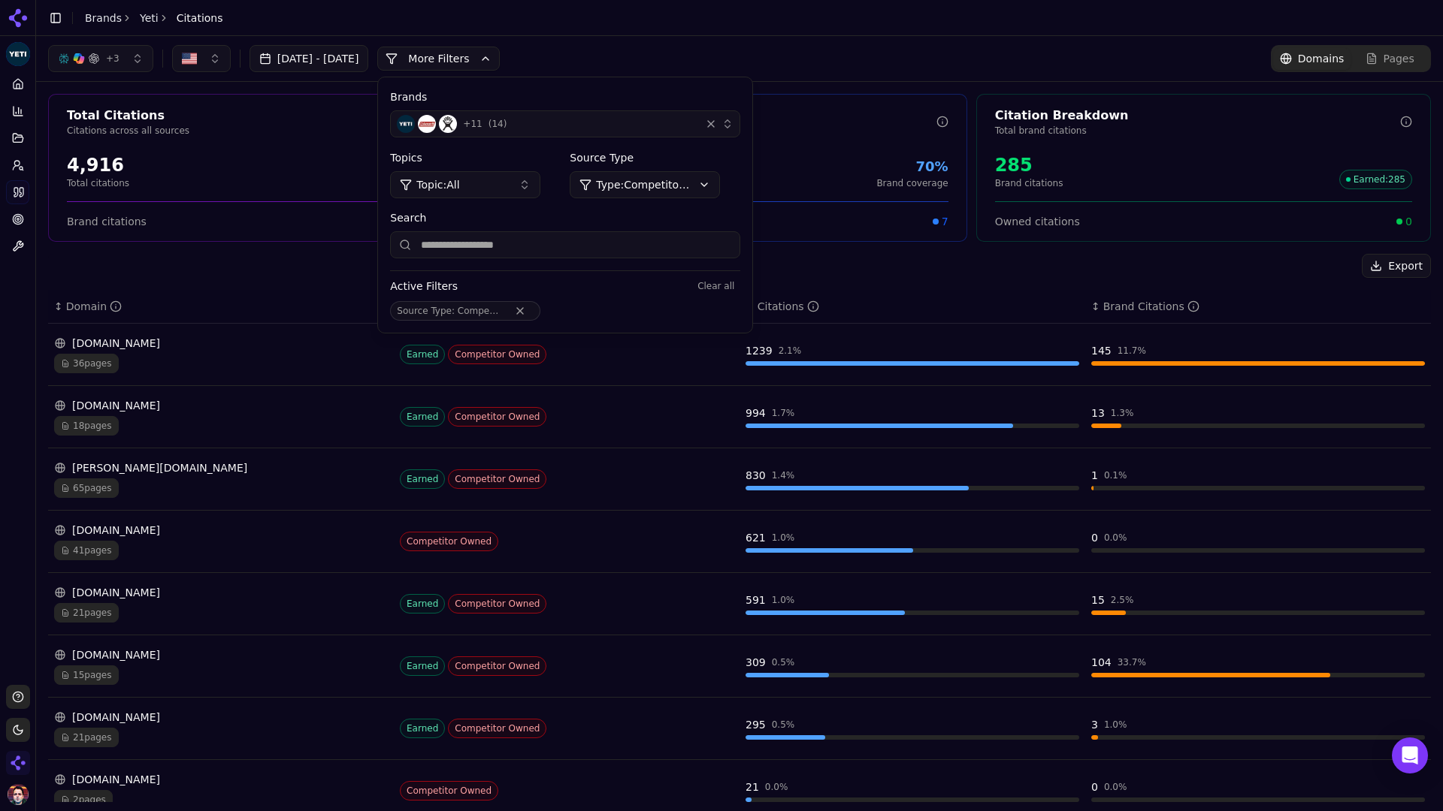
click at [721, 184] on html "Yeti Platform Home Competition Topics Prompts Citations Optimize Toolbox Suppor…" at bounding box center [721, 405] width 1443 height 811
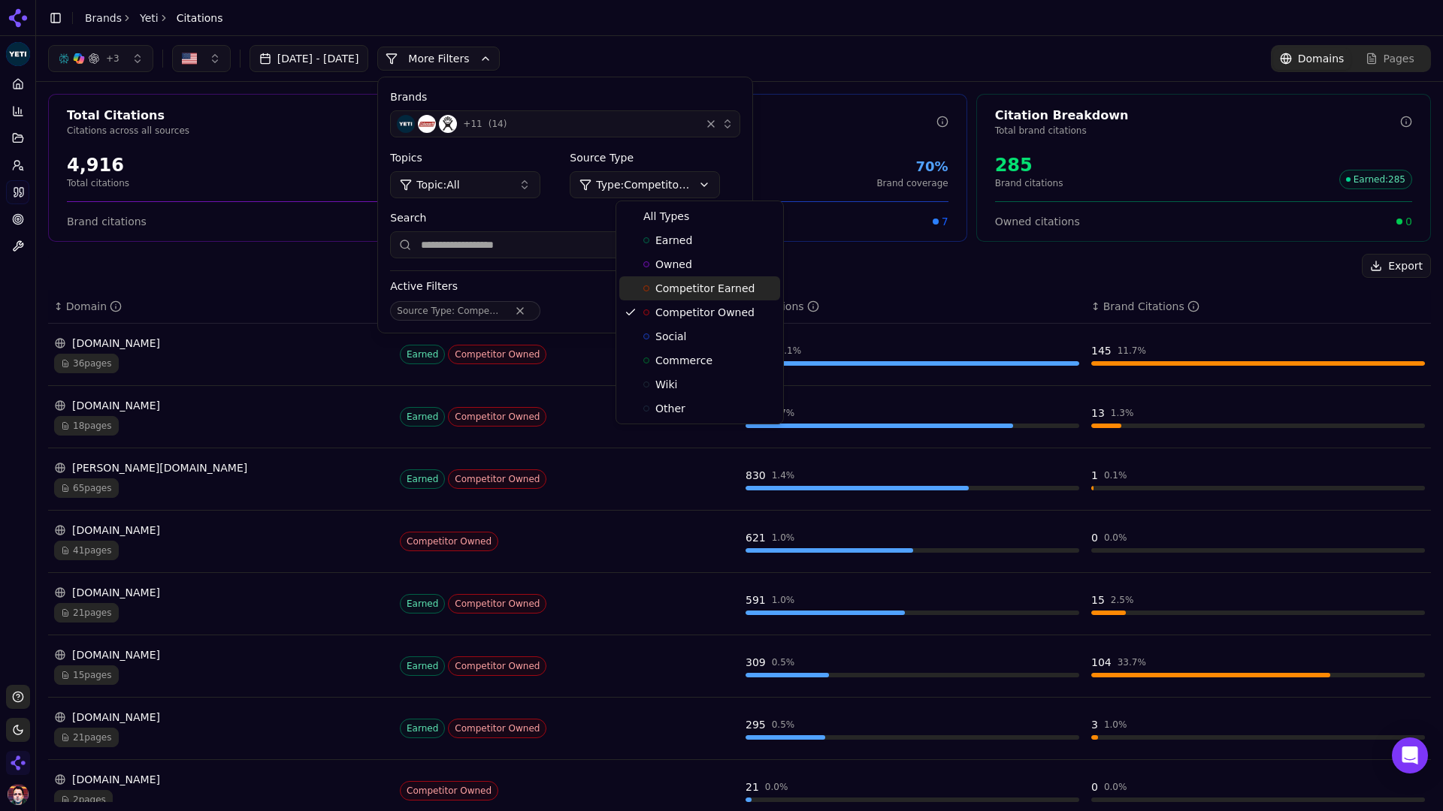
click at [730, 292] on span "Competitor Earned" at bounding box center [704, 288] width 99 height 15
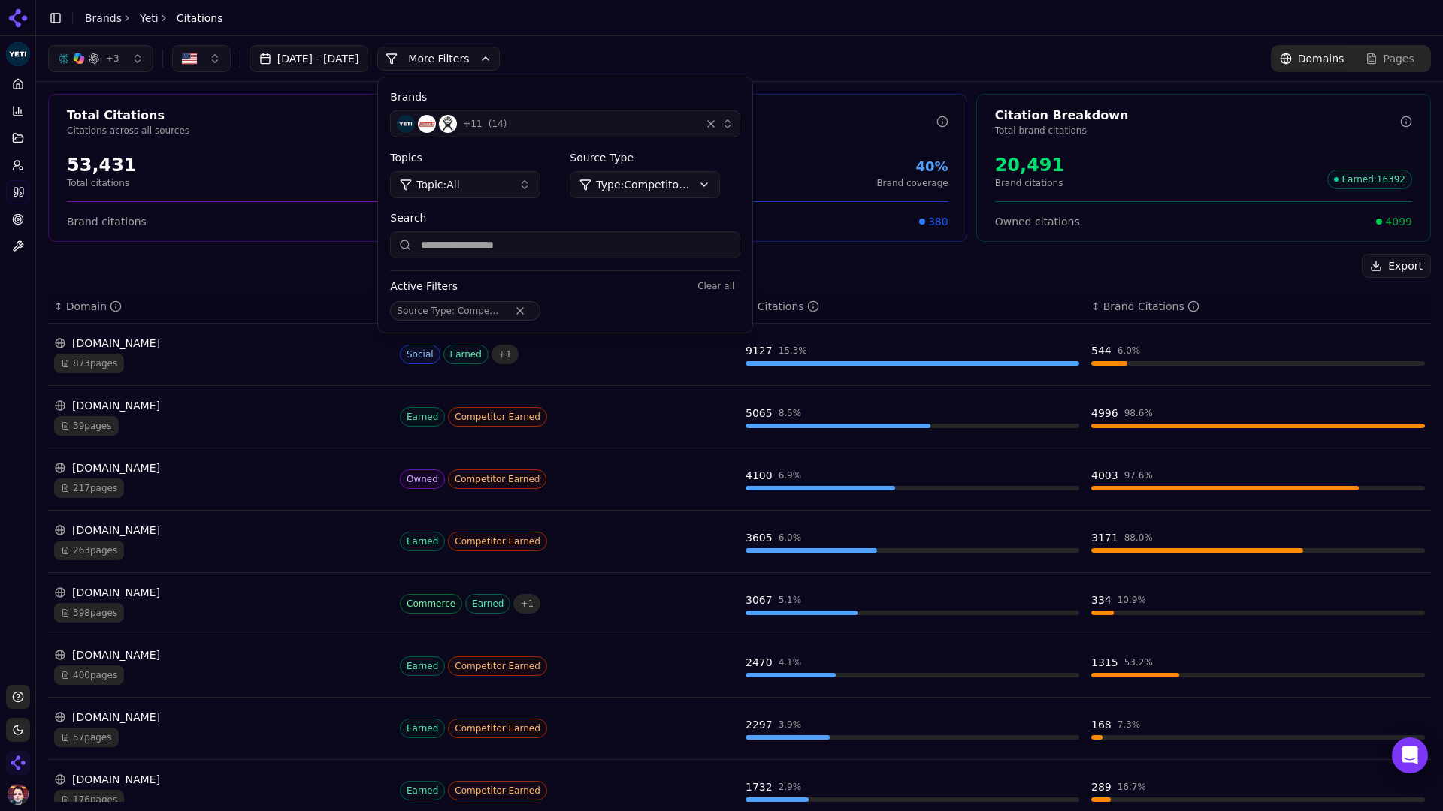
click at [896, 259] on div "Export" at bounding box center [739, 266] width 1382 height 24
click at [912, 244] on div "Total Citations Citations across all sources 53,431 Total citations 38.4% Brand…" at bounding box center [739, 539] width 1406 height 914
click at [500, 54] on button "More Filters" at bounding box center [438, 59] width 122 height 24
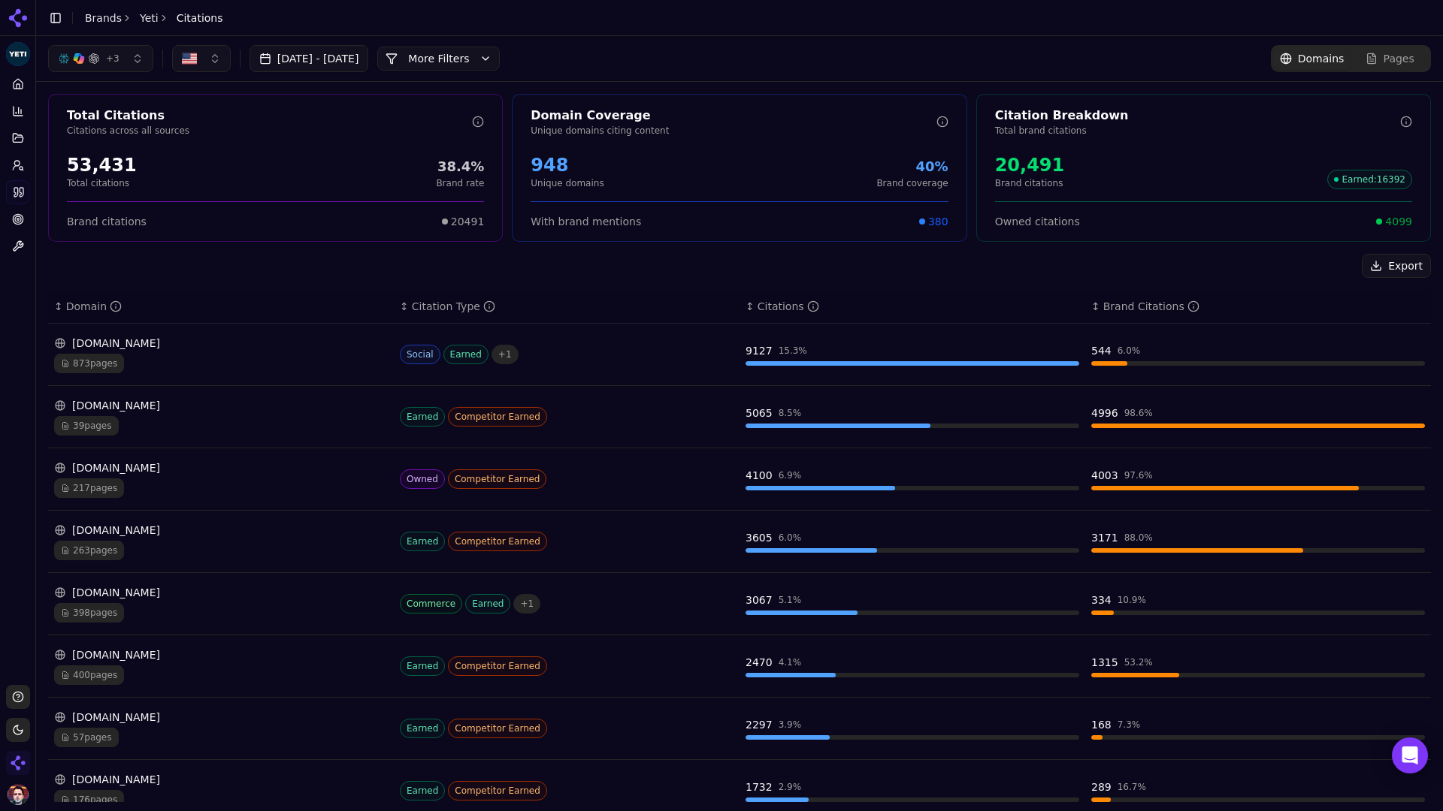
click at [500, 63] on button "More Filters" at bounding box center [438, 59] width 122 height 24
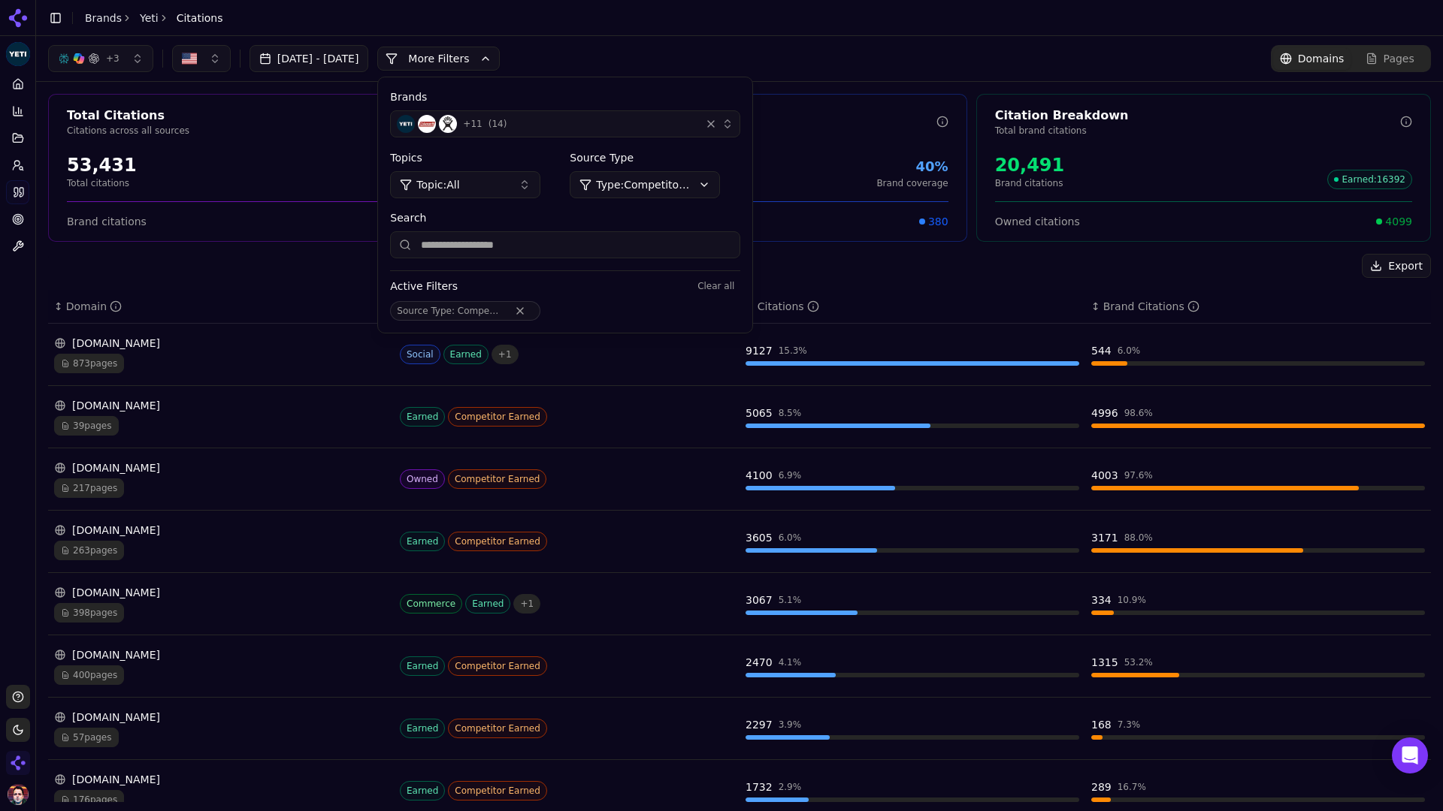
click at [500, 63] on button "More Filters" at bounding box center [438, 59] width 122 height 24
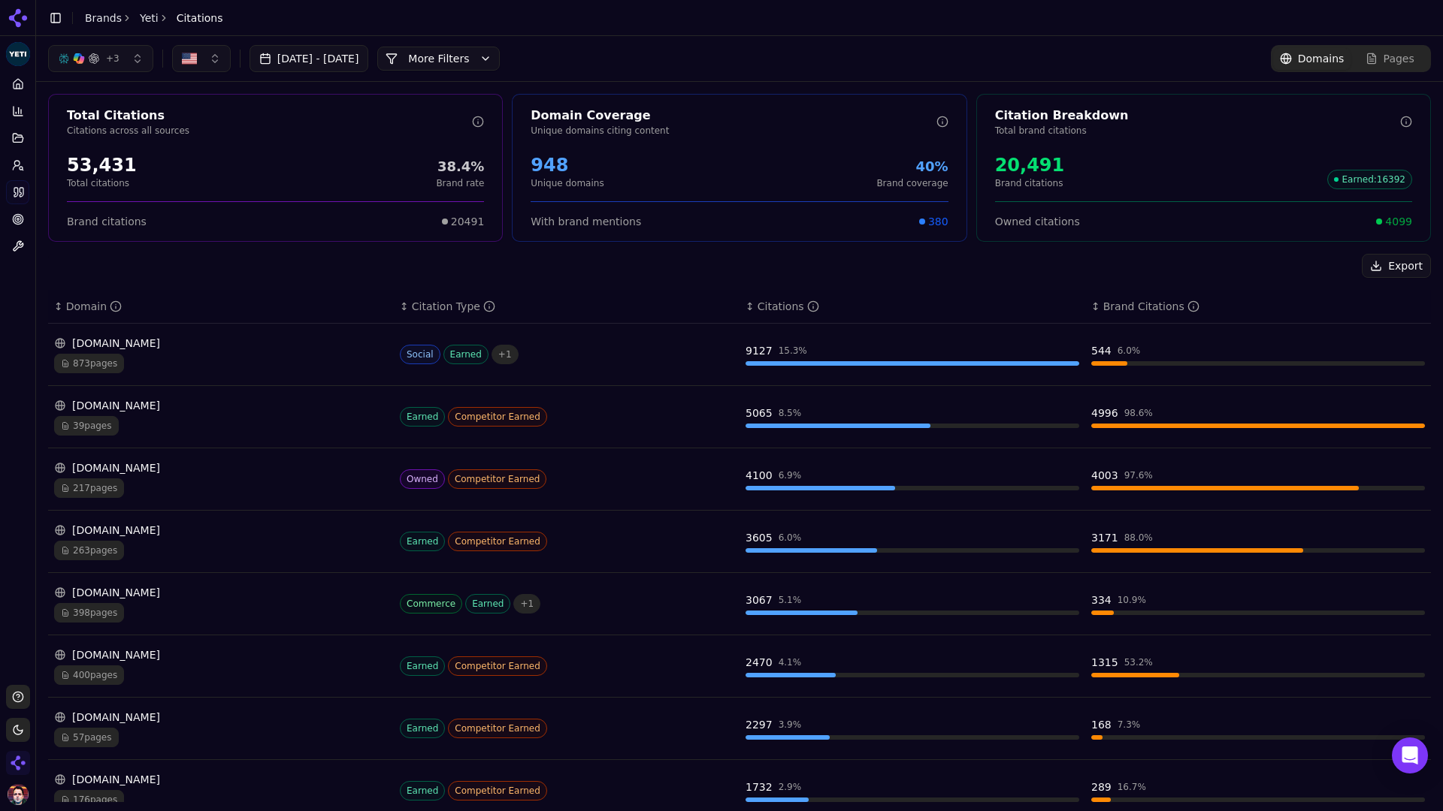
click at [500, 62] on button "More Filters" at bounding box center [438, 59] width 122 height 24
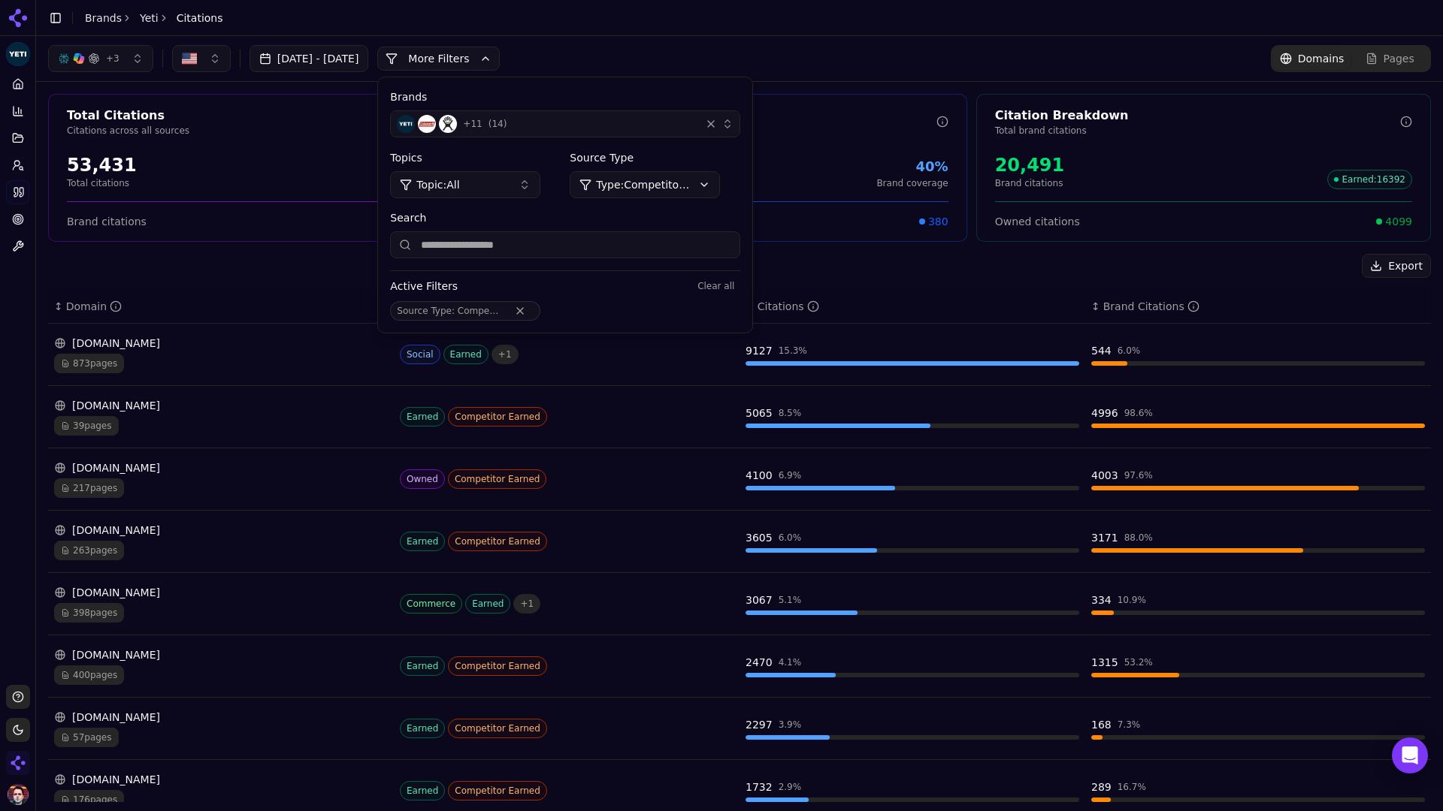
click at [500, 62] on button "More Filters" at bounding box center [438, 59] width 122 height 24
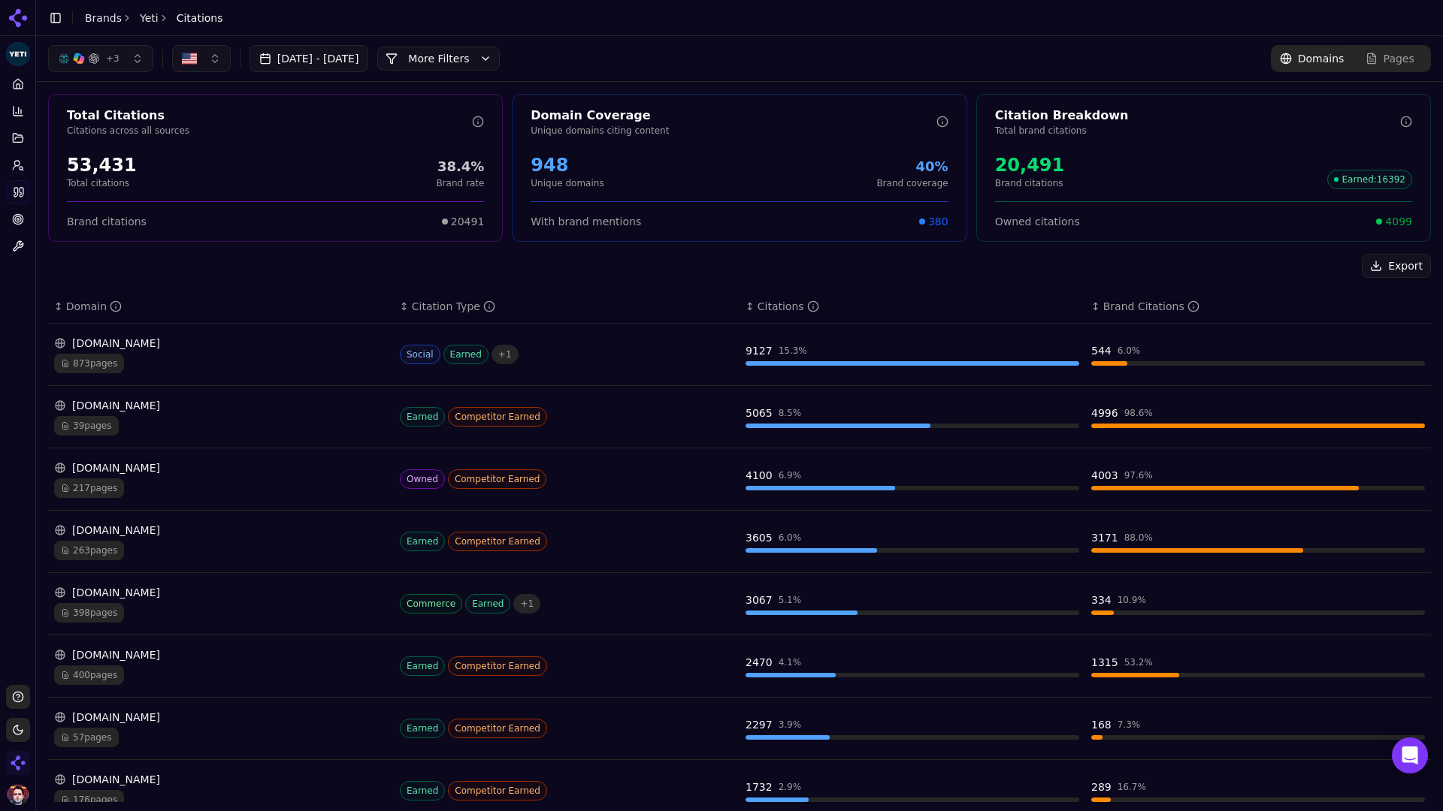
click at [19, 222] on icon at bounding box center [18, 219] width 12 height 12
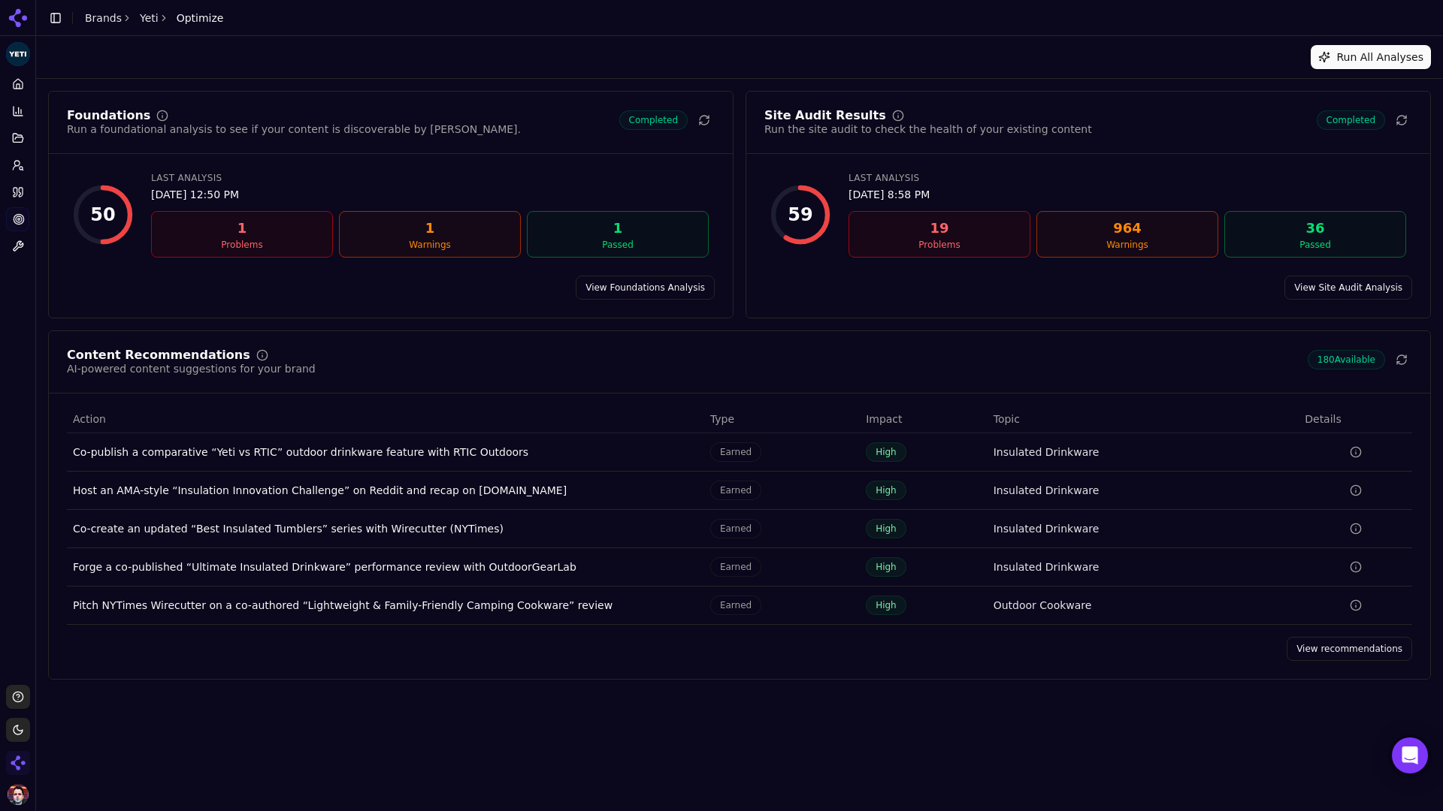
click at [659, 285] on link "View Foundations Analysis" at bounding box center [645, 288] width 139 height 24
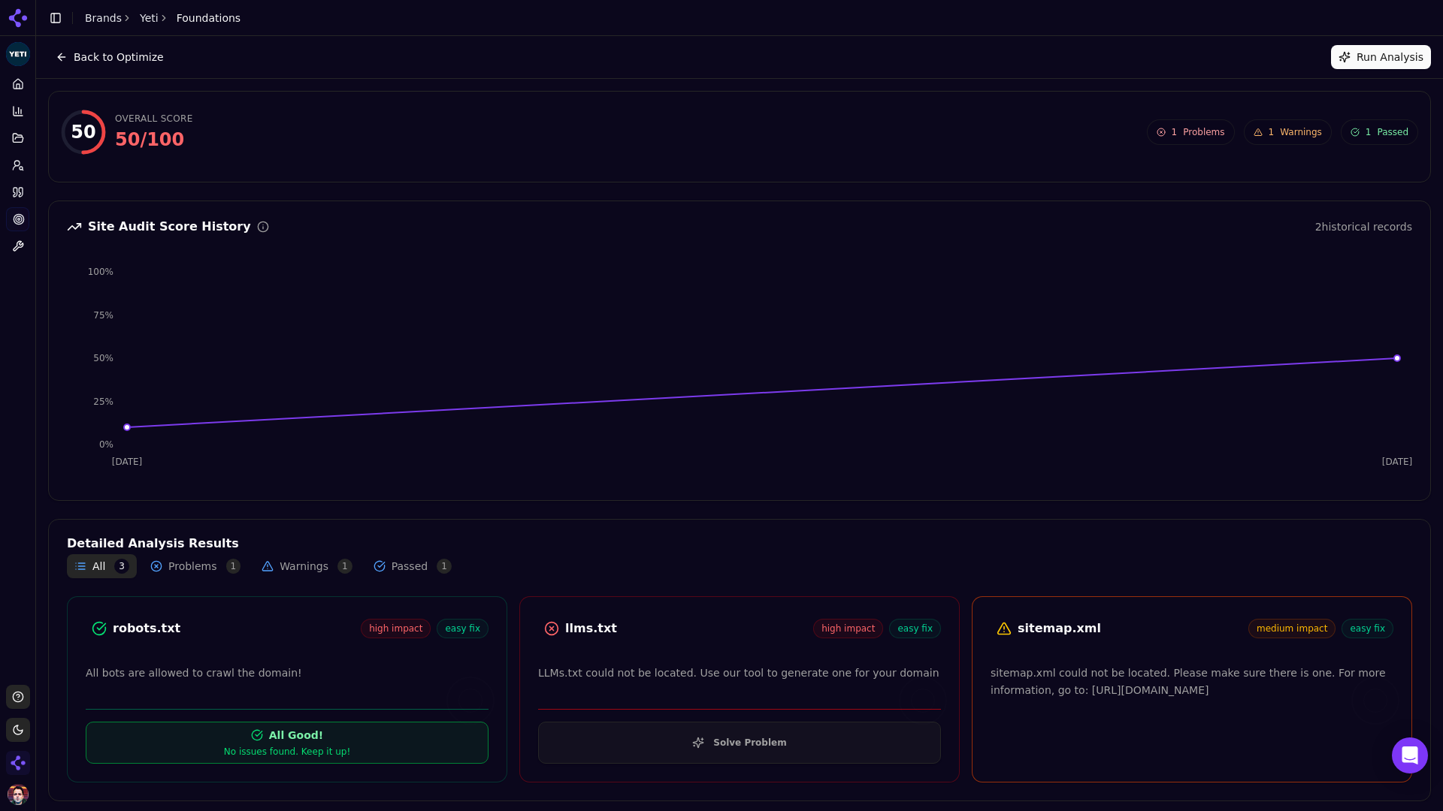
click at [681, 709] on button "Solve Problem" at bounding box center [739, 743] width 403 height 42
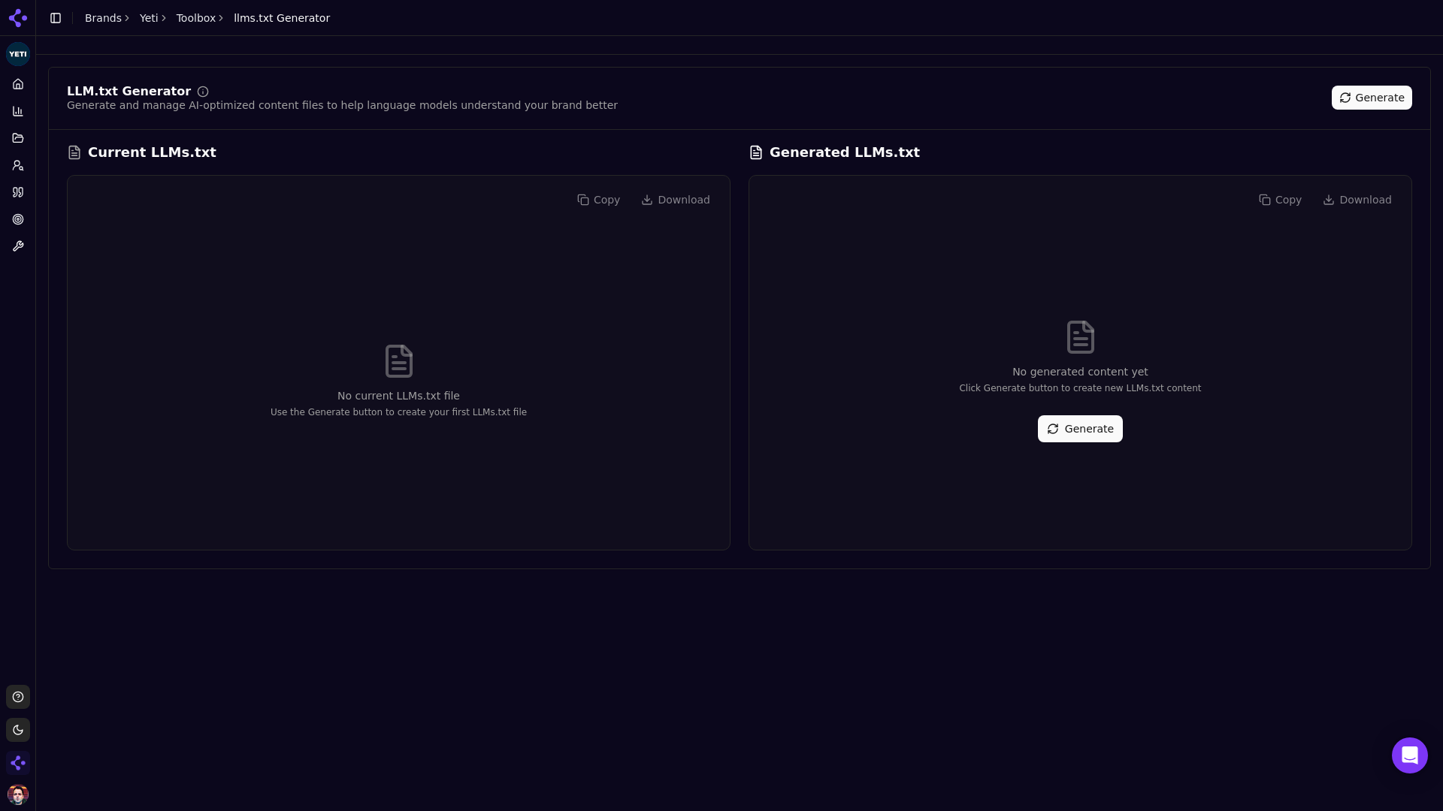
click at [1057, 436] on button "Generate" at bounding box center [1080, 428] width 85 height 27
click at [23, 222] on icon at bounding box center [18, 219] width 12 height 12
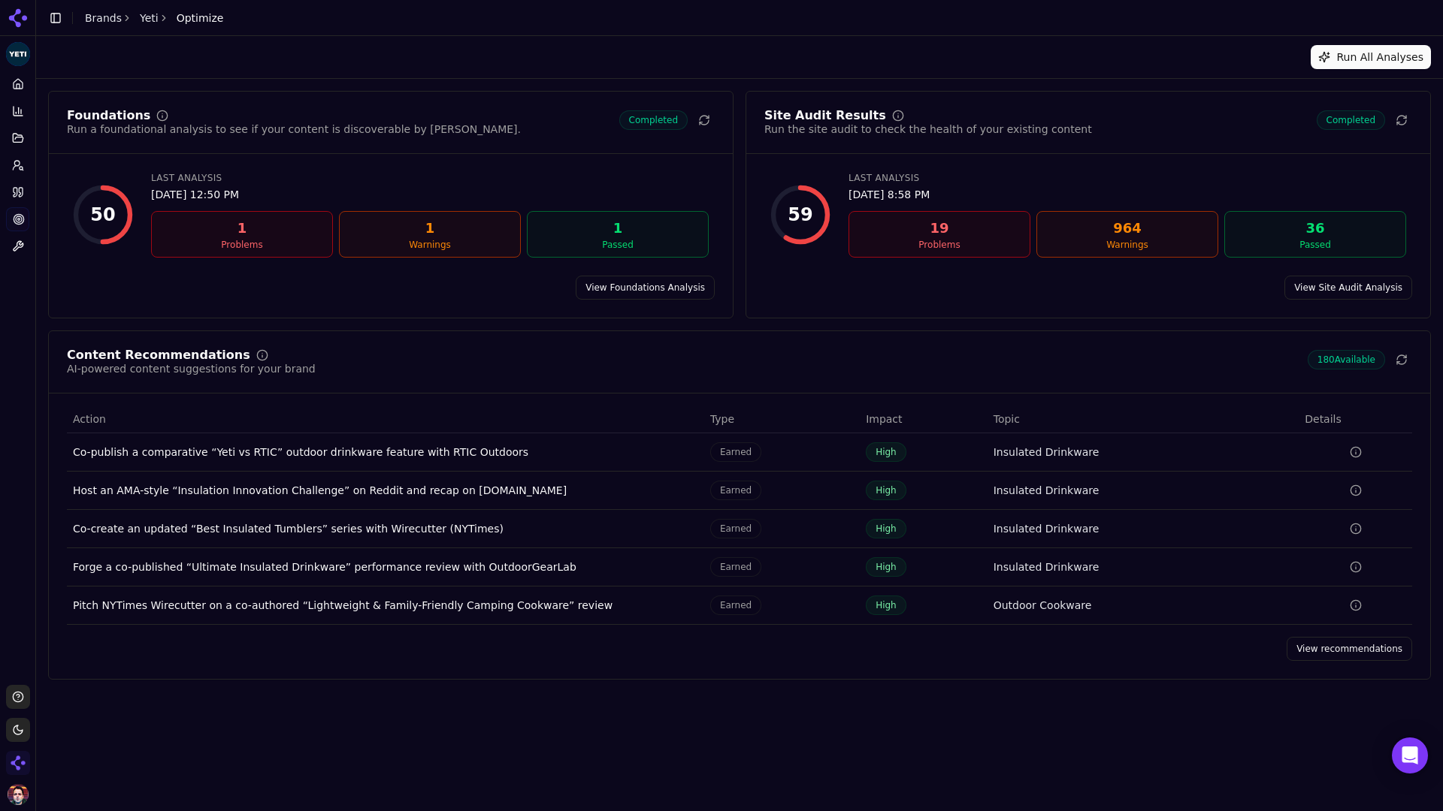
click at [1135, 288] on link "View Site Audit Analysis" at bounding box center [1348, 288] width 128 height 24
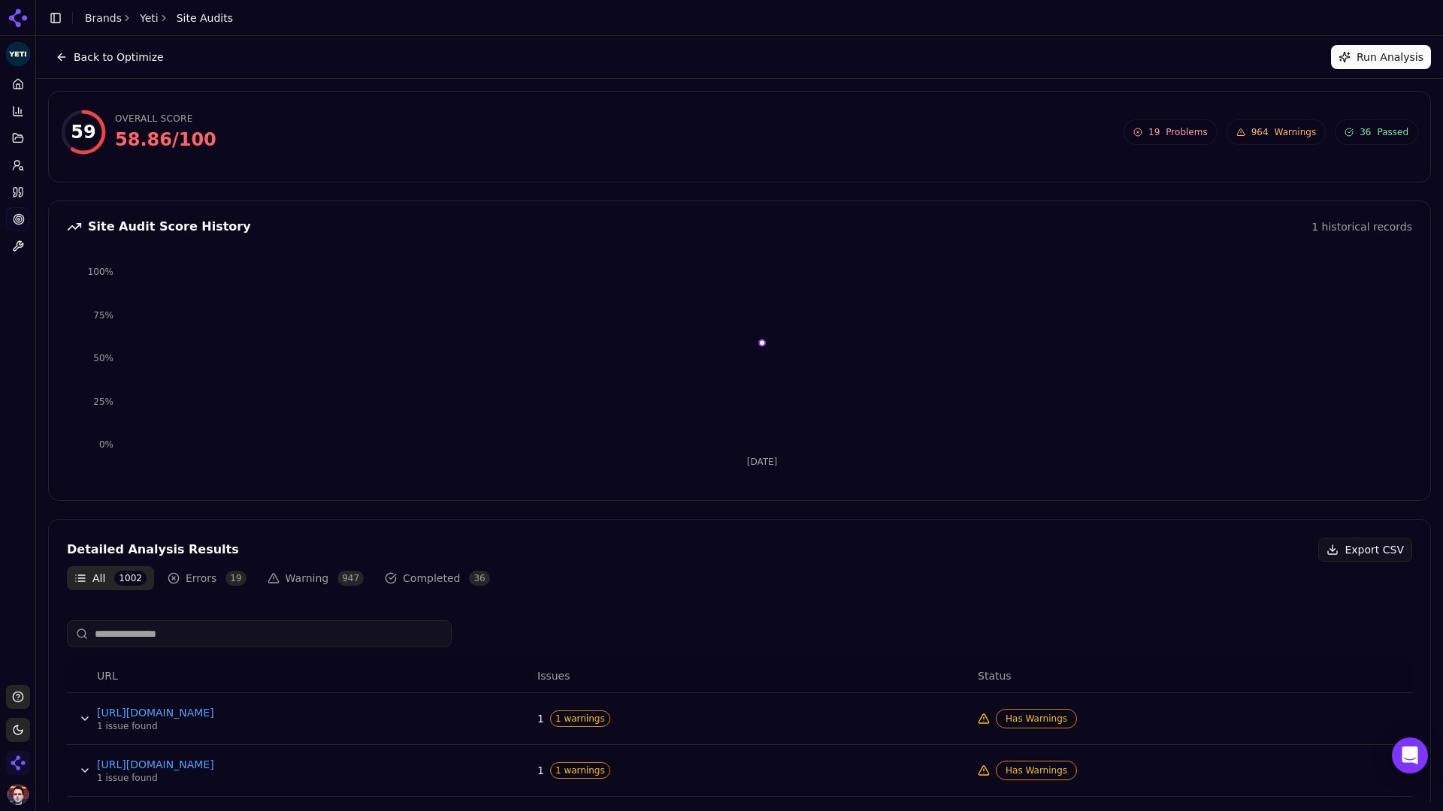
click at [119, 54] on button "Back to Optimize" at bounding box center [109, 57] width 123 height 24
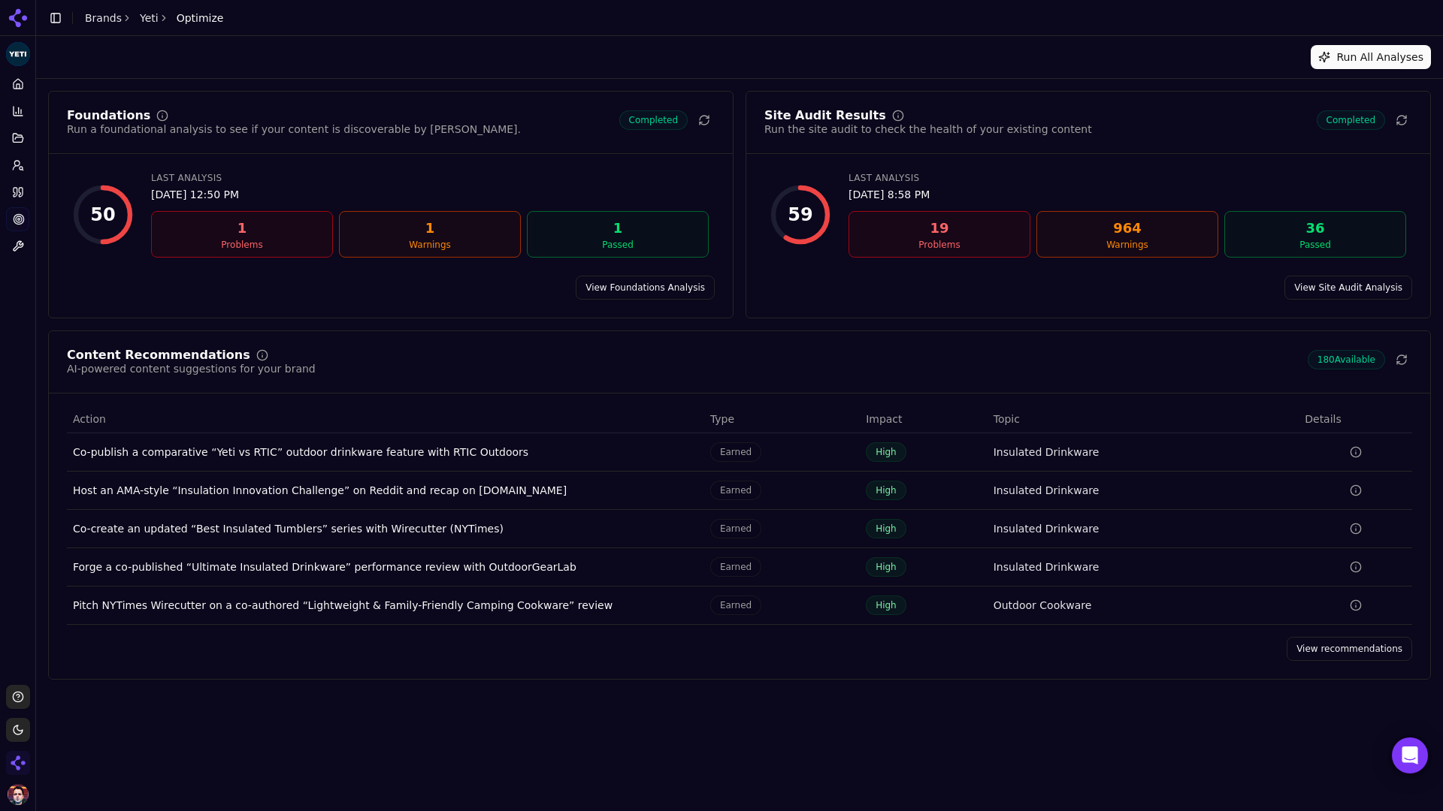
click at [1135, 648] on link "View recommendations" at bounding box center [1348, 649] width 125 height 24
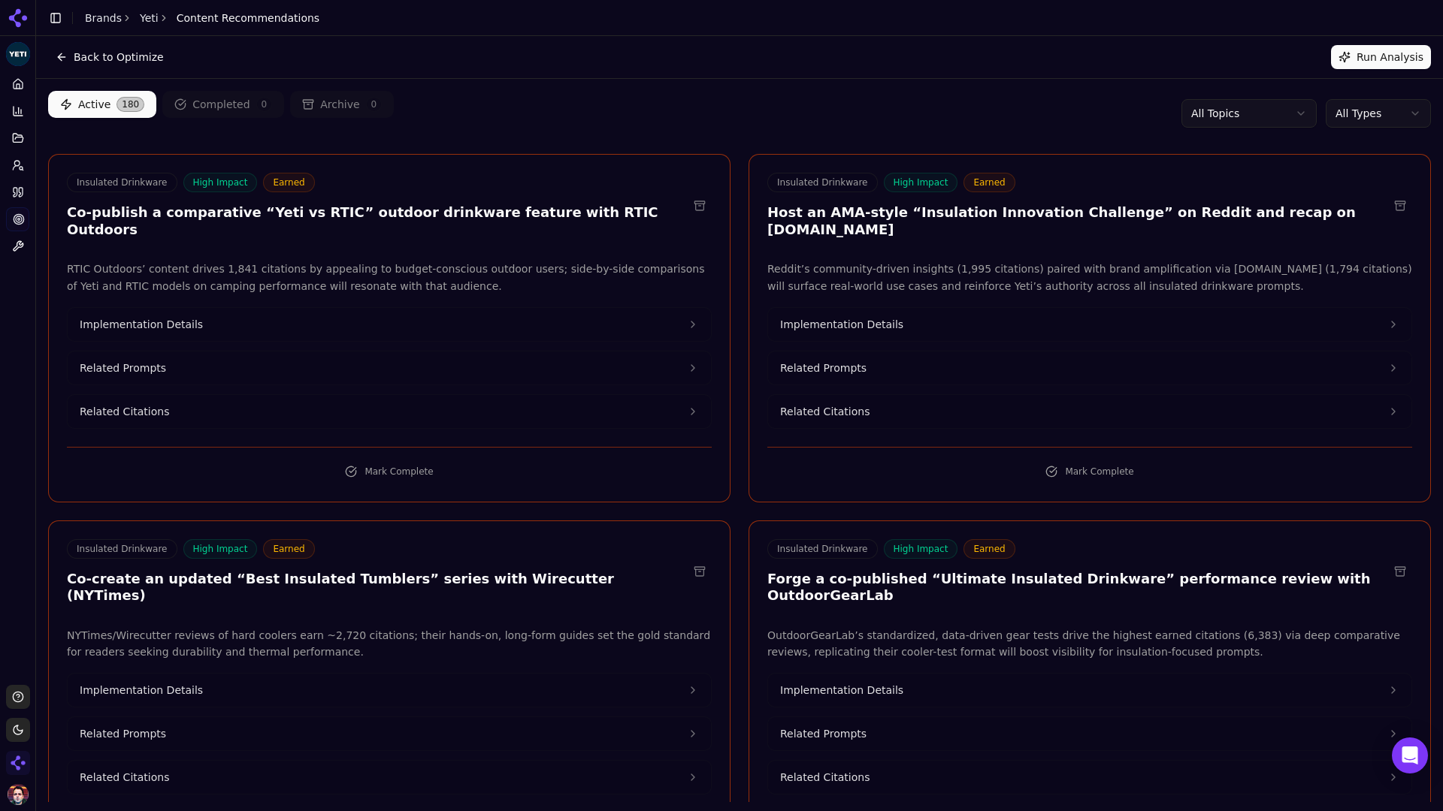
click at [1135, 102] on html "Yeti Platform Home Competition Topics Prompts Citations Optimize Toolbox Suppor…" at bounding box center [721, 405] width 1443 height 811
click at [1135, 108] on html "Yeti Platform Home Competition Topics Prompts Citations Optimize Toolbox Suppor…" at bounding box center [721, 405] width 1443 height 811
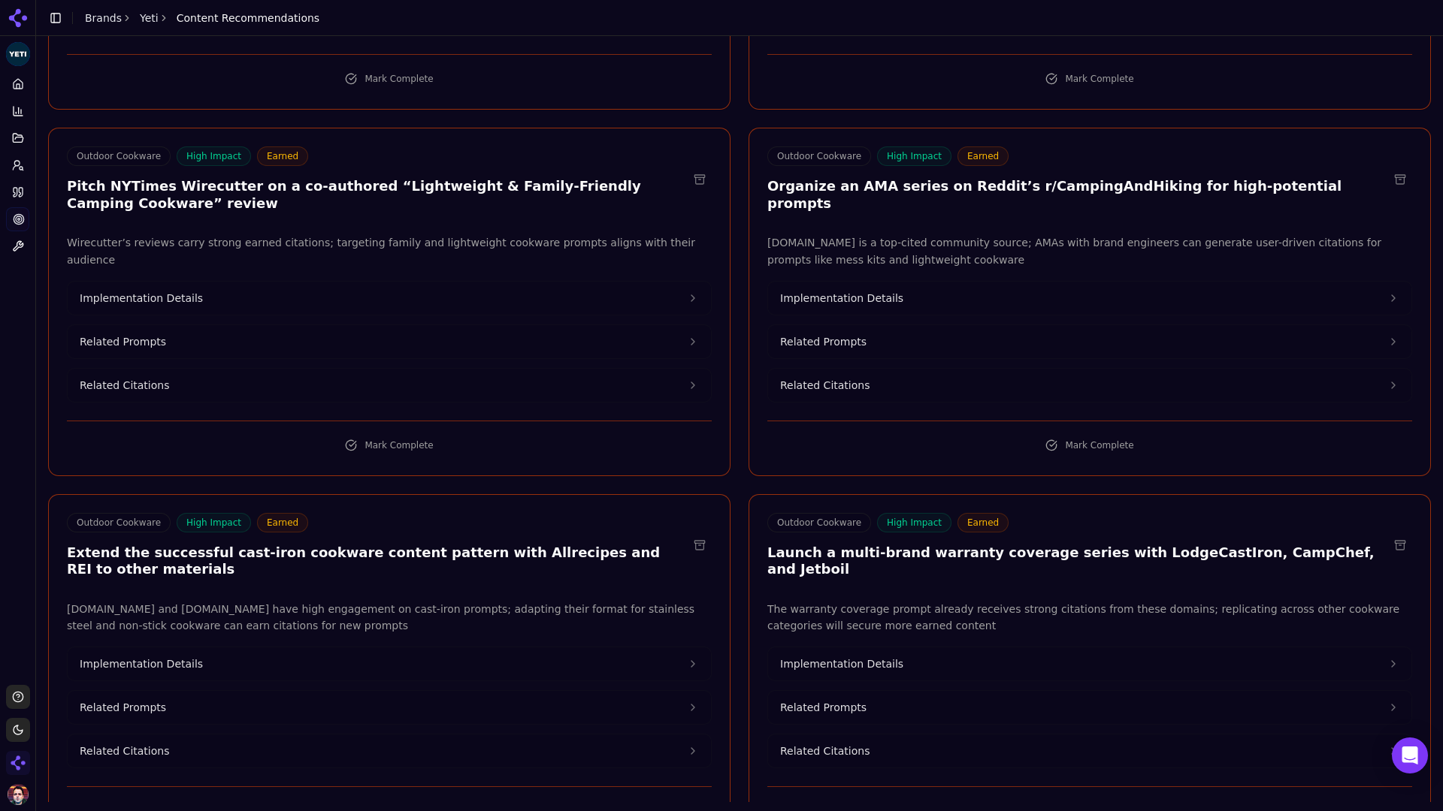
scroll to position [790, 0]
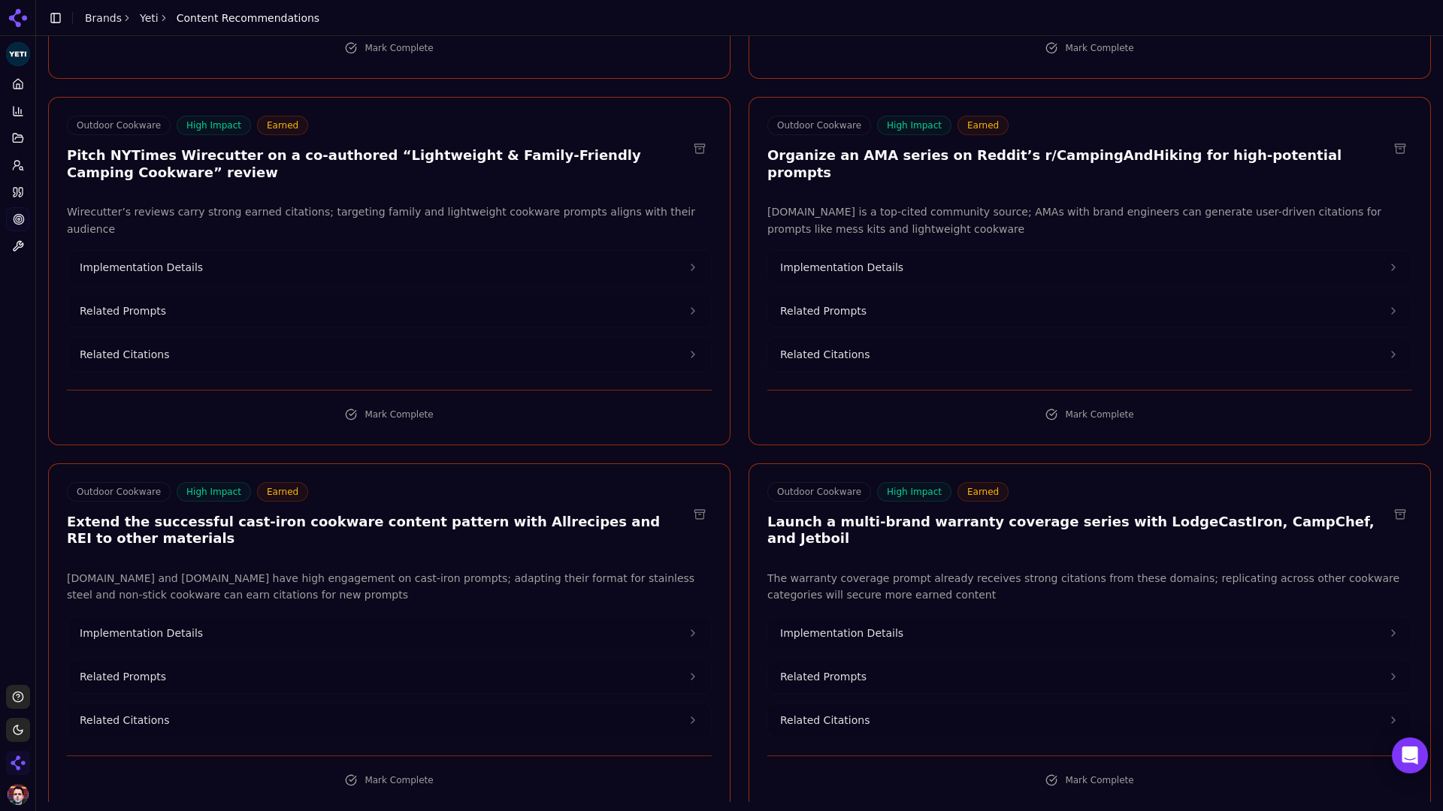
click at [614, 617] on button "Implementation Details" at bounding box center [389, 633] width 643 height 33
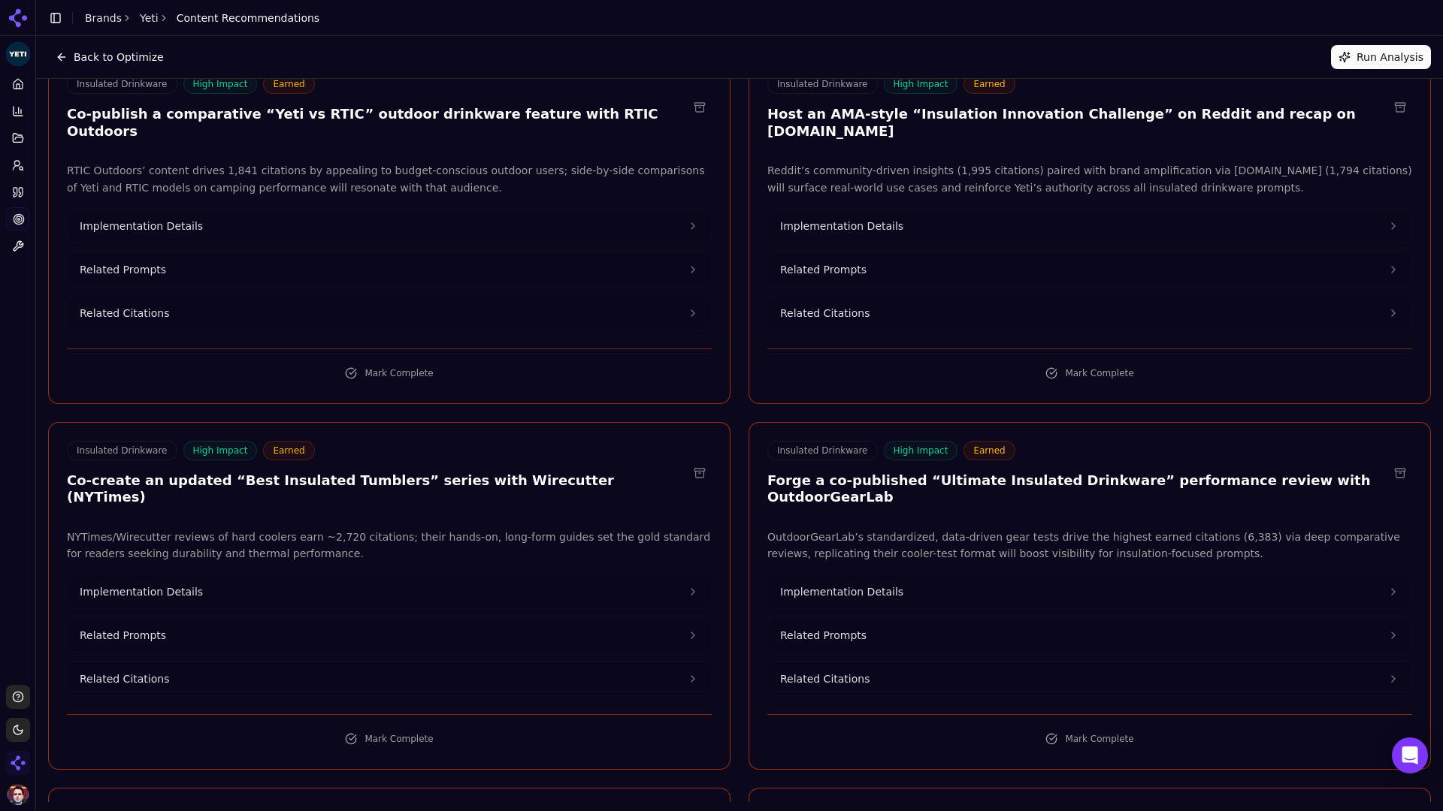
scroll to position [0, 0]
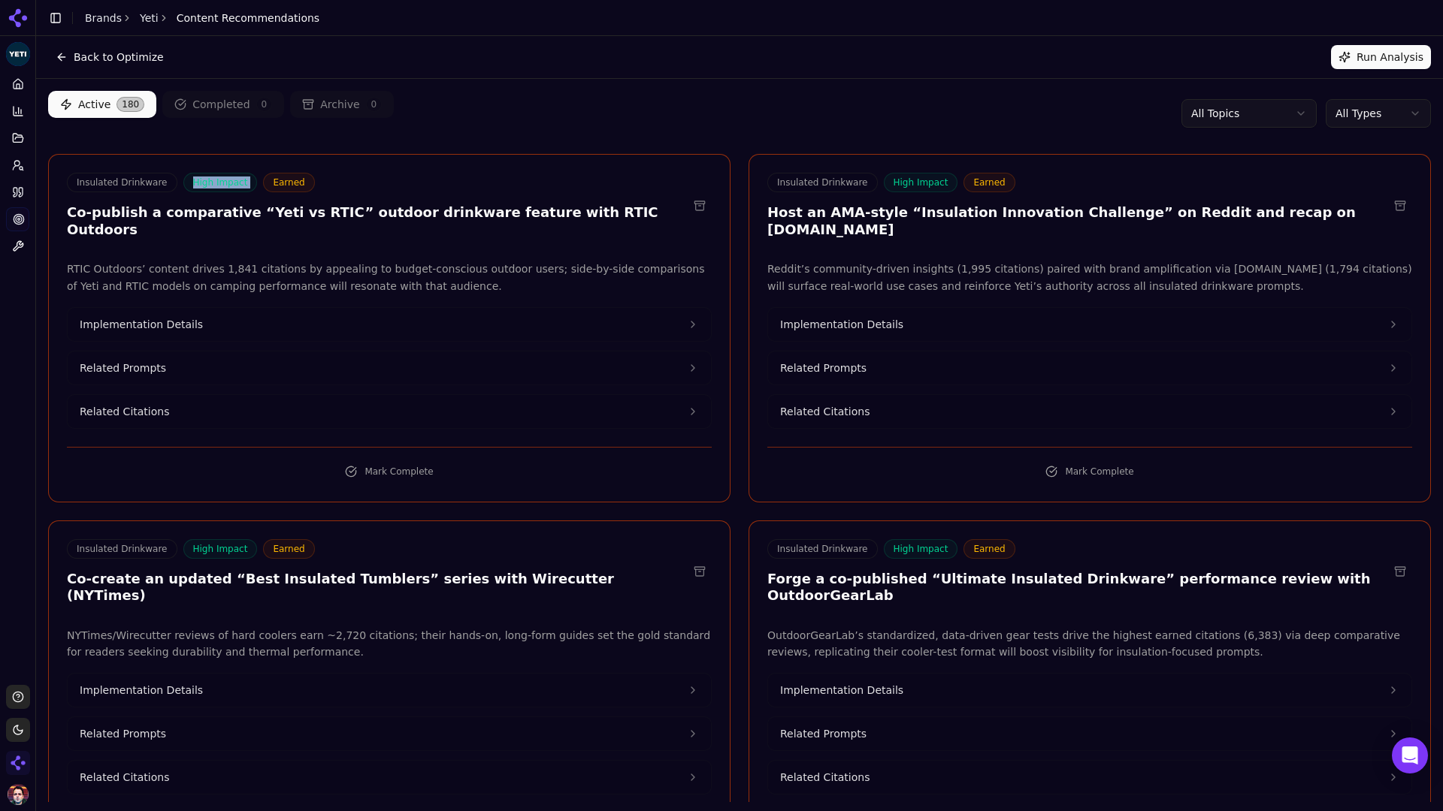
drag, startPoint x: 189, startPoint y: 180, endPoint x: 254, endPoint y: 183, distance: 64.7
click at [254, 183] on div "Insulated Drinkware High Impact Earned" at bounding box center [377, 183] width 621 height 20
click at [446, 171] on div "Insulated Drinkware High Impact Earned Co-publish a comparative “Yeti vs RTIC” …" at bounding box center [389, 328] width 682 height 349
click at [434, 185] on div "Insulated Drinkware High Impact Earned" at bounding box center [377, 183] width 621 height 20
click at [14, 164] on icon at bounding box center [18, 165] width 12 height 12
